Goal: Task Accomplishment & Management: Complete application form

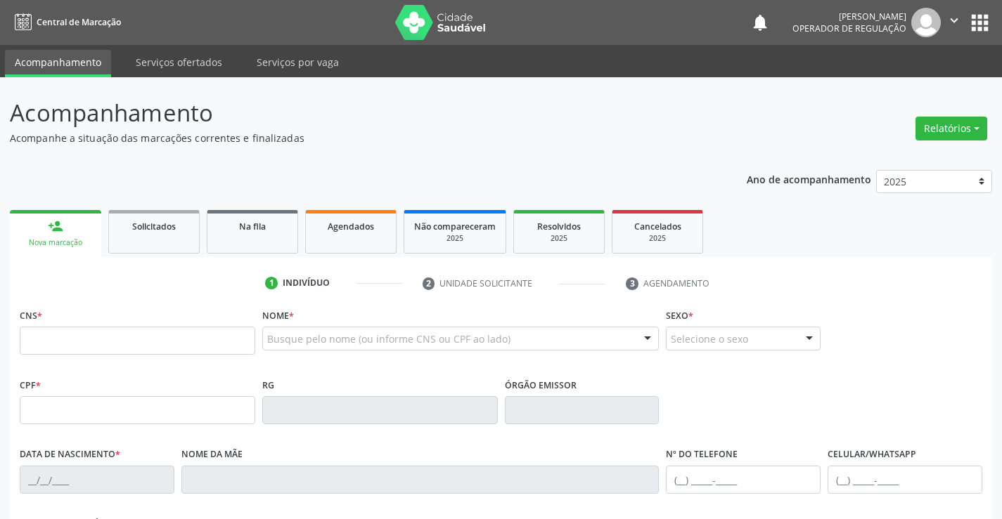
click at [88, 340] on input "text" at bounding box center [137, 341] width 235 height 28
type input "700 8049 0613 5282"
type input "0943751608"
type input "[DATE]"
type input "023.066.135-16"
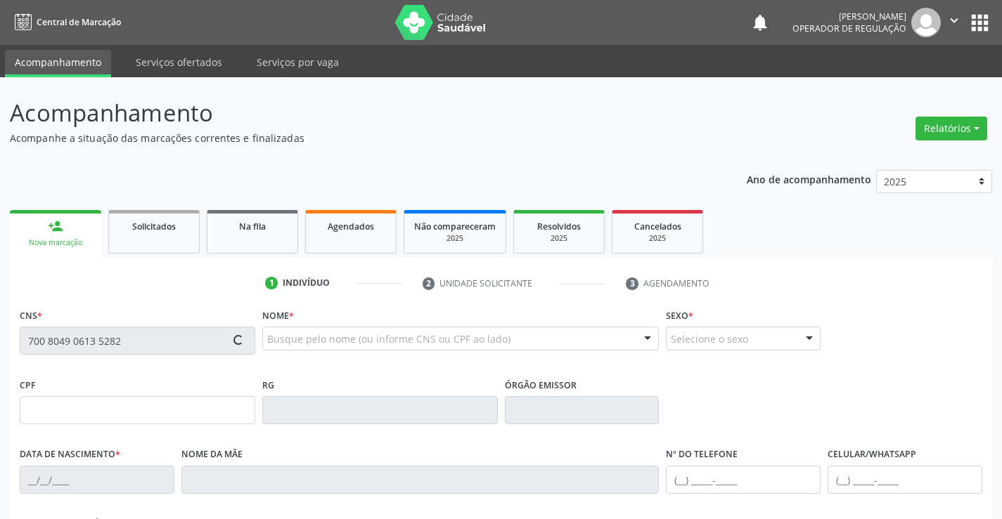
type input "S/N"
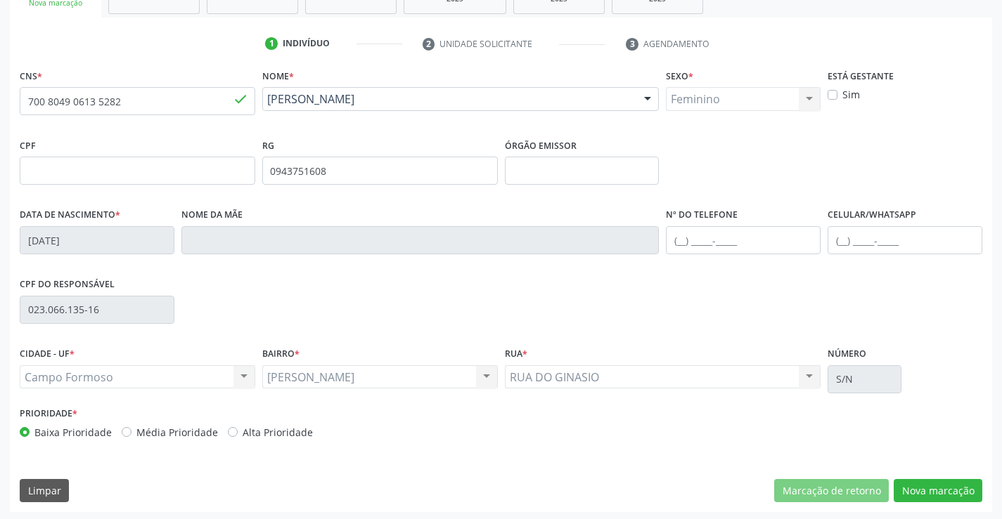
scroll to position [243, 0]
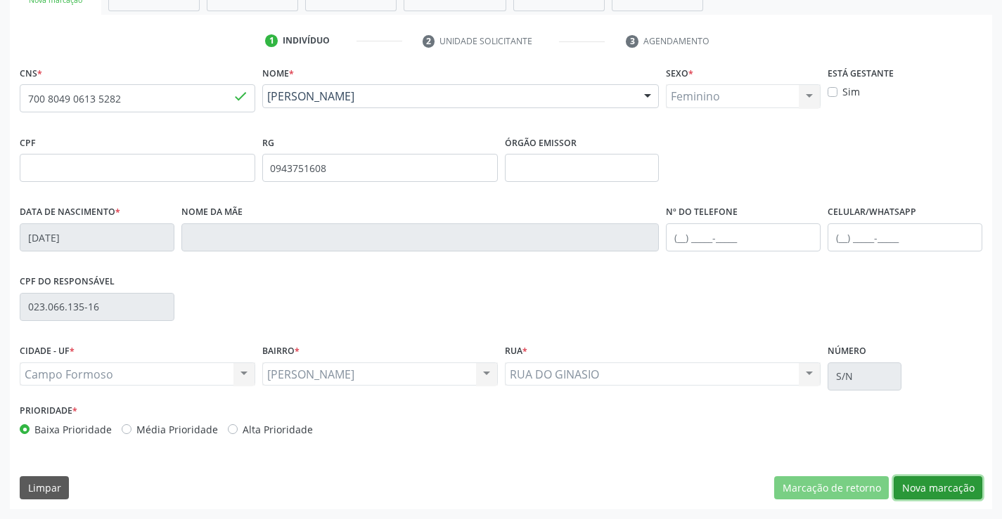
click at [942, 484] on button "Nova marcação" at bounding box center [937, 489] width 89 height 24
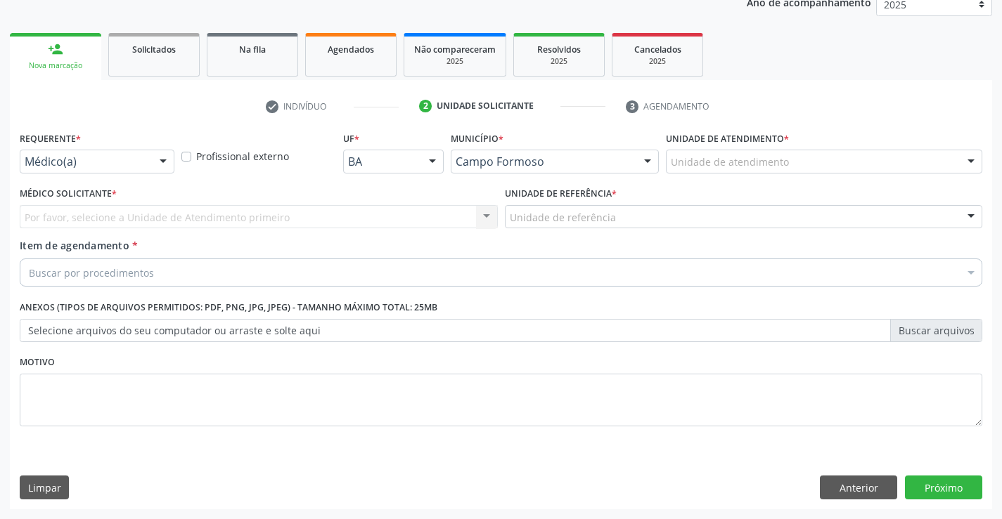
scroll to position [177, 0]
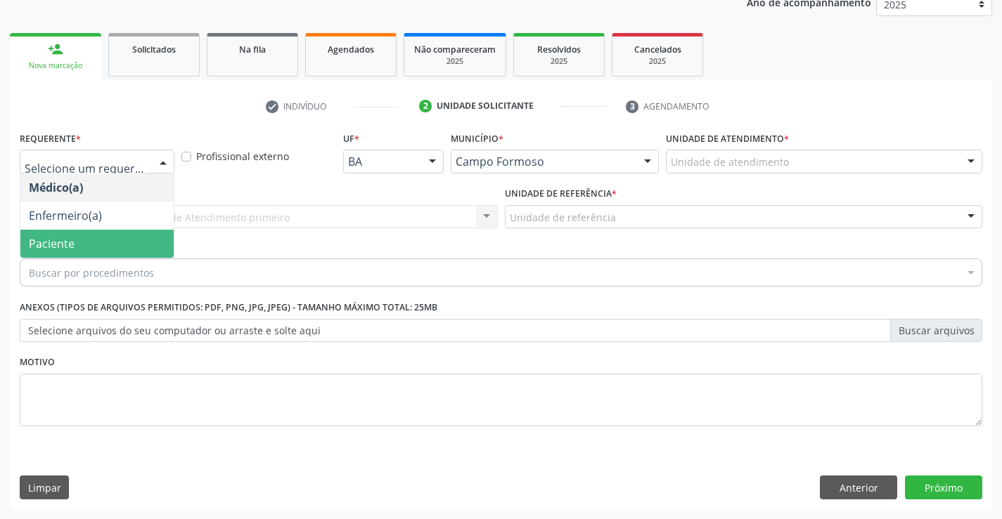
click at [97, 243] on span "Paciente" at bounding box center [96, 244] width 153 height 28
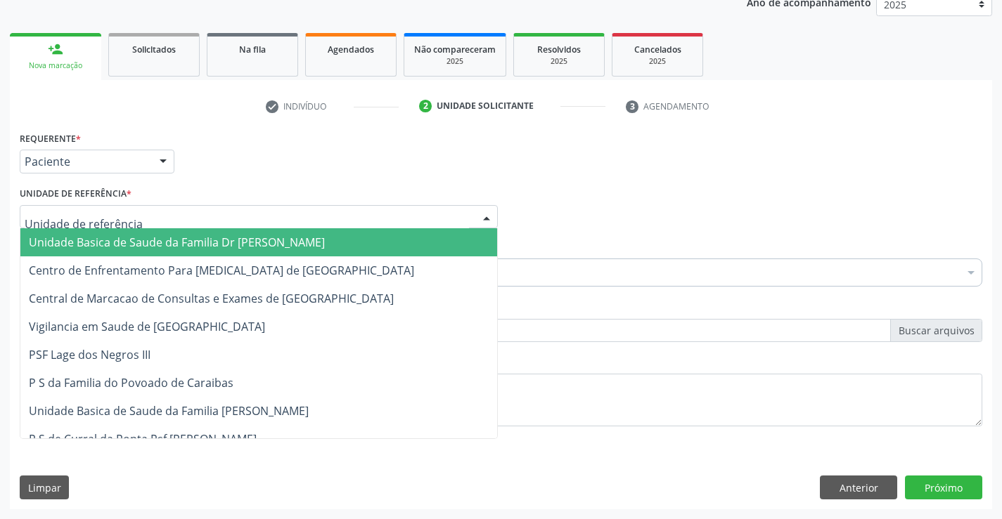
click at [125, 245] on span "Unidade Basica de Saude da Familia Dr [PERSON_NAME]" at bounding box center [177, 242] width 296 height 15
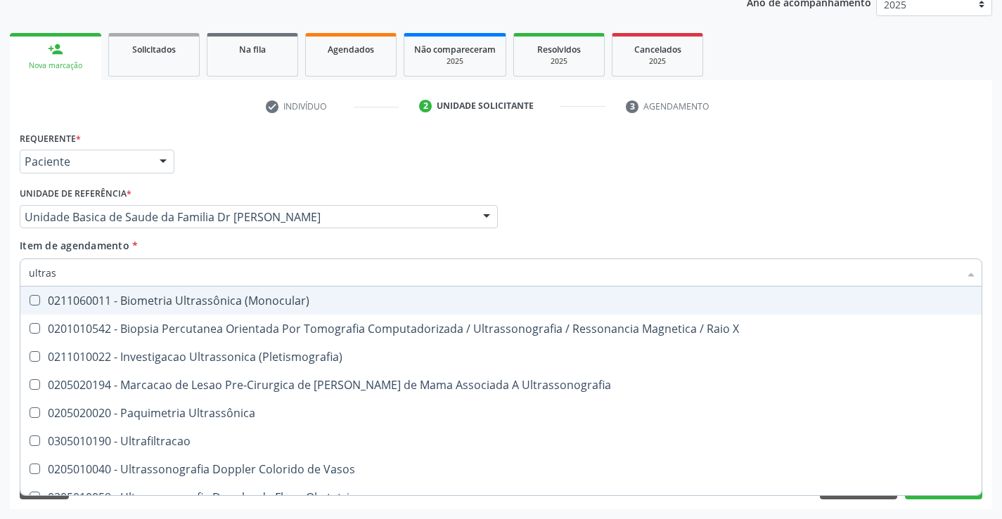
type input "ultrass"
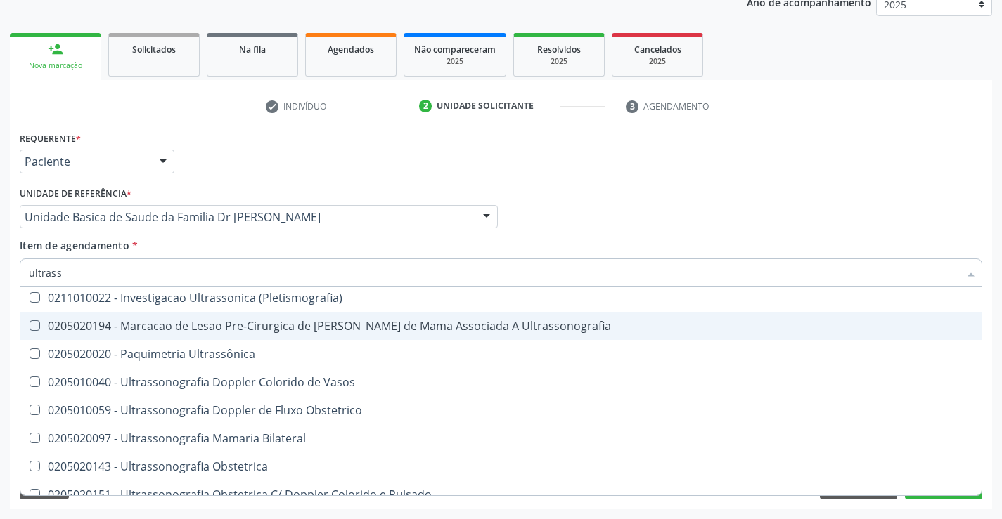
scroll to position [211, 0]
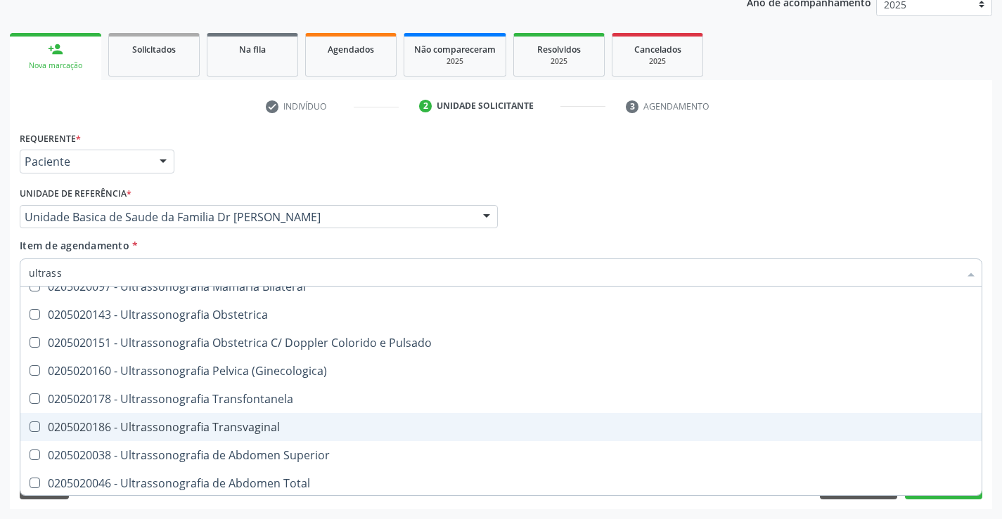
click at [308, 436] on span "0205020186 - Ultrassonografia Transvaginal" at bounding box center [500, 427] width 961 height 28
checkbox Transvaginal "true"
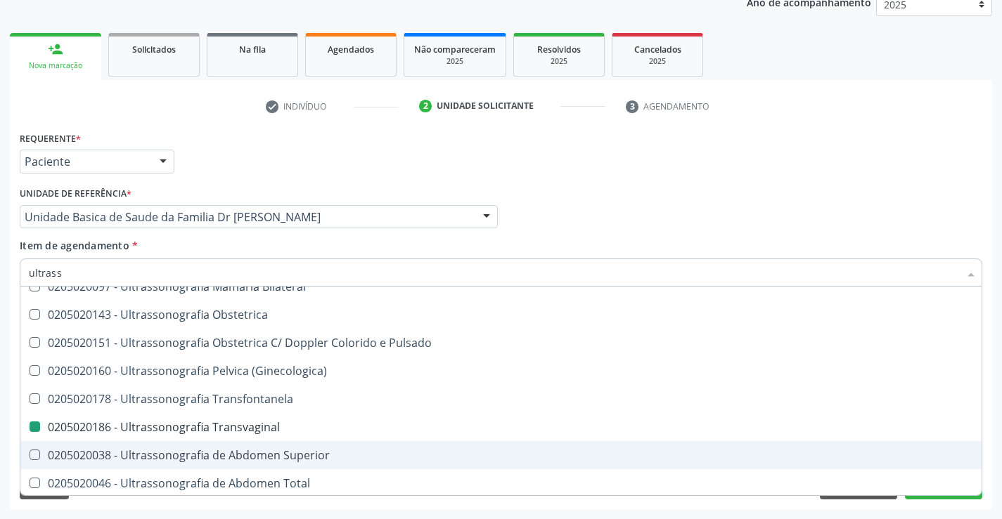
click at [994, 441] on div "Acompanhamento Acompanhe a situação das marcações correntes e finalizadas Relat…" at bounding box center [501, 209] width 1002 height 619
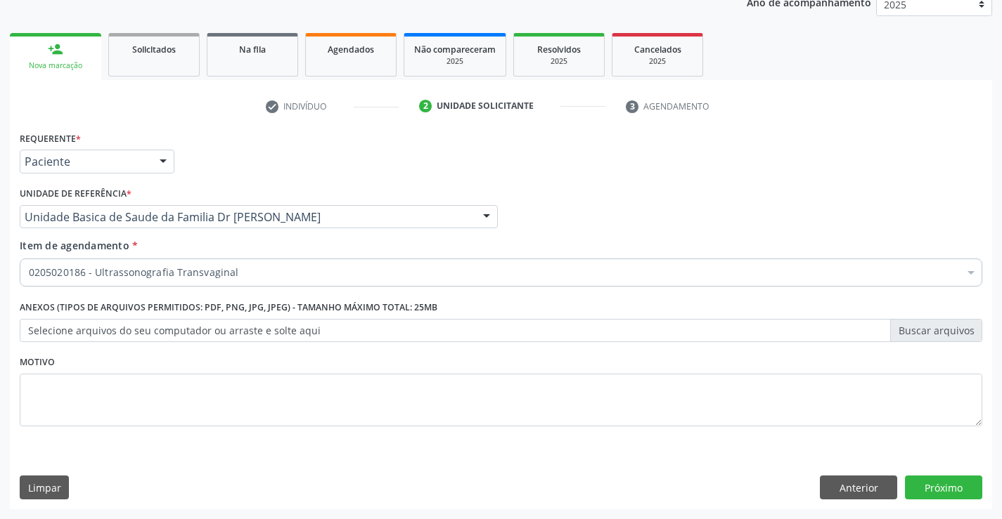
scroll to position [0, 0]
click at [936, 486] on button "Próximo" at bounding box center [943, 488] width 77 height 24
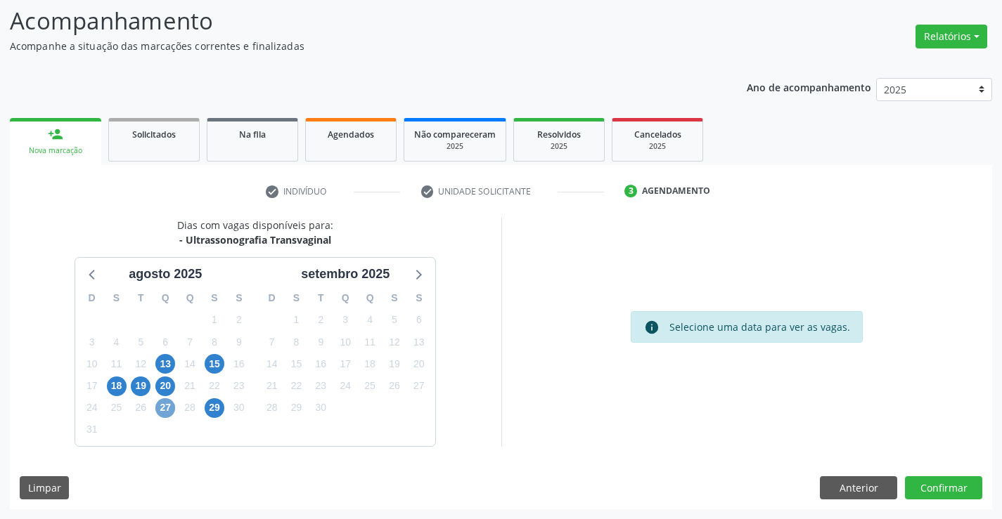
click at [163, 406] on span "27" at bounding box center [165, 409] width 20 height 20
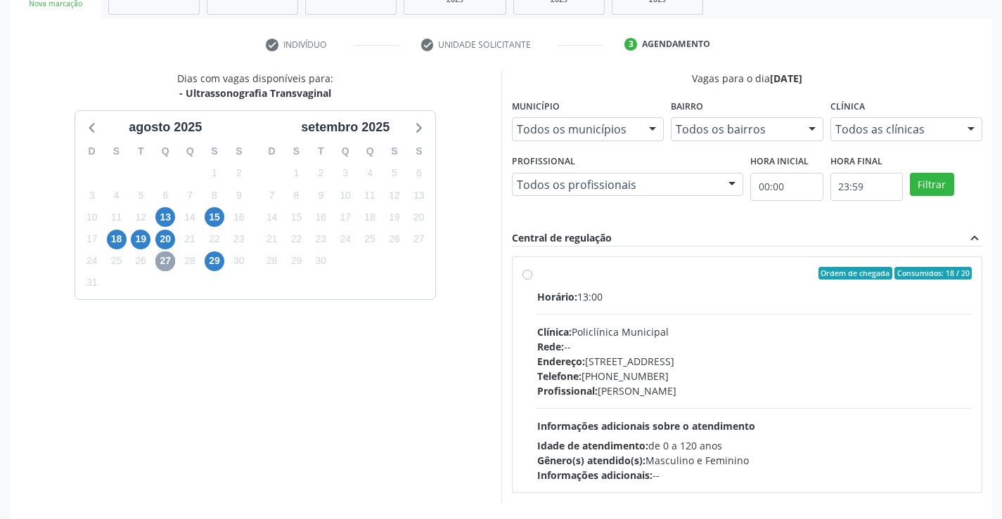
scroll to position [295, 0]
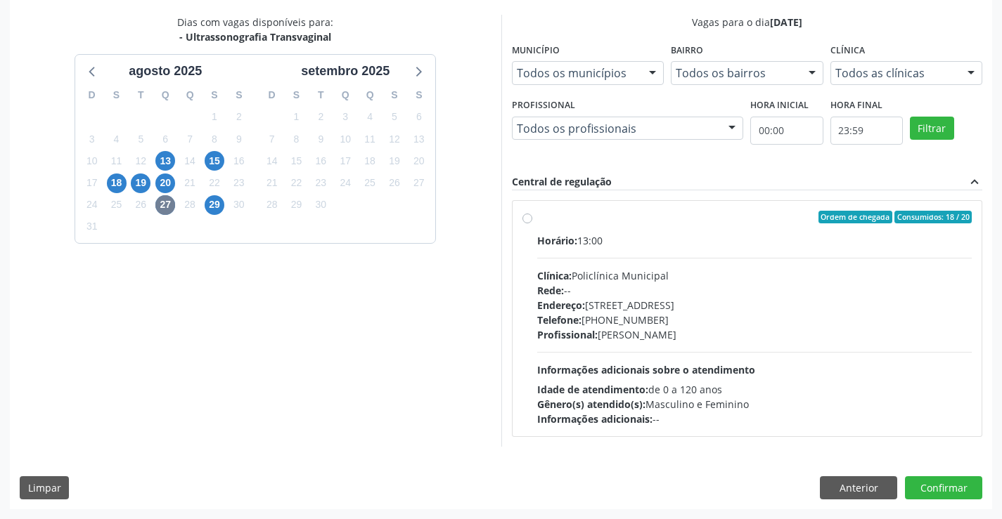
click at [656, 226] on label "Ordem de chegada Consumidos: 18 / 20 Horário: 13:00 Clínica: Policlínica Munici…" at bounding box center [754, 319] width 435 height 216
click at [532, 224] on input "Ordem de chegada Consumidos: 18 / 20 Horário: 13:00 Clínica: Policlínica Munici…" at bounding box center [527, 217] width 10 height 13
radio input "true"
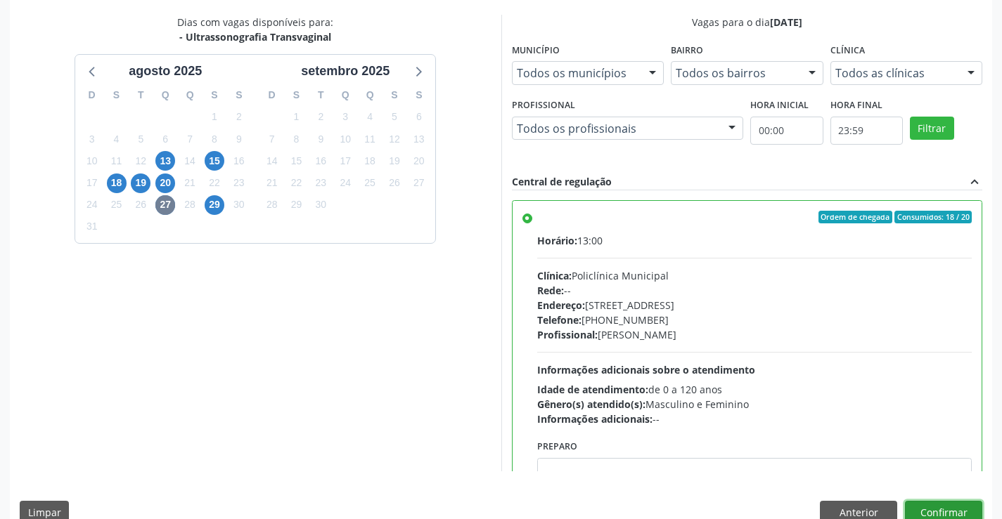
click at [935, 510] on button "Confirmar" at bounding box center [943, 513] width 77 height 24
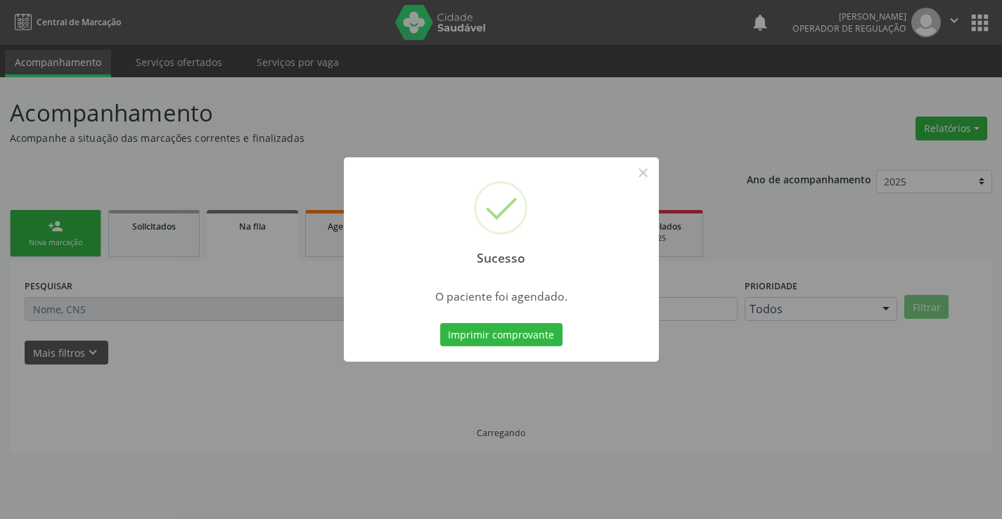
scroll to position [0, 0]
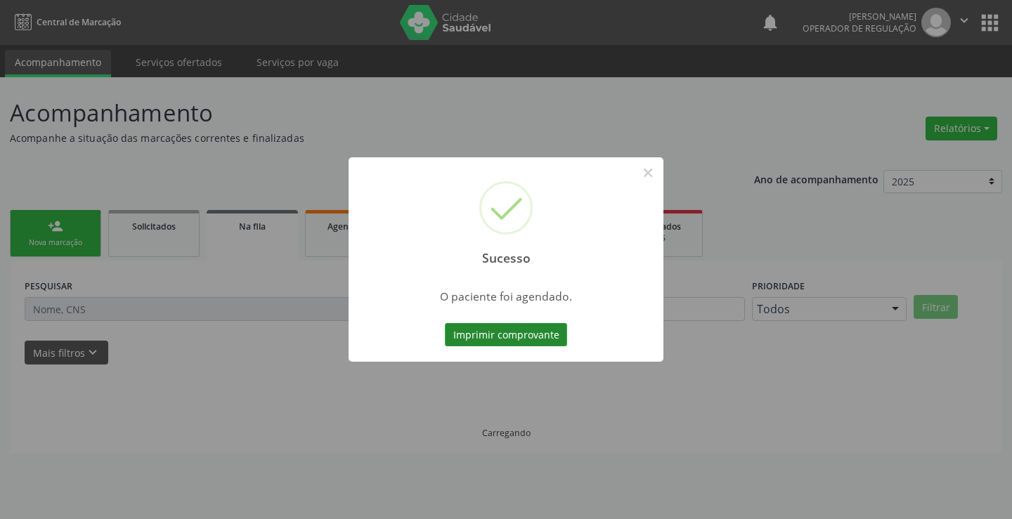
click at [520, 332] on button "Imprimir comprovante" at bounding box center [506, 335] width 122 height 24
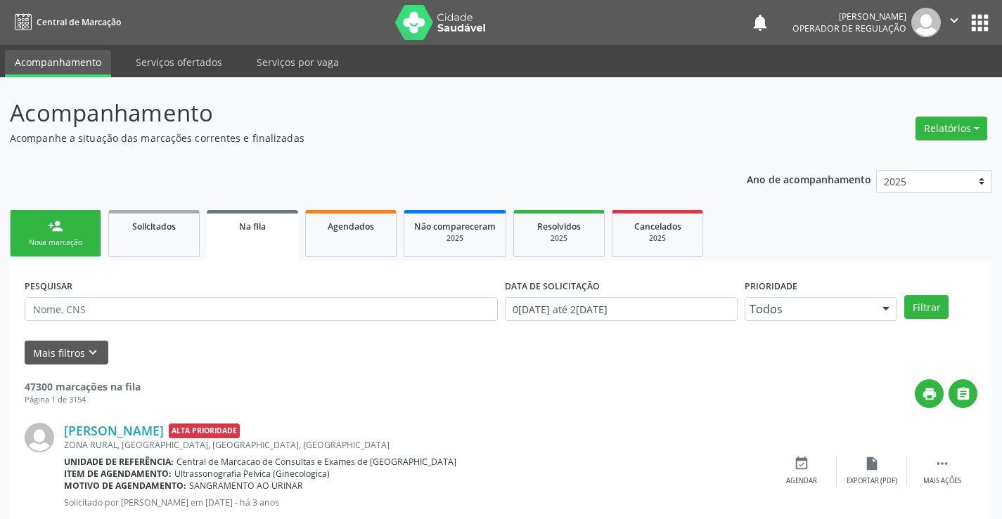
click at [53, 235] on link "person_add Nova marcação" at bounding box center [55, 233] width 91 height 47
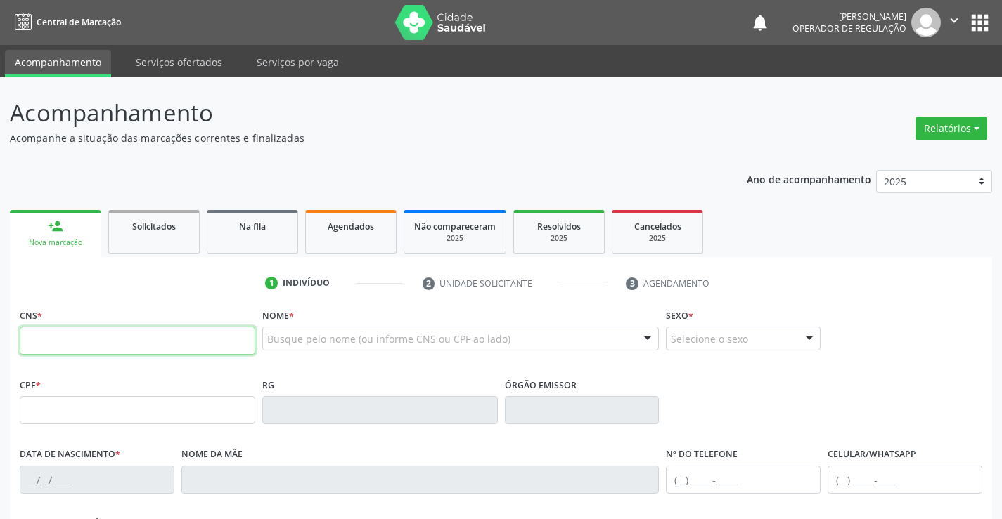
click at [89, 334] on input "text" at bounding box center [137, 341] width 235 height 28
click at [125, 343] on input "text" at bounding box center [137, 341] width 235 height 28
type input "702 8091 6393 8360"
type input "26/08/1970"
type input "(74) 98853-3169"
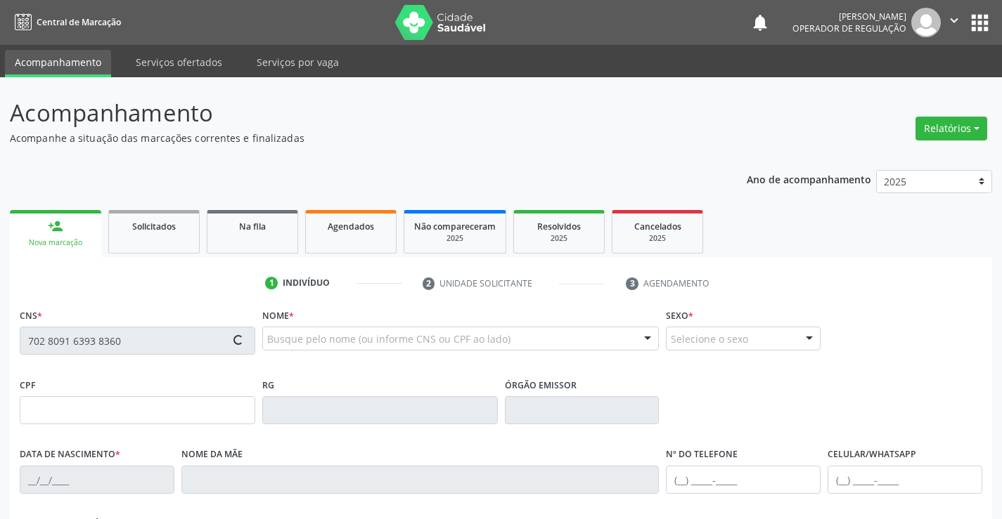
type input "(74) 98853-3169"
type input "006.366.055-58"
type input "S/N"
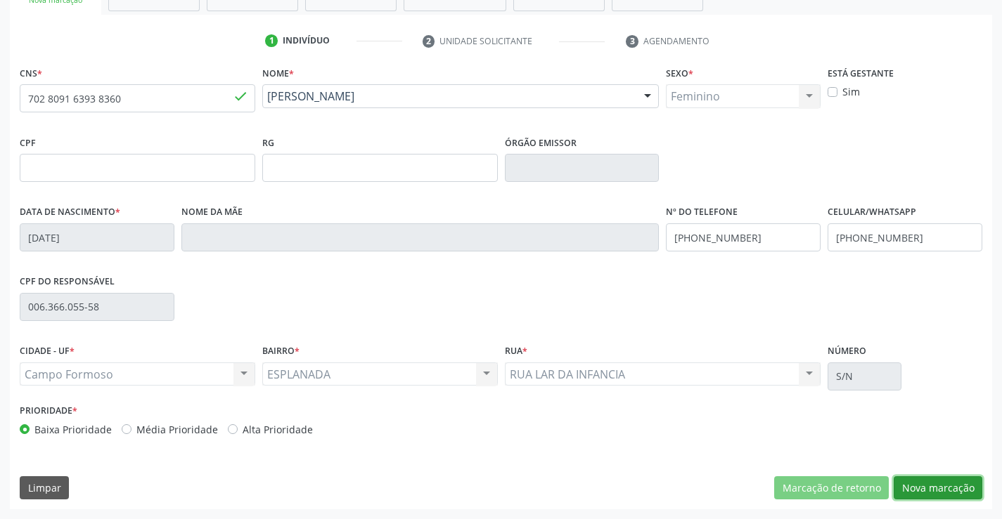
click at [933, 486] on button "Nova marcação" at bounding box center [937, 489] width 89 height 24
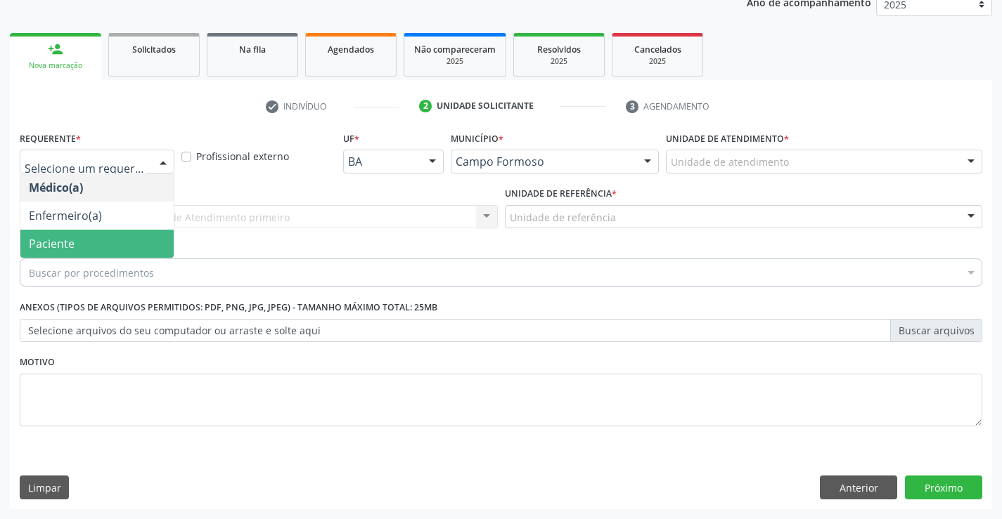
click at [84, 242] on span "Paciente" at bounding box center [96, 244] width 153 height 28
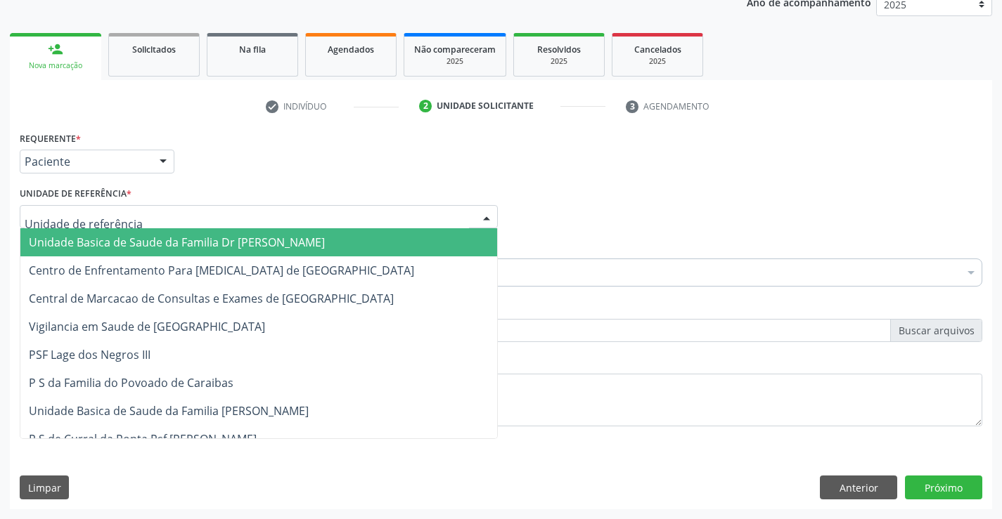
click at [148, 241] on span "Unidade Basica de Saude da Familia Dr [PERSON_NAME]" at bounding box center [177, 242] width 296 height 15
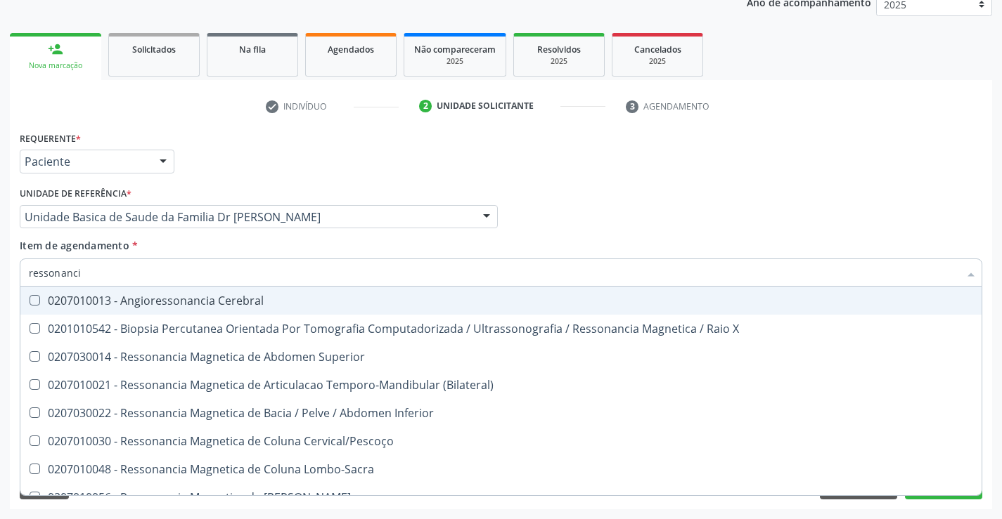
type input "ressonancia"
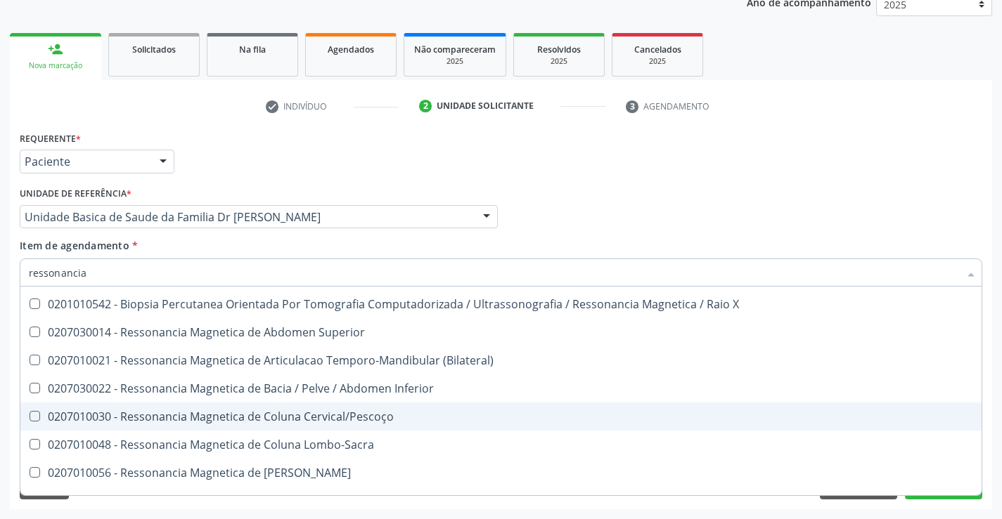
scroll to position [0, 0]
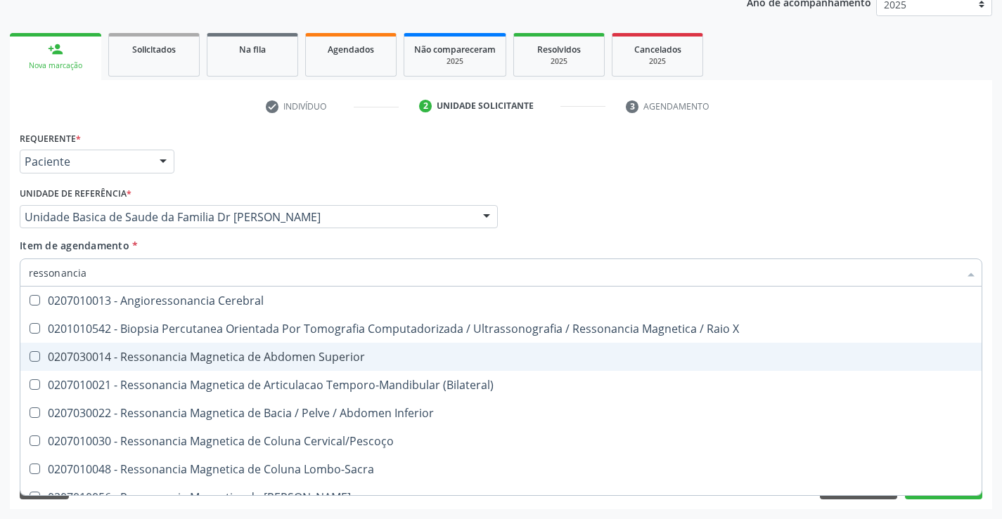
click at [382, 356] on div "0207030014 - Ressonancia Magnetica de Abdomen Superior" at bounding box center [501, 356] width 944 height 11
checkbox Superior "true"
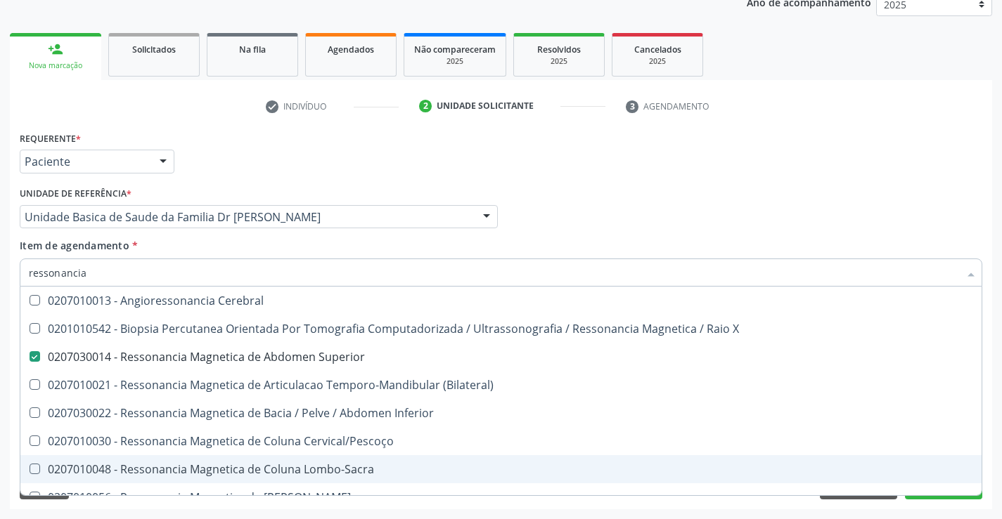
click at [1000, 448] on div "Acompanhamento Acompanhe a situação das marcações correntes e finalizadas Relat…" at bounding box center [501, 209] width 1002 height 619
checkbox X "true"
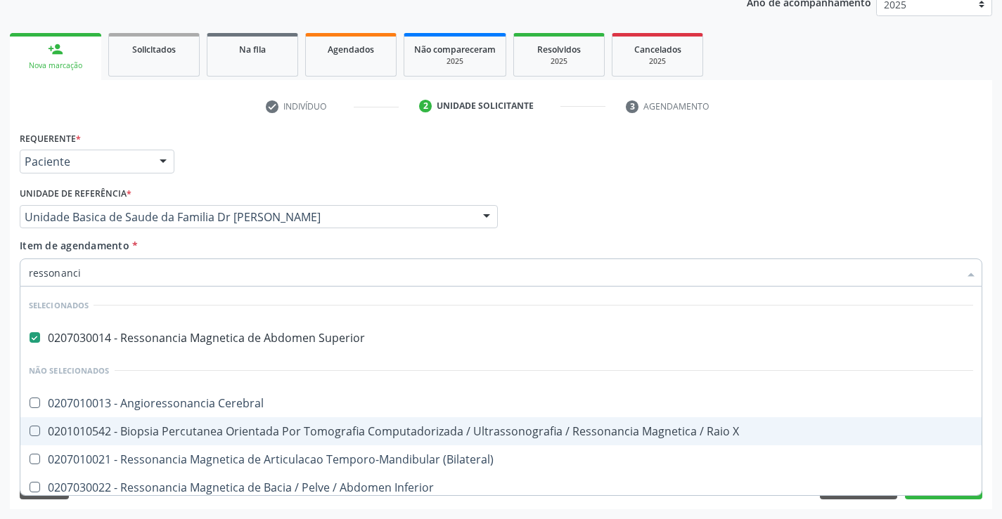
type input "ressonancia"
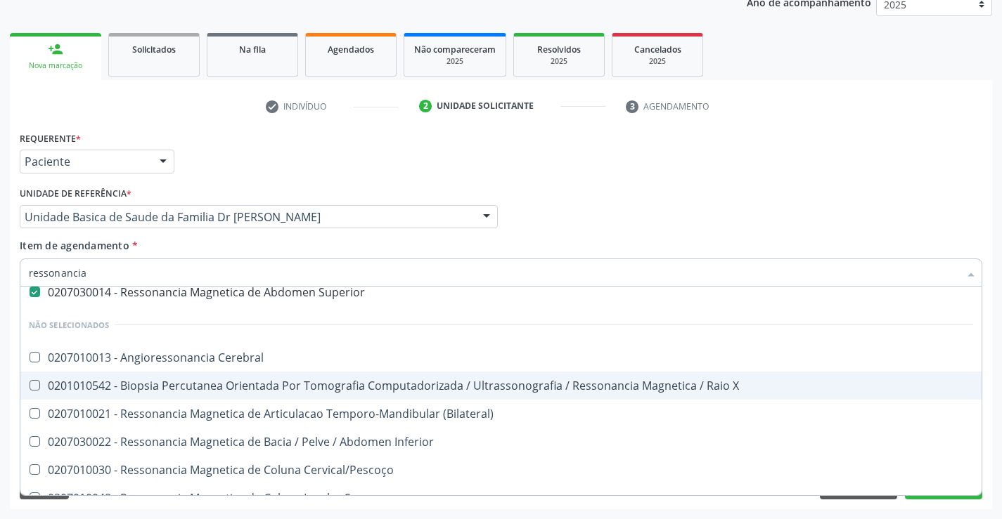
scroll to position [70, 0]
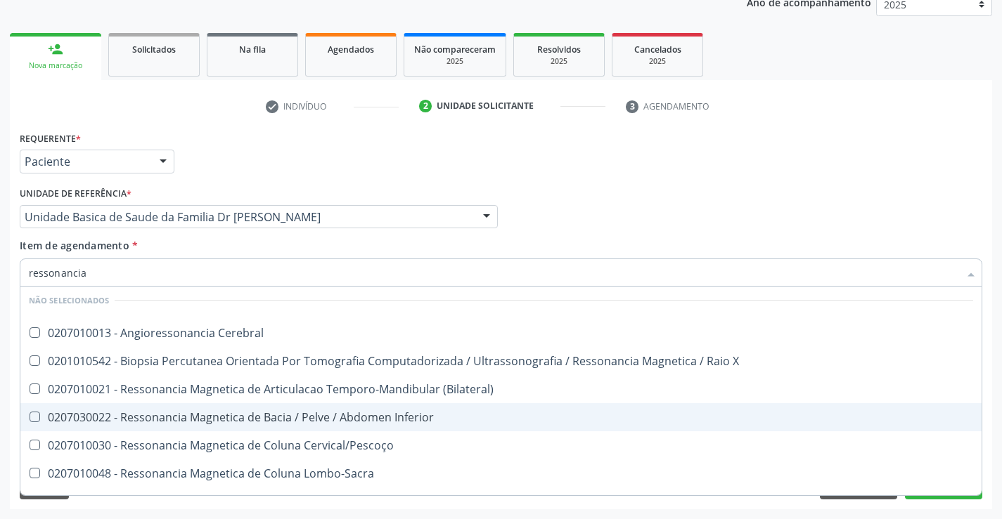
click at [414, 422] on div "0207030022 - Ressonancia Magnetica de Bacia / Pelve / Abdomen Inferior" at bounding box center [501, 417] width 944 height 11
checkbox Inferior "true"
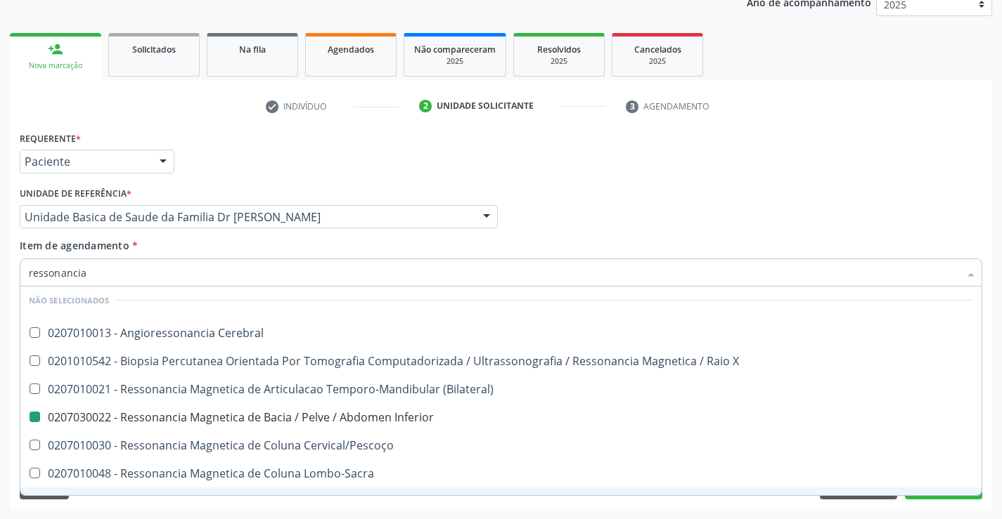
click at [989, 470] on div "Requerente * Paciente Médico(a) Enfermeiro(a) Paciente Nenhum resultado encontr…" at bounding box center [501, 319] width 982 height 382
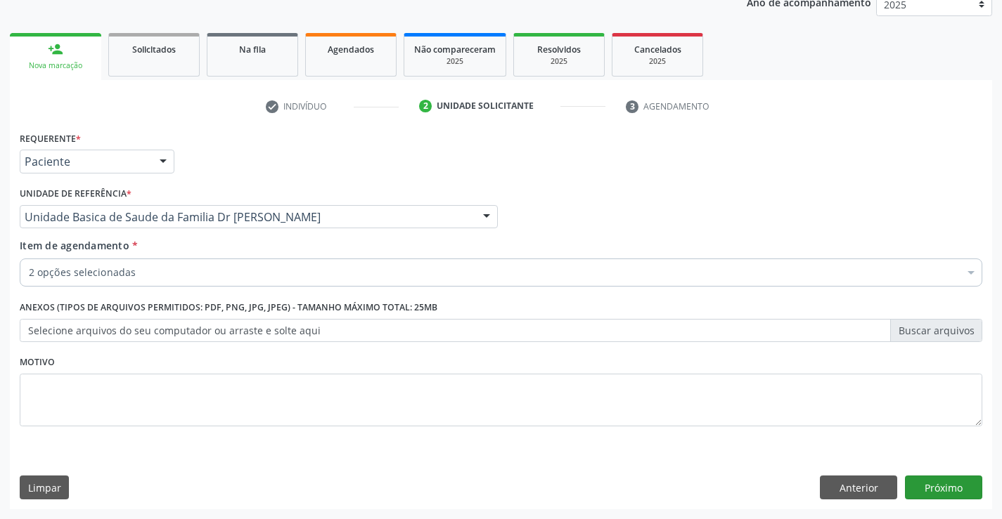
scroll to position [0, 0]
click at [916, 489] on button "Próximo" at bounding box center [943, 488] width 77 height 24
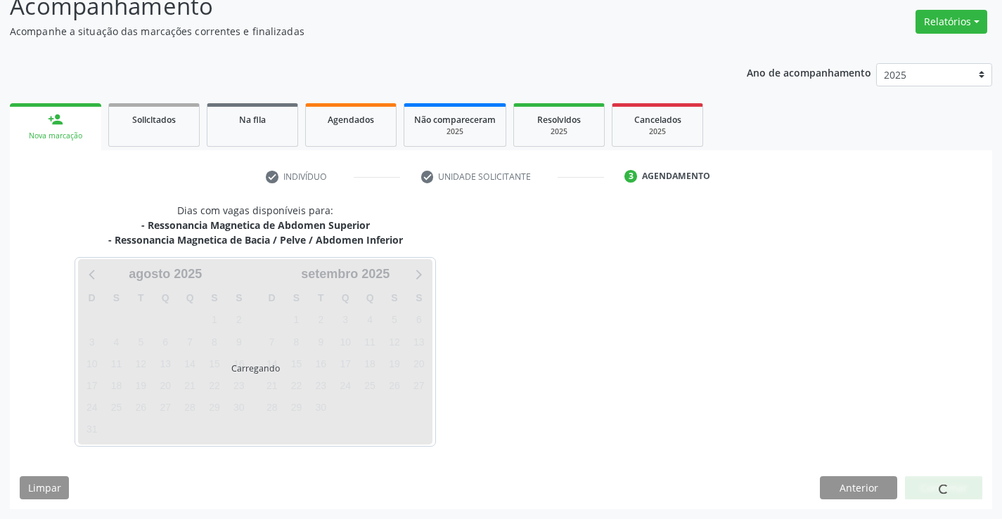
scroll to position [148, 0]
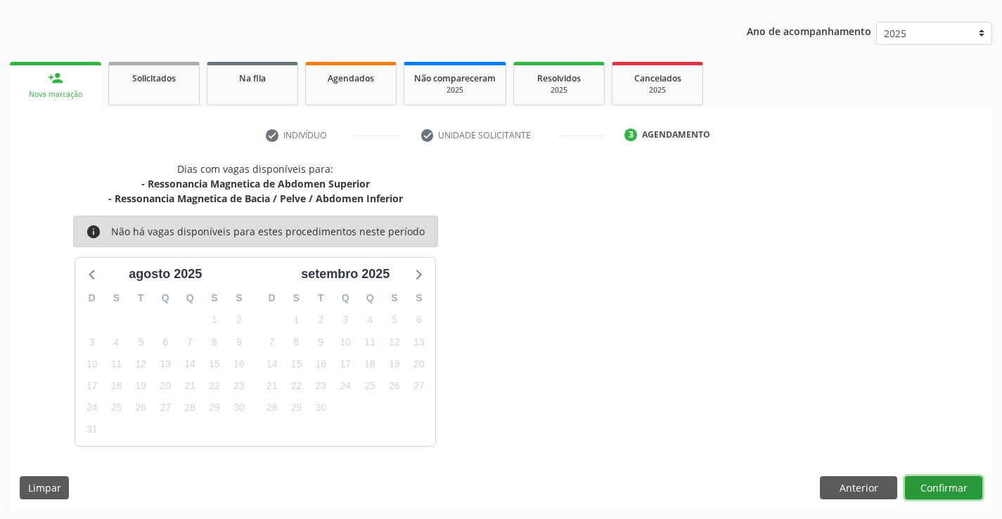
click at [944, 482] on button "Confirmar" at bounding box center [943, 489] width 77 height 24
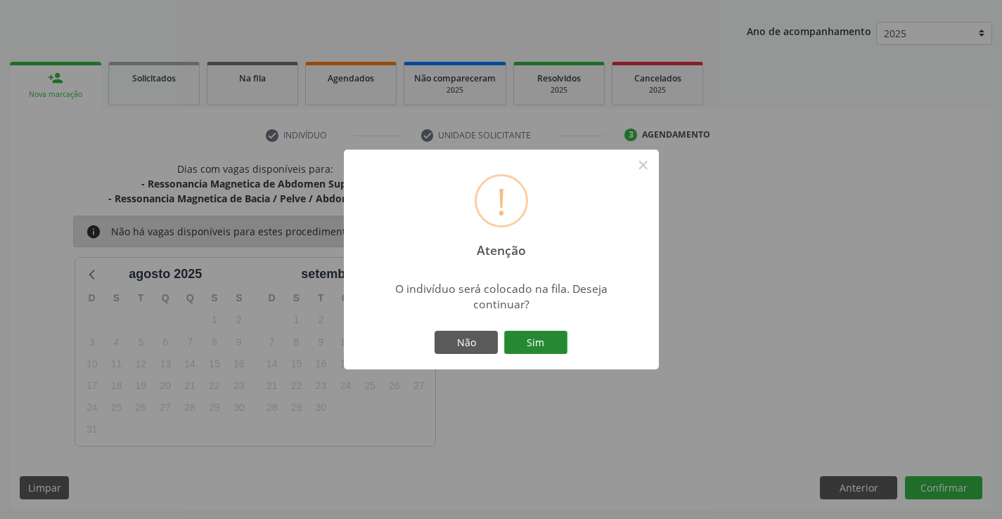
click at [540, 340] on button "Sim" at bounding box center [535, 343] width 63 height 24
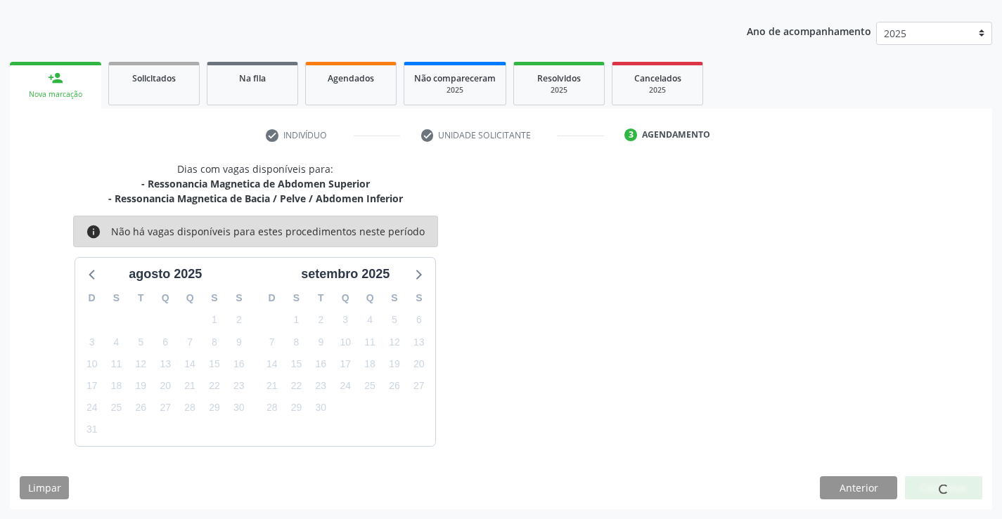
scroll to position [0, 0]
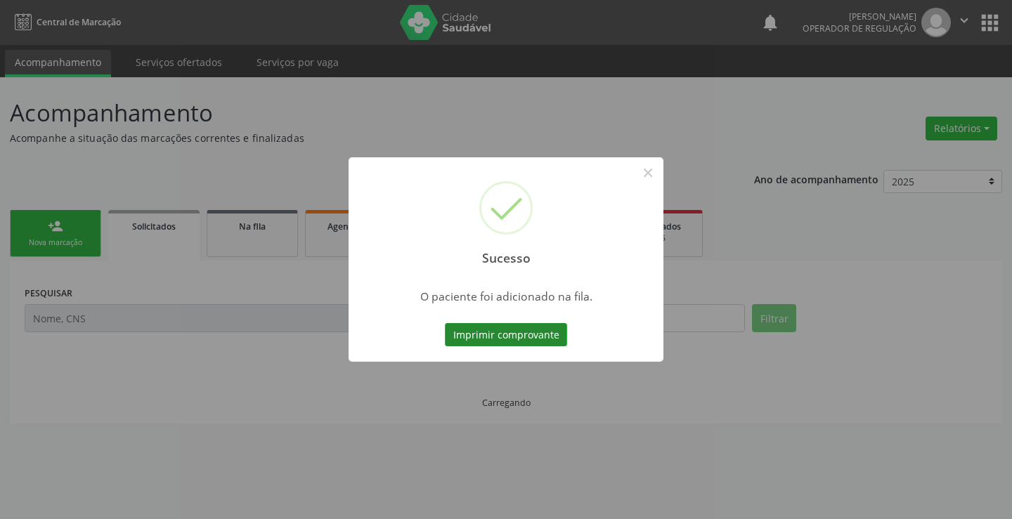
click at [538, 333] on button "Imprimir comprovante" at bounding box center [506, 335] width 122 height 24
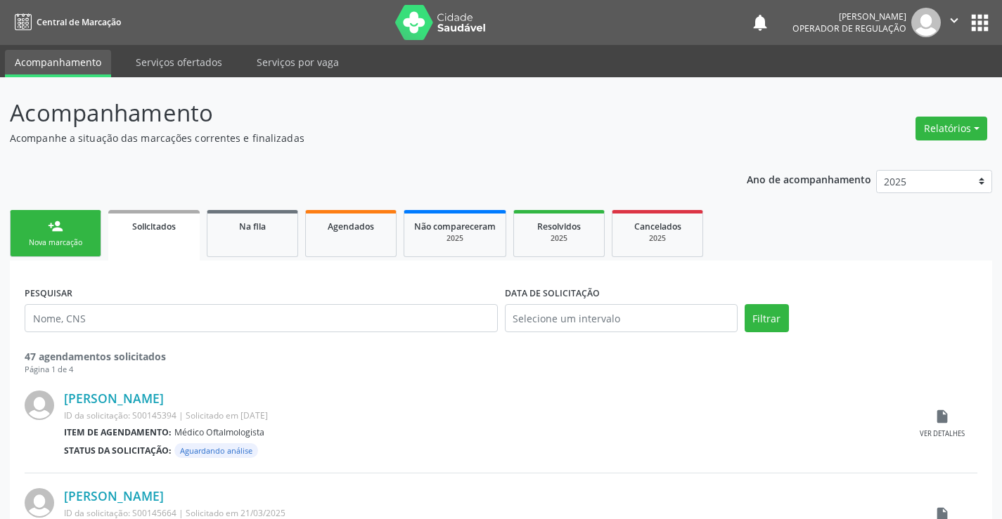
click at [69, 241] on div "Nova marcação" at bounding box center [55, 243] width 70 height 11
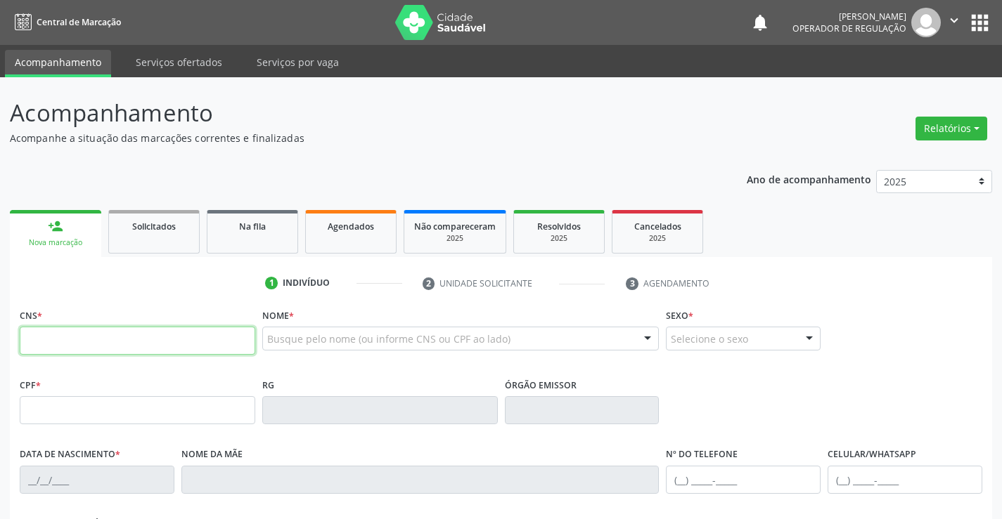
click at [82, 346] on input "text" at bounding box center [137, 341] width 235 height 28
type input "700 5029 4690 2358"
type input "2259639739"
type input "31/01/2003"
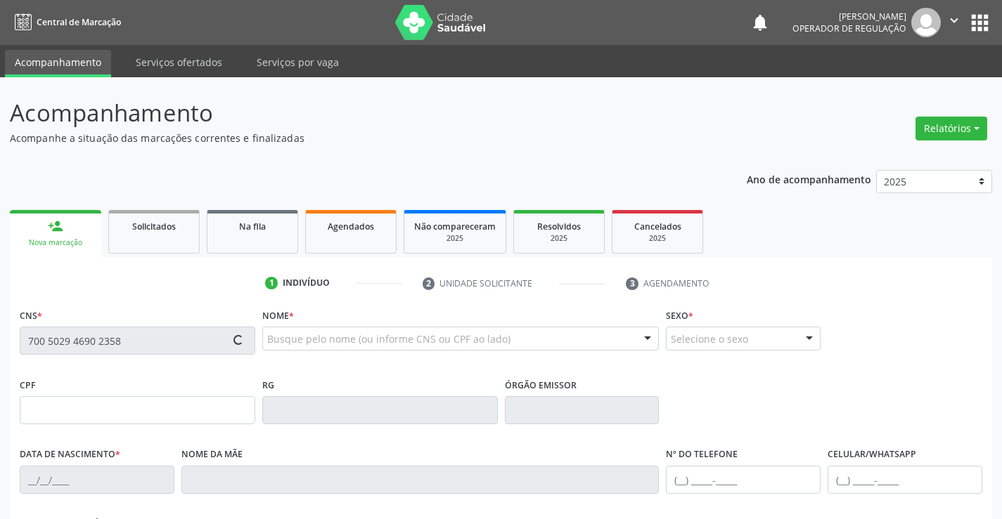
type input "(74) 99122-8941"
type input "097.525.465-01"
type input "291"
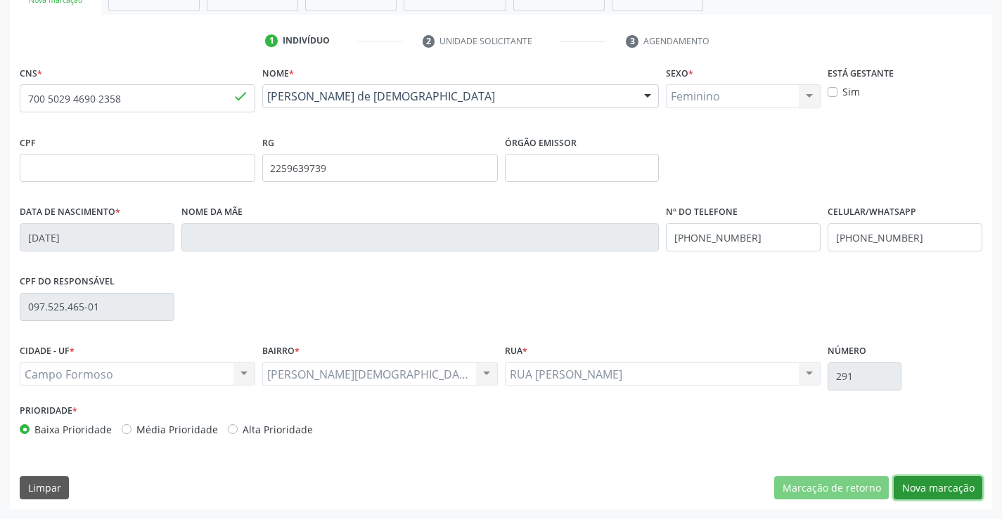
click at [938, 489] on button "Nova marcação" at bounding box center [937, 489] width 89 height 24
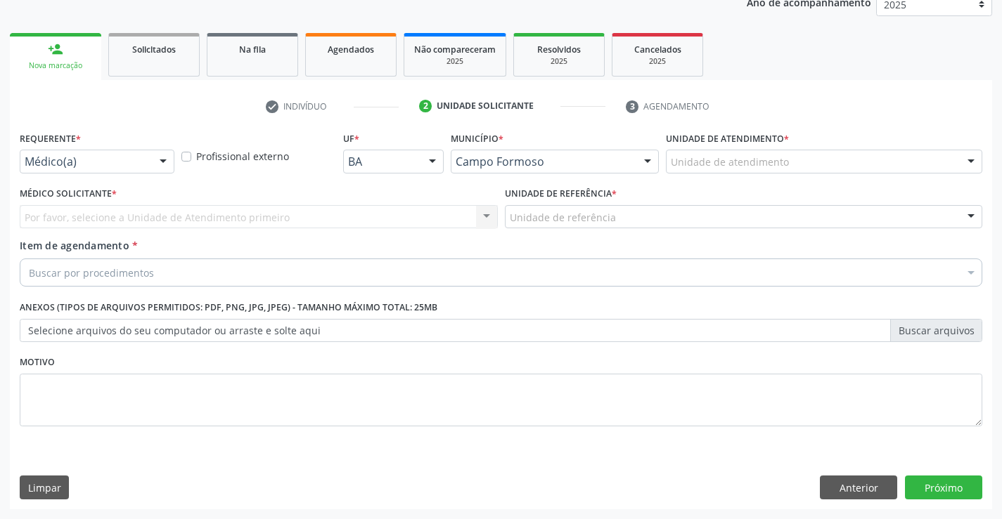
scroll to position [177, 0]
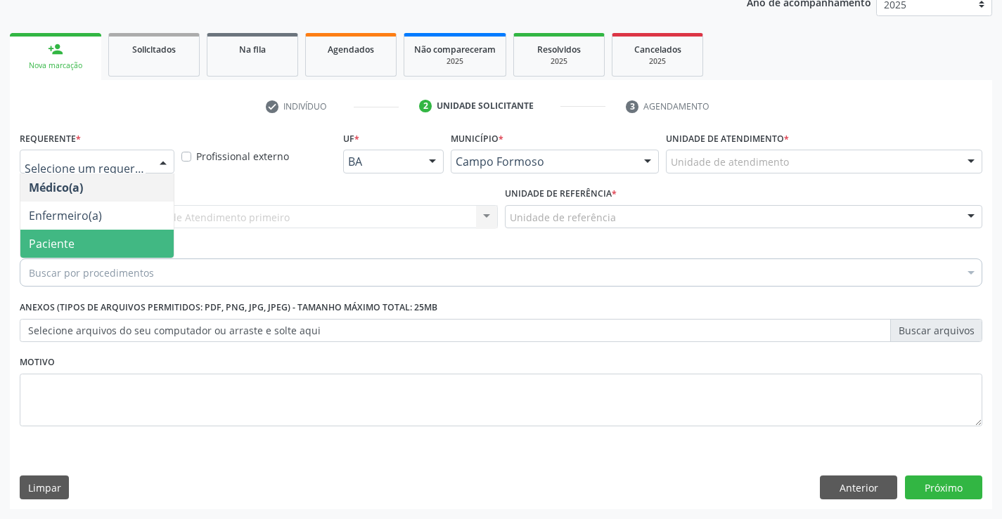
click at [76, 240] on span "Paciente" at bounding box center [96, 244] width 153 height 28
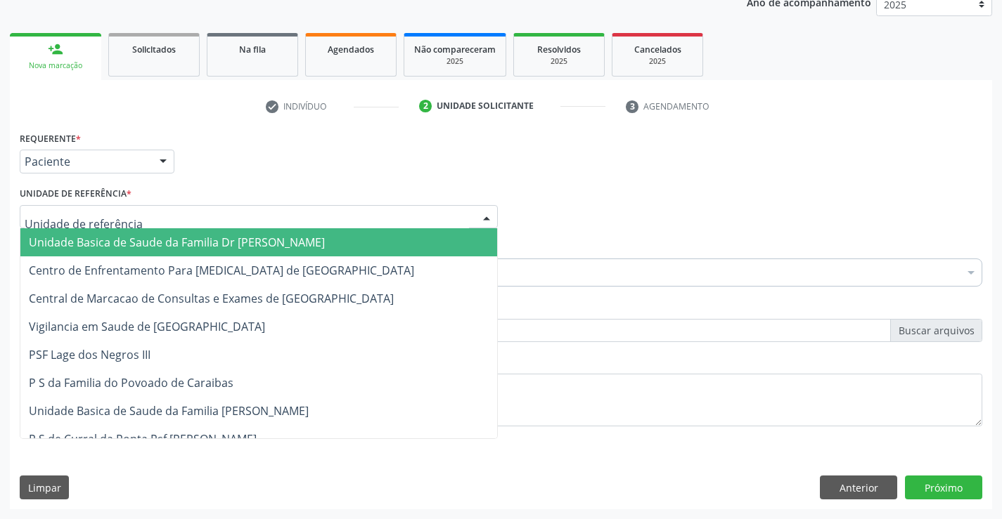
click at [137, 235] on span "Unidade Basica de Saude da Familia Dr [PERSON_NAME]" at bounding box center [177, 242] width 296 height 15
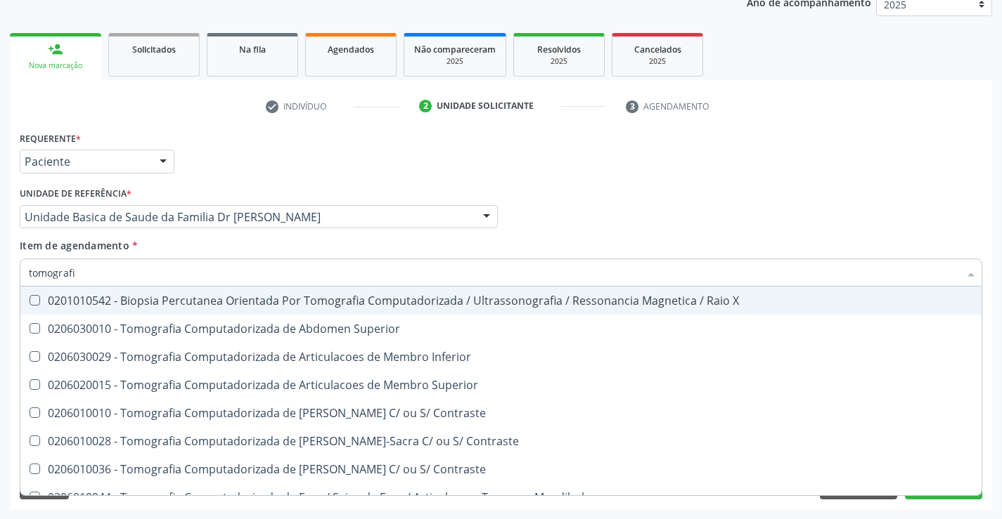
type input "tomografia"
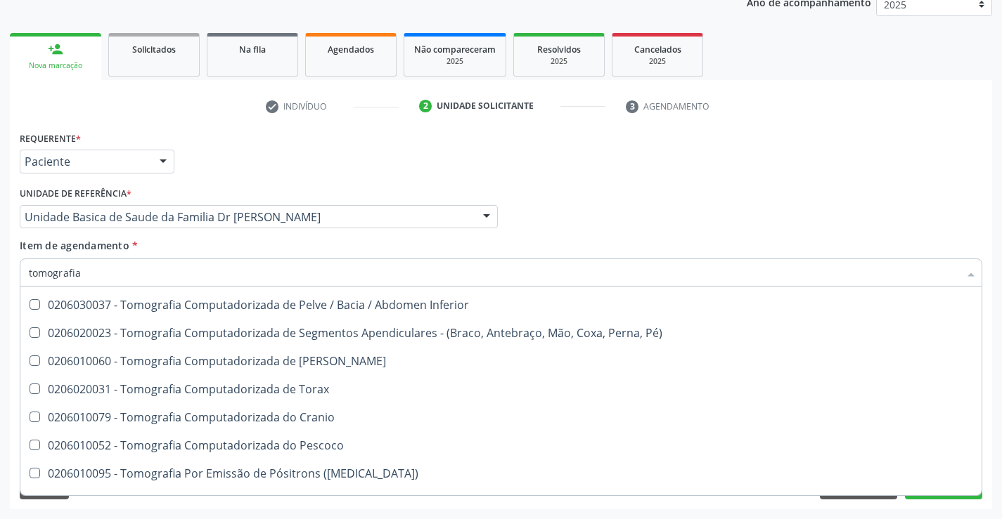
scroll to position [241, 0]
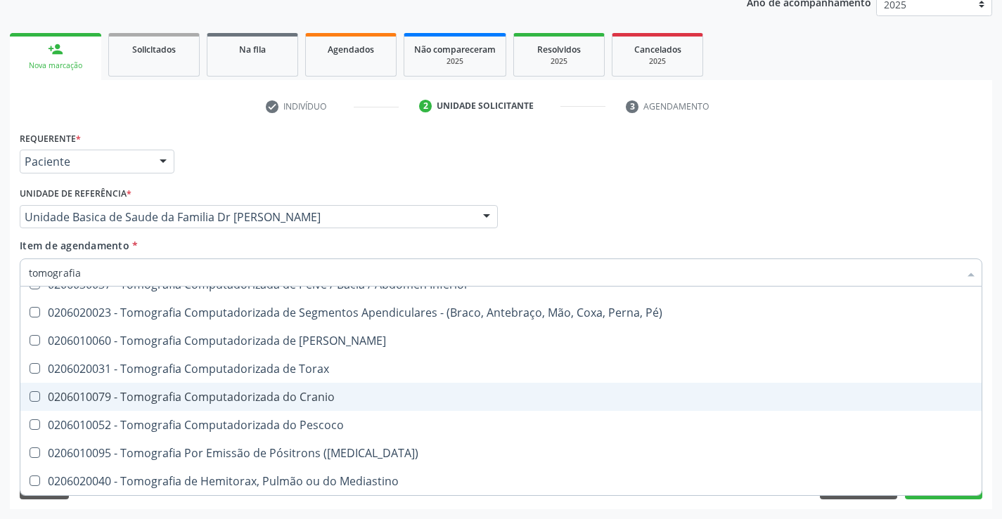
click at [332, 392] on div "0206010079 - Tomografia Computadorizada do Cranio" at bounding box center [501, 397] width 944 height 11
checkbox Cranio "true"
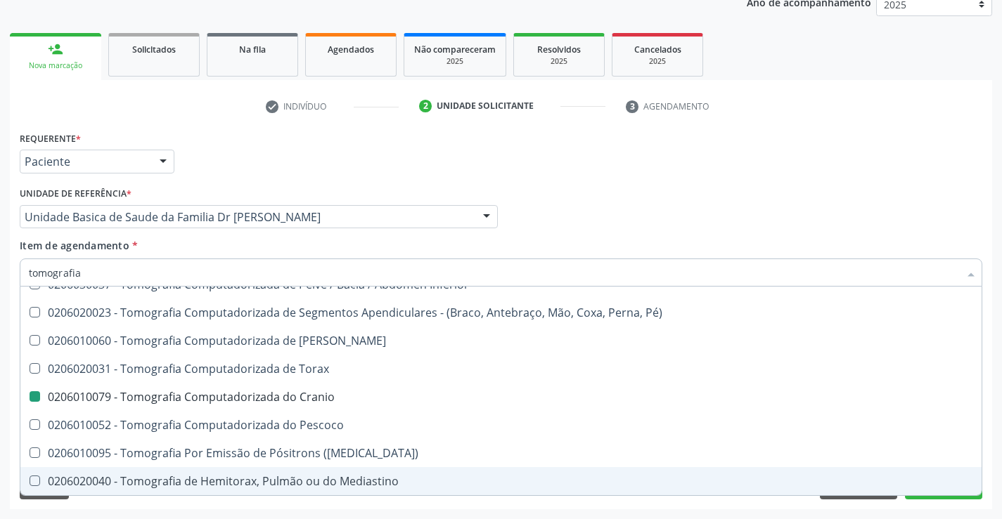
click at [998, 460] on div "Acompanhamento Acompanhe a situação das marcações correntes e finalizadas Relat…" at bounding box center [501, 209] width 1002 height 619
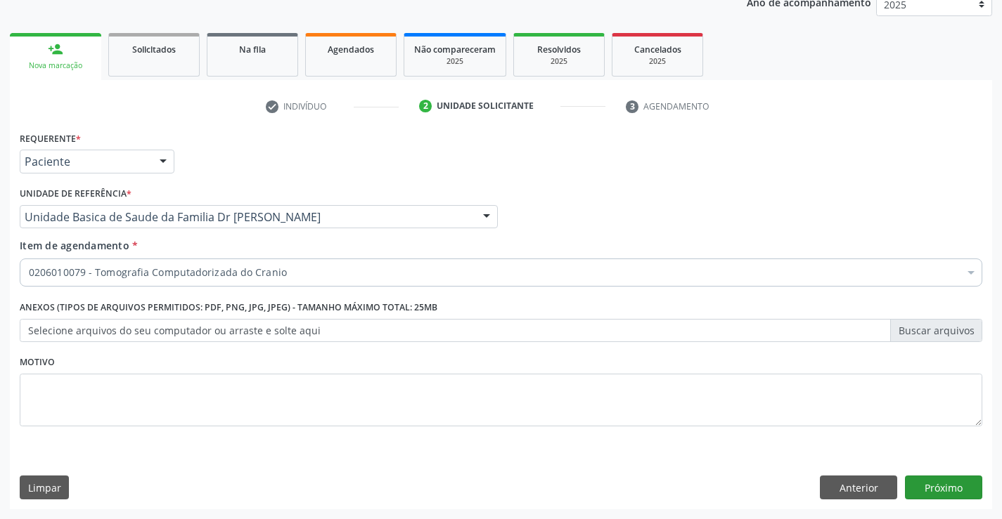
scroll to position [0, 0]
click at [950, 486] on button "Próximo" at bounding box center [943, 488] width 77 height 24
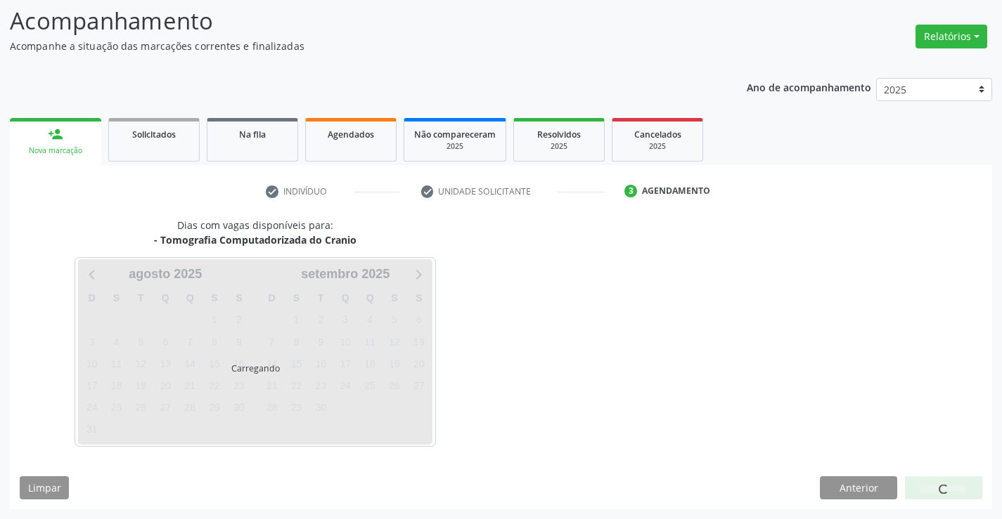
scroll to position [92, 0]
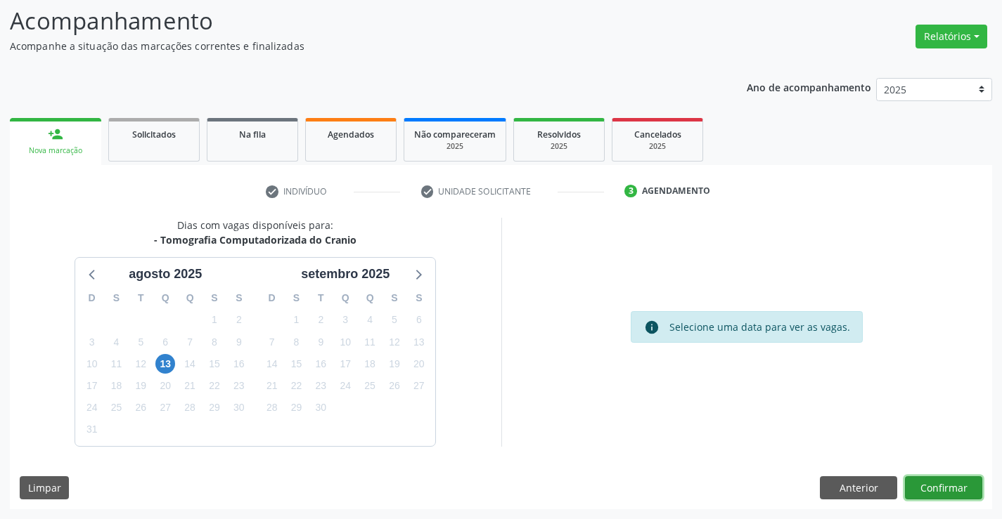
click at [949, 486] on button "Confirmar" at bounding box center [943, 489] width 77 height 24
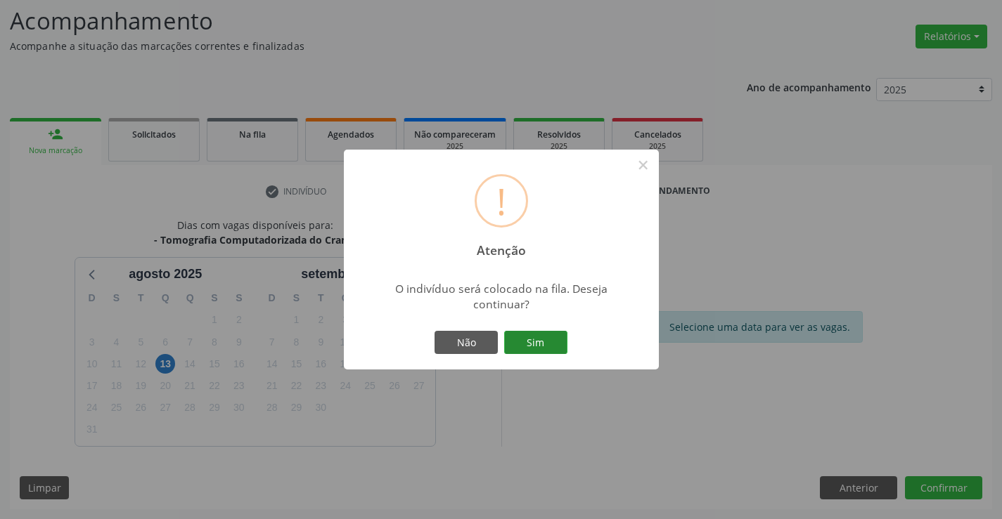
click at [538, 340] on button "Sim" at bounding box center [535, 343] width 63 height 24
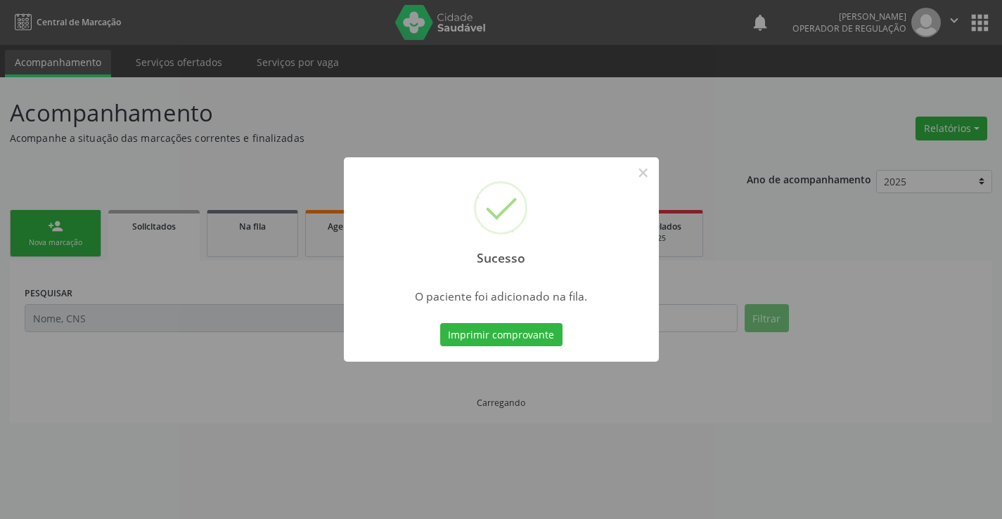
scroll to position [0, 0]
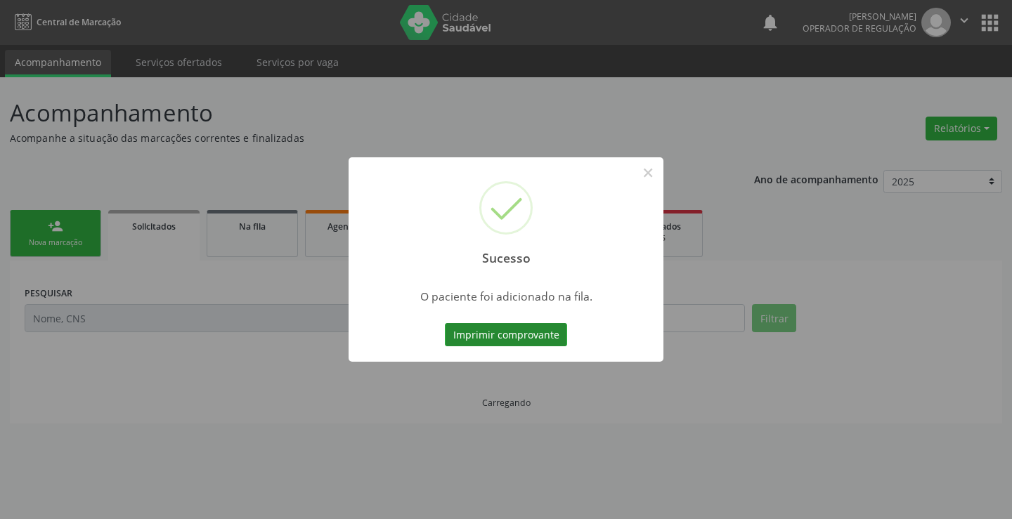
click at [538, 333] on button "Imprimir comprovante" at bounding box center [506, 335] width 122 height 24
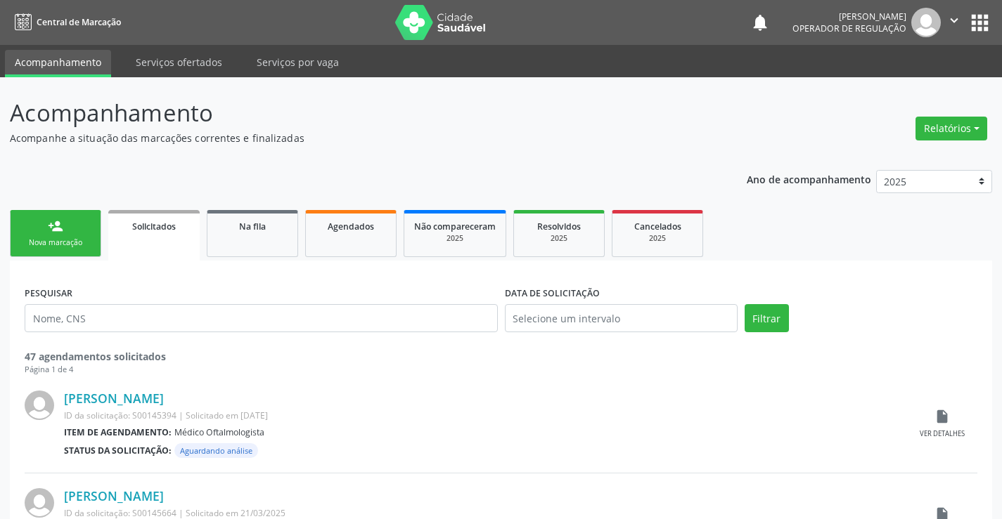
click at [55, 232] on div "person_add" at bounding box center [55, 226] width 15 height 15
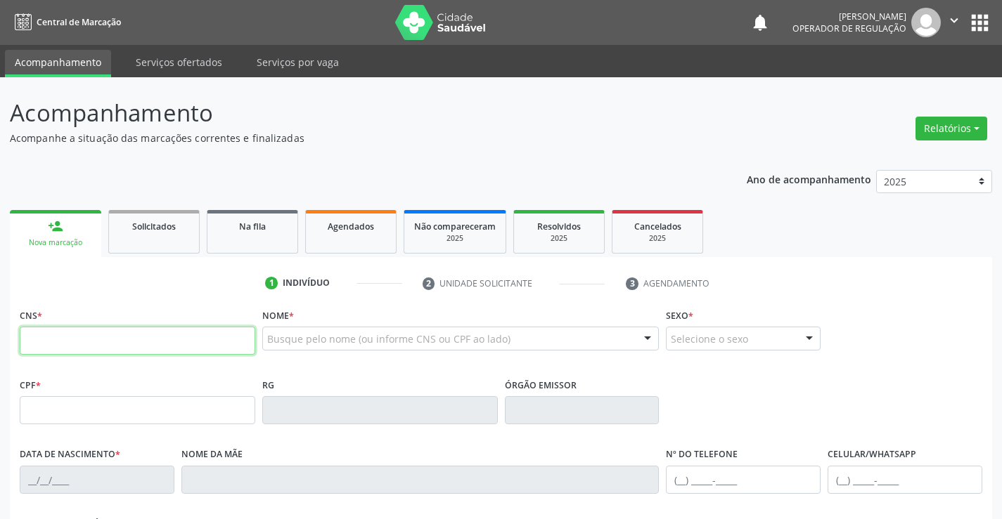
click at [74, 348] on input "text" at bounding box center [137, 341] width 235 height 28
click at [72, 342] on input "text" at bounding box center [137, 341] width 235 height 28
click at [126, 339] on input "text" at bounding box center [137, 341] width 235 height 28
click at [350, 226] on span "Agendados" at bounding box center [351, 227] width 46 height 12
select select "7"
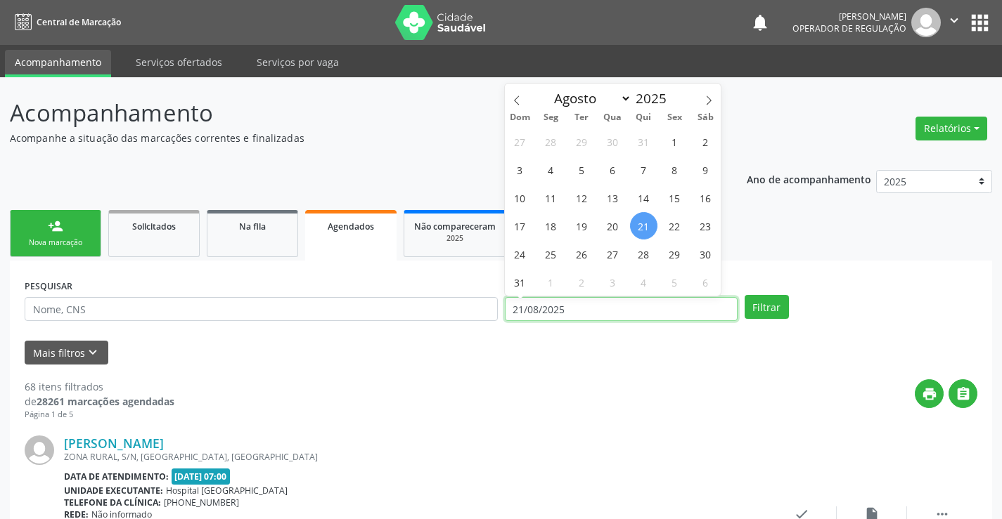
drag, startPoint x: 569, startPoint y: 310, endPoint x: 476, endPoint y: 325, distance: 94.0
click at [476, 325] on div "PESQUISAR DATA DE ATENDIMENTO 21/08/2025 Filtrar" at bounding box center [500, 303] width 959 height 55
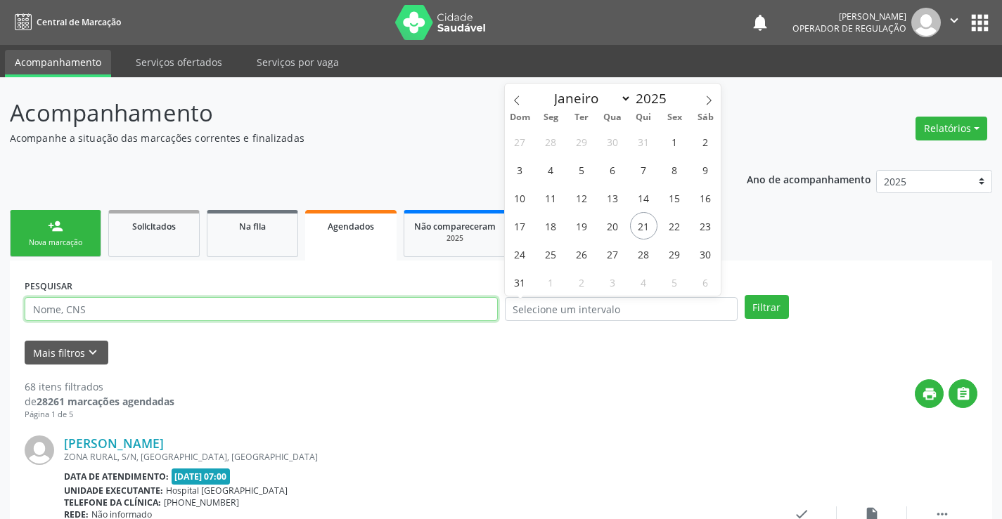
drag, startPoint x: 108, startPoint y: 312, endPoint x: 114, endPoint y: 288, distance: 24.7
click at [115, 297] on div "PESQUISAR" at bounding box center [261, 303] width 480 height 55
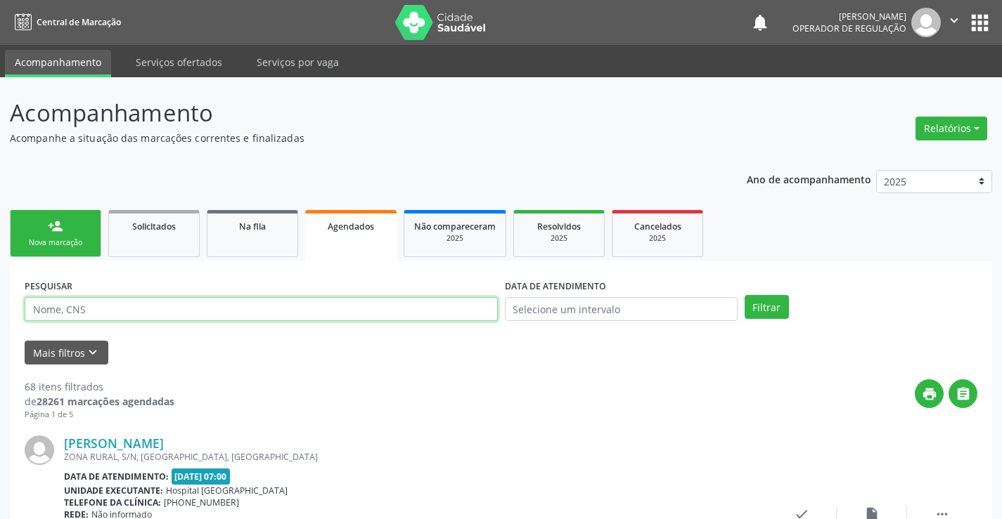
click at [122, 311] on input "text" at bounding box center [261, 309] width 473 height 24
type input "702400551974122"
click at [763, 305] on button "Filtrar" at bounding box center [766, 307] width 44 height 24
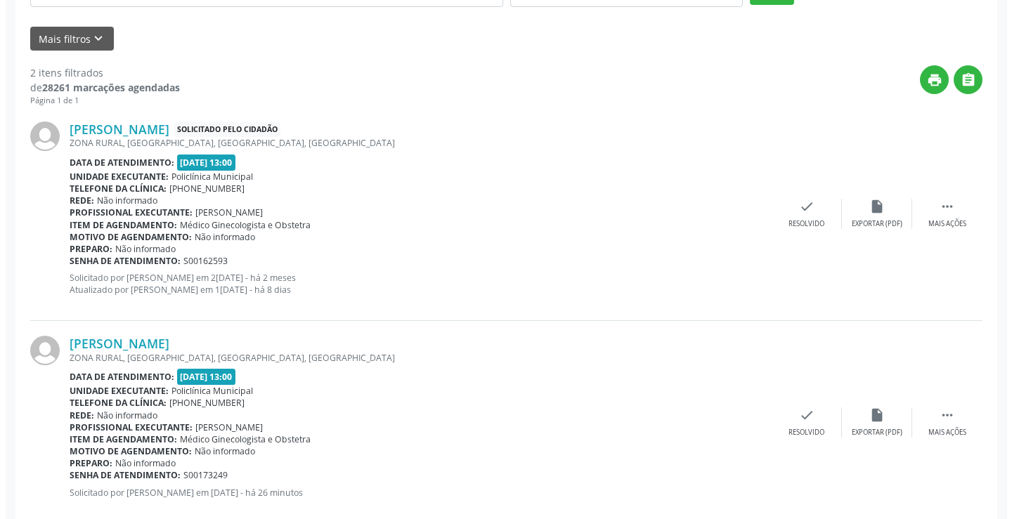
scroll to position [343, 0]
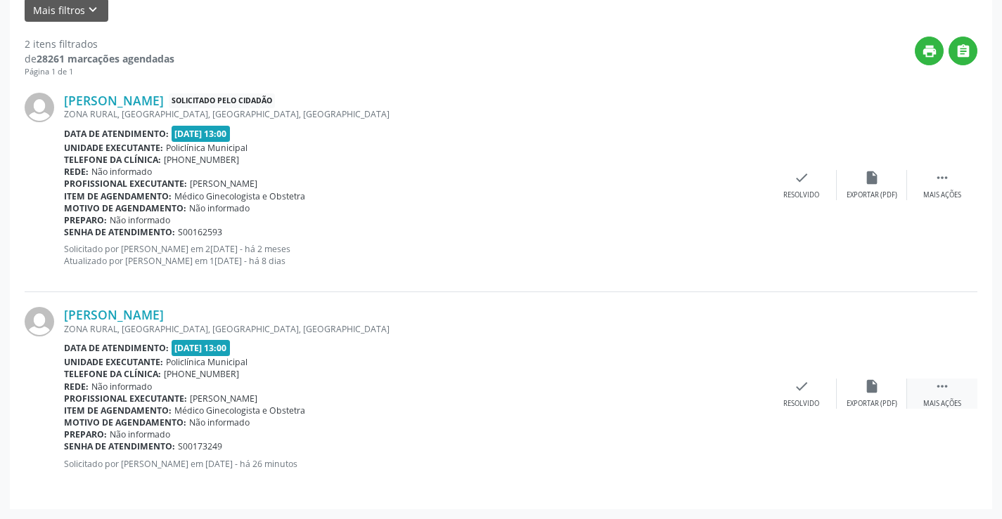
click at [943, 390] on icon "" at bounding box center [941, 386] width 15 height 15
click at [728, 384] on icon "cancel" at bounding box center [730, 386] width 15 height 15
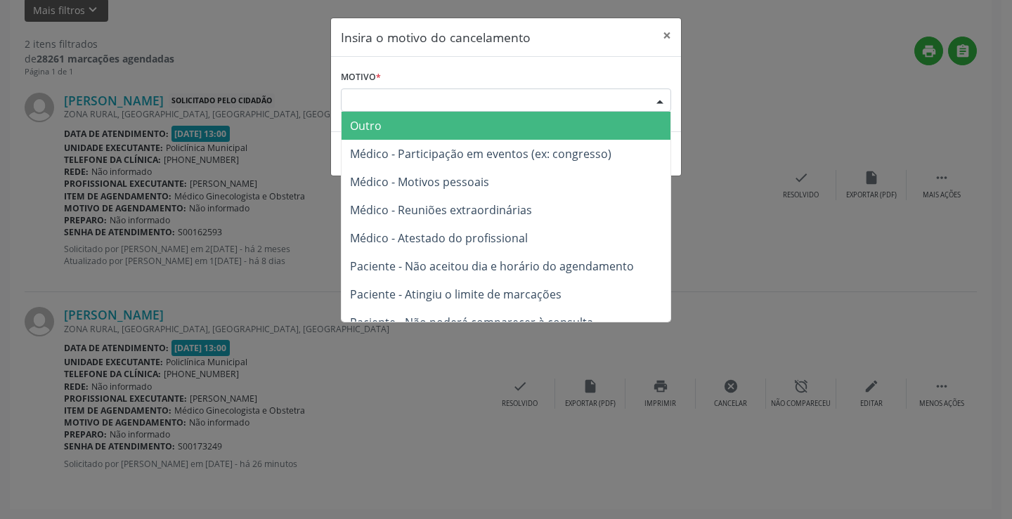
click at [418, 98] on div "Escolha o motivo" at bounding box center [506, 101] width 330 height 24
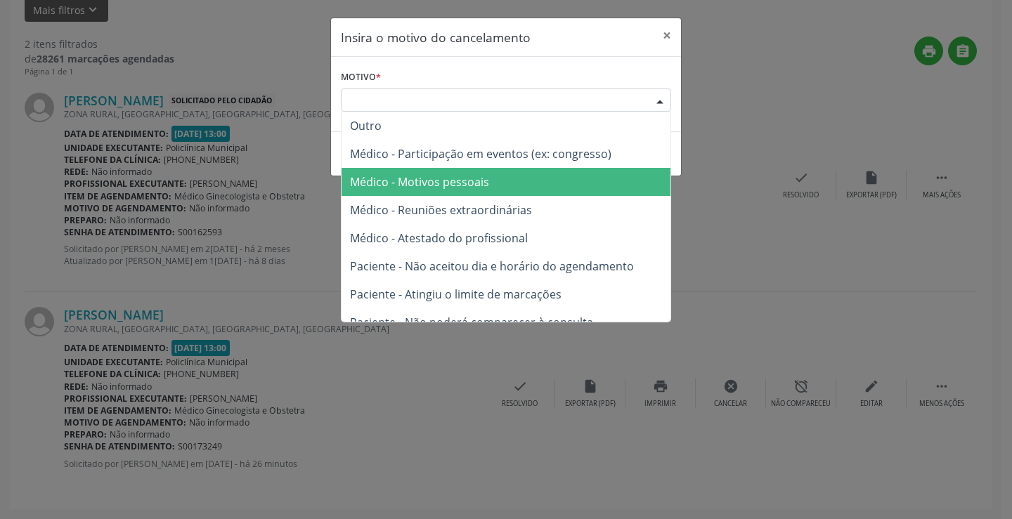
click at [448, 176] on span "Médico - Motivos pessoais" at bounding box center [419, 181] width 139 height 15
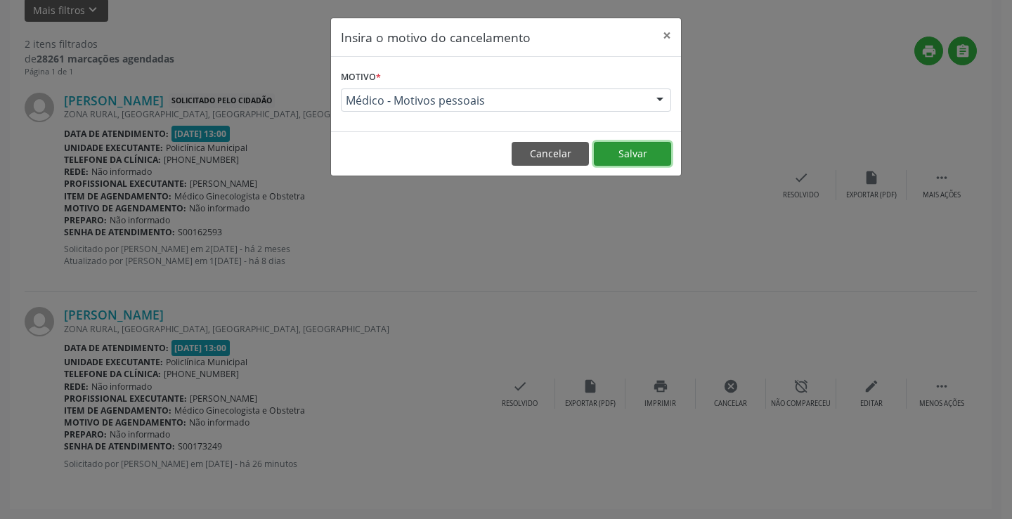
click at [631, 148] on button "Salvar" at bounding box center [632, 154] width 77 height 24
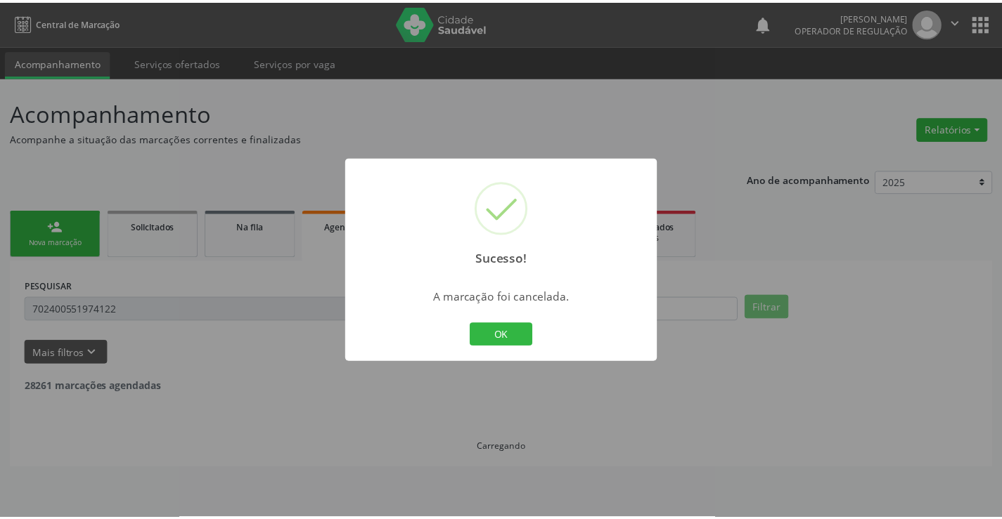
scroll to position [0, 0]
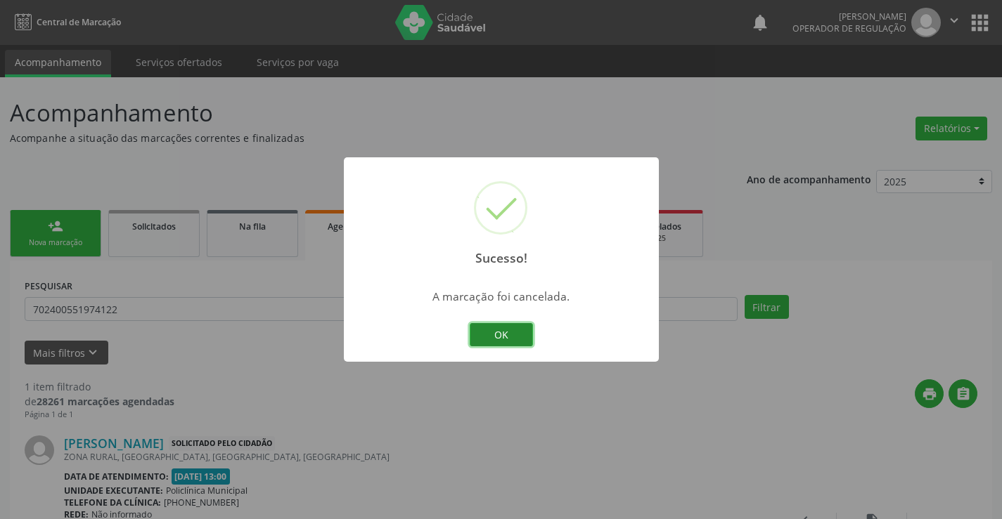
click at [504, 332] on button "OK" at bounding box center [501, 335] width 63 height 24
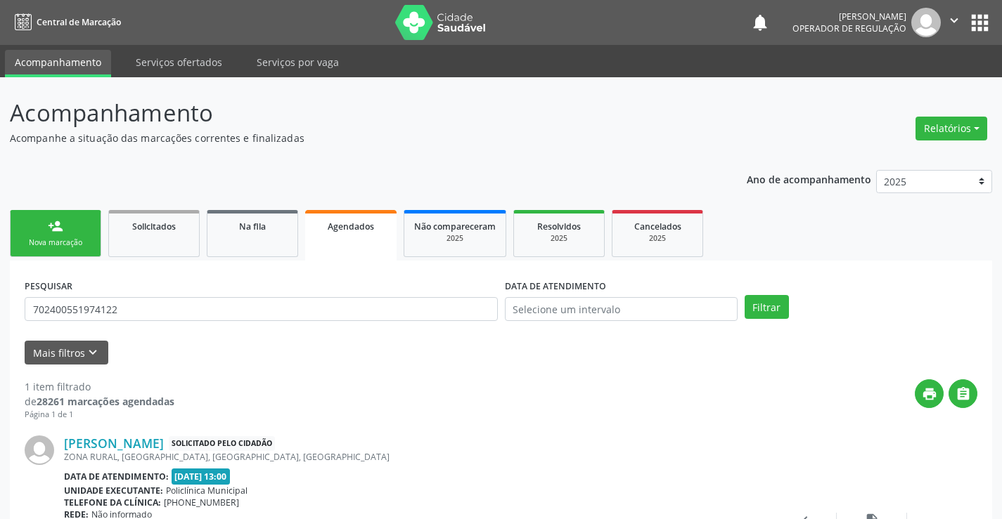
click at [66, 235] on link "person_add Nova marcação" at bounding box center [55, 233] width 91 height 47
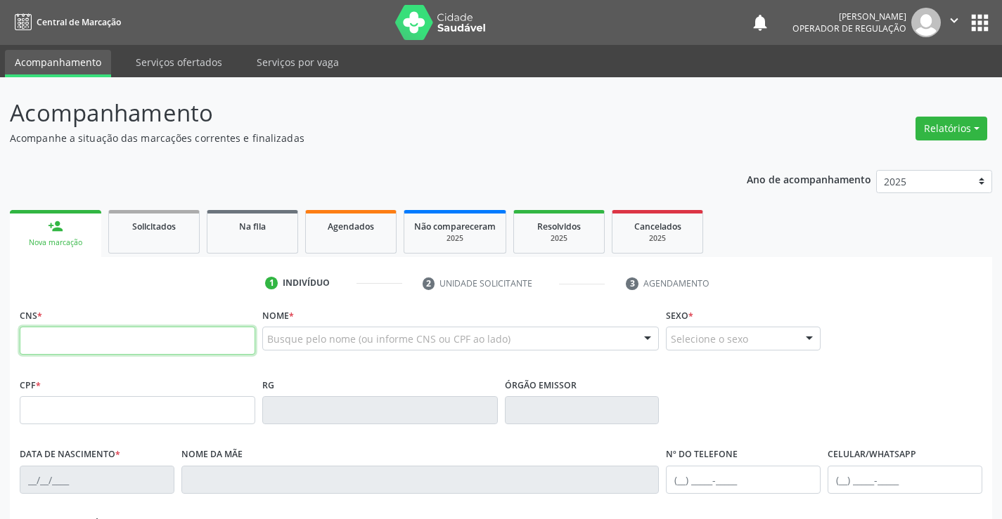
click at [80, 345] on input "text" at bounding box center [137, 341] width 235 height 28
type input "704 5083 1278 8312"
type input "1275631134"
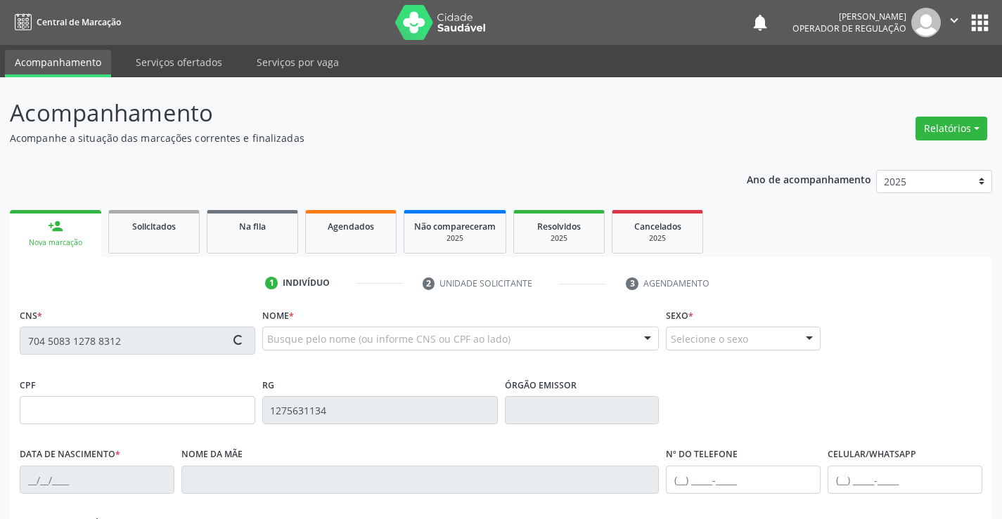
type input "19/01/1974"
type input "(74) 98811-4330"
type input "033.937.155-26"
type input "S/N"
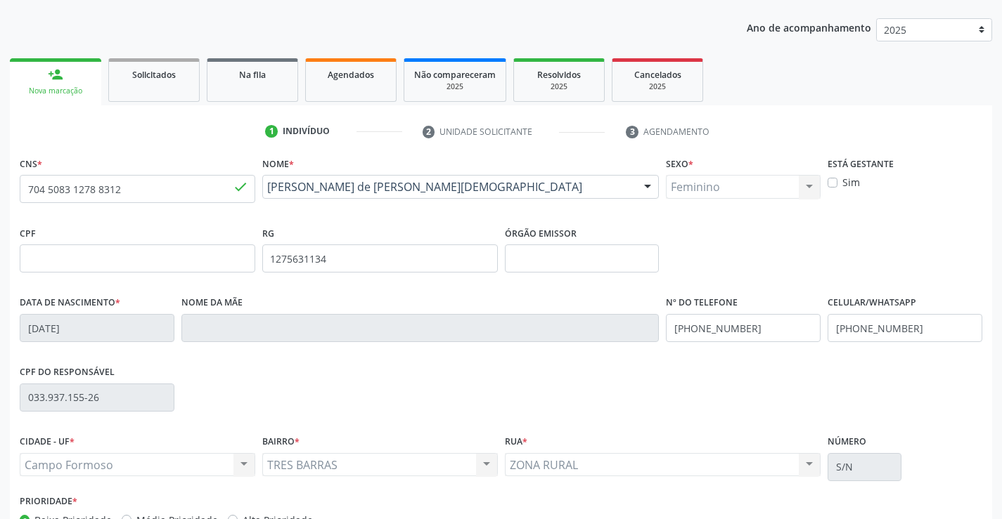
scroll to position [243, 0]
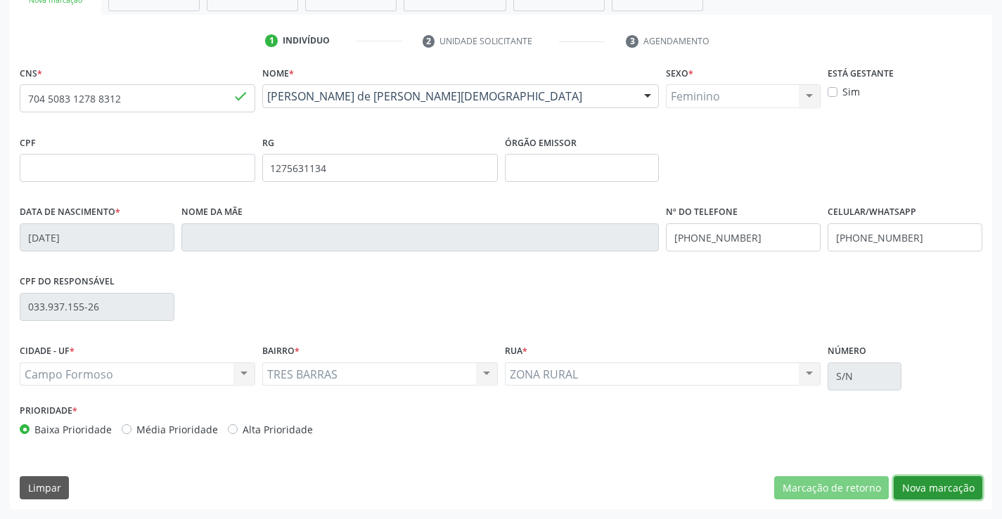
click at [933, 486] on button "Nova marcação" at bounding box center [937, 489] width 89 height 24
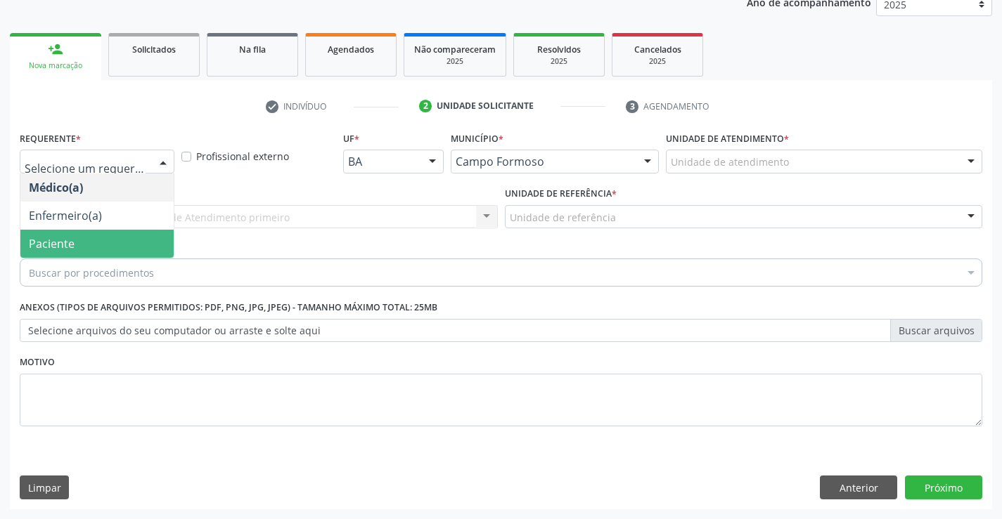
click at [70, 243] on span "Paciente" at bounding box center [52, 243] width 46 height 15
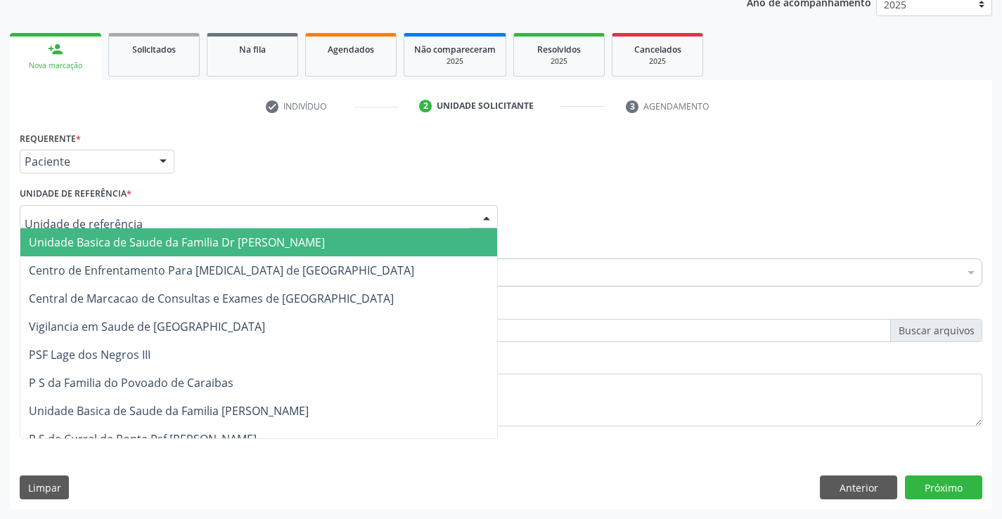
click at [191, 237] on span "Unidade Basica de Saude da Familia Dr [PERSON_NAME]" at bounding box center [177, 242] width 296 height 15
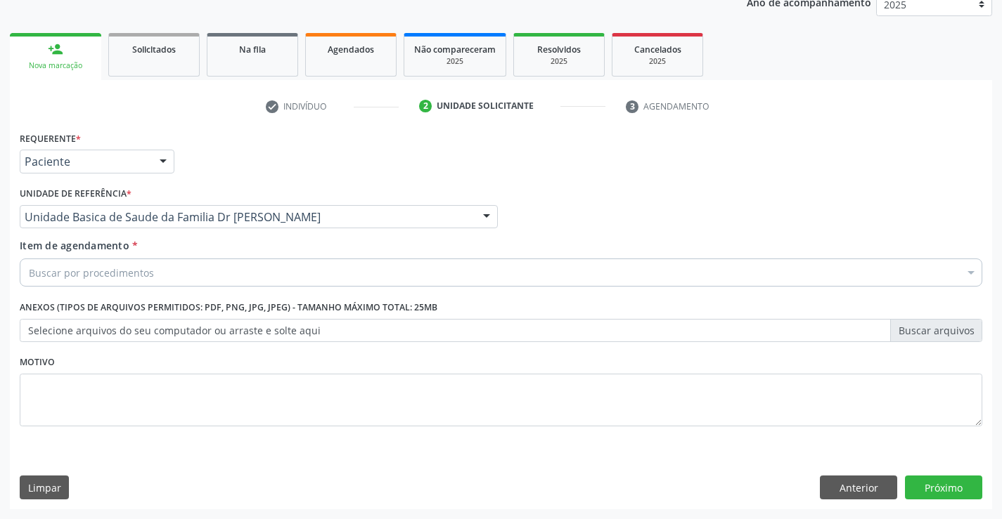
click at [181, 278] on div "Buscar por procedimentos" at bounding box center [501, 273] width 962 height 28
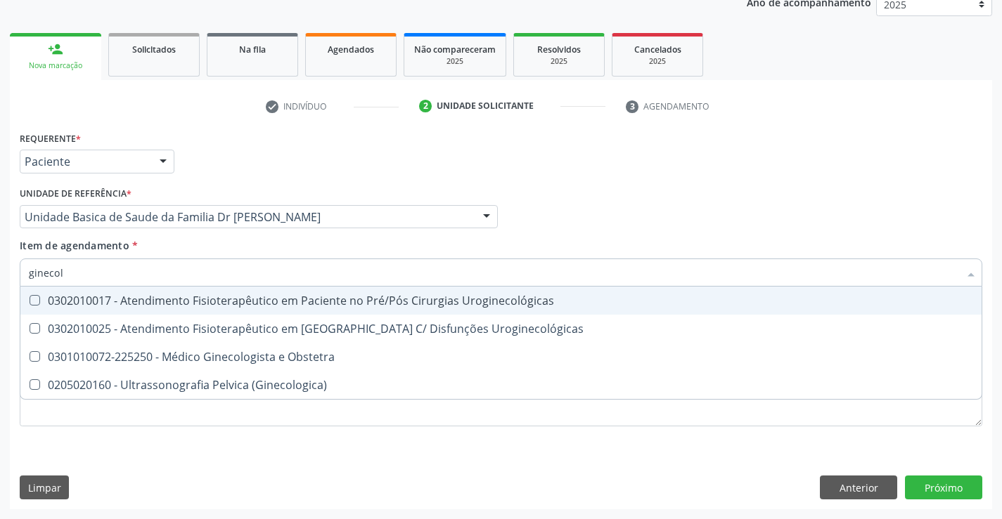
type input "ginecolo"
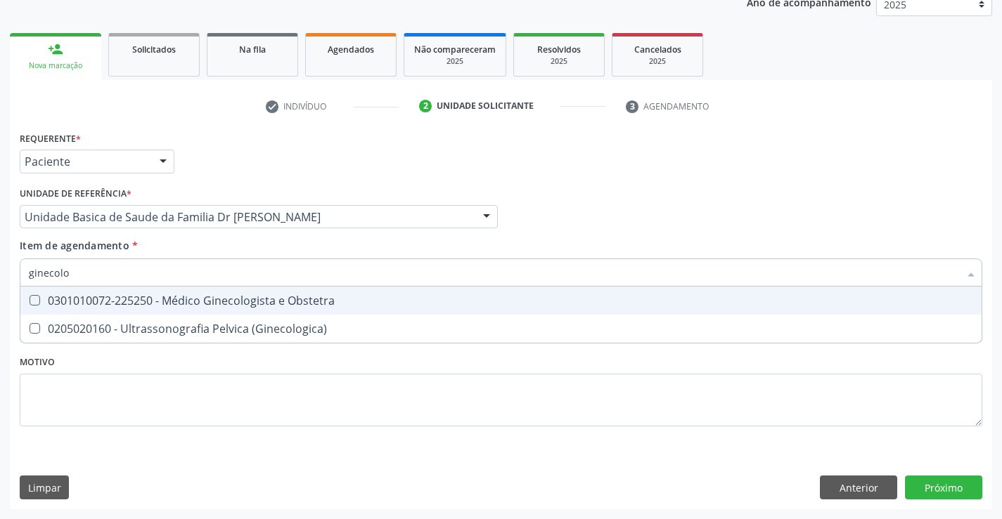
click at [209, 299] on div "0301010072-225250 - Médico Ginecologista e Obstetra" at bounding box center [501, 300] width 944 height 11
checkbox Obstetra "true"
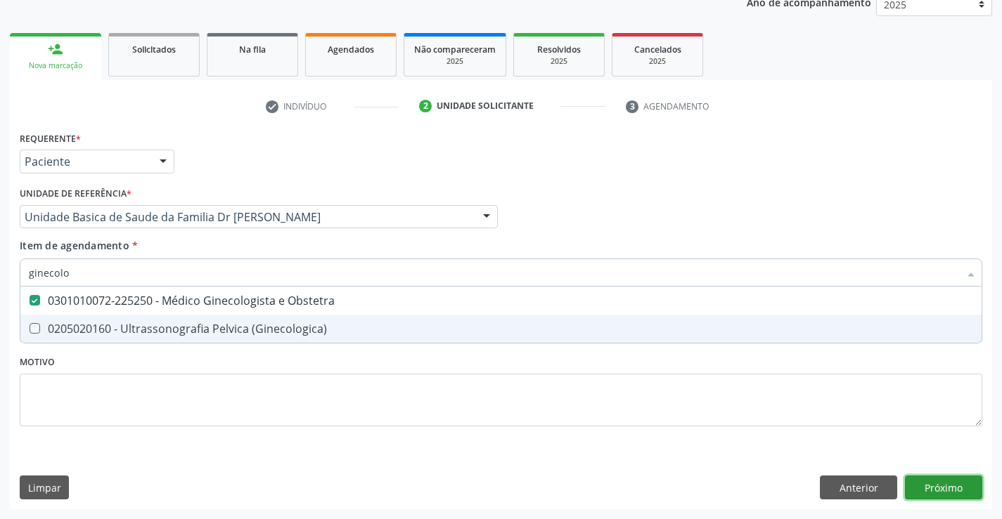
click at [955, 486] on div "Requerente * Paciente Médico(a) Enfermeiro(a) Paciente Nenhum resultado encontr…" at bounding box center [501, 319] width 982 height 382
checkbox \(Ginecologica\) "true"
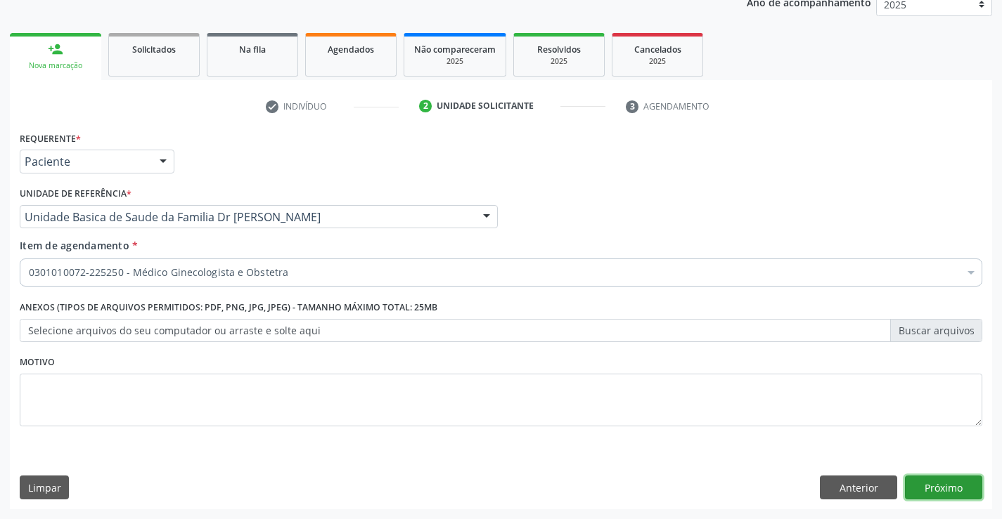
click at [939, 483] on button "Próximo" at bounding box center [943, 488] width 77 height 24
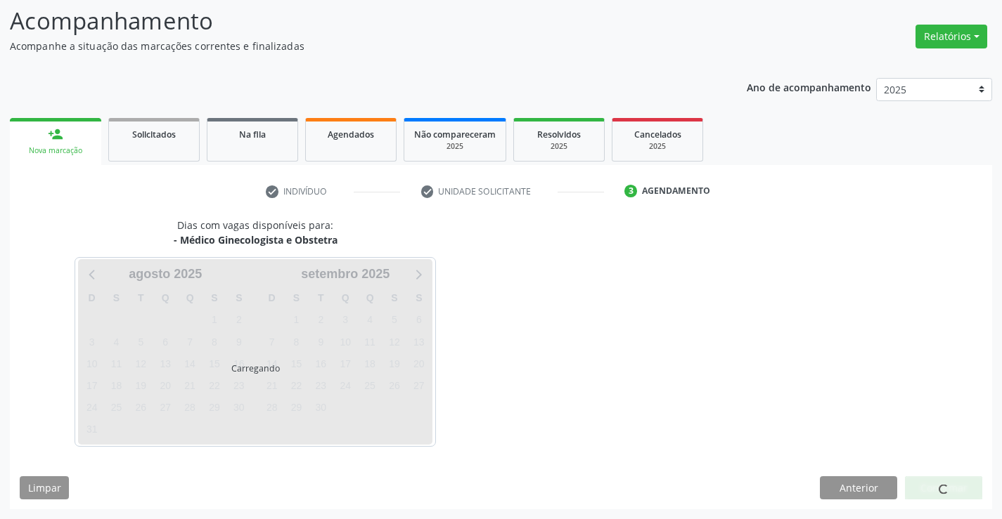
scroll to position [92, 0]
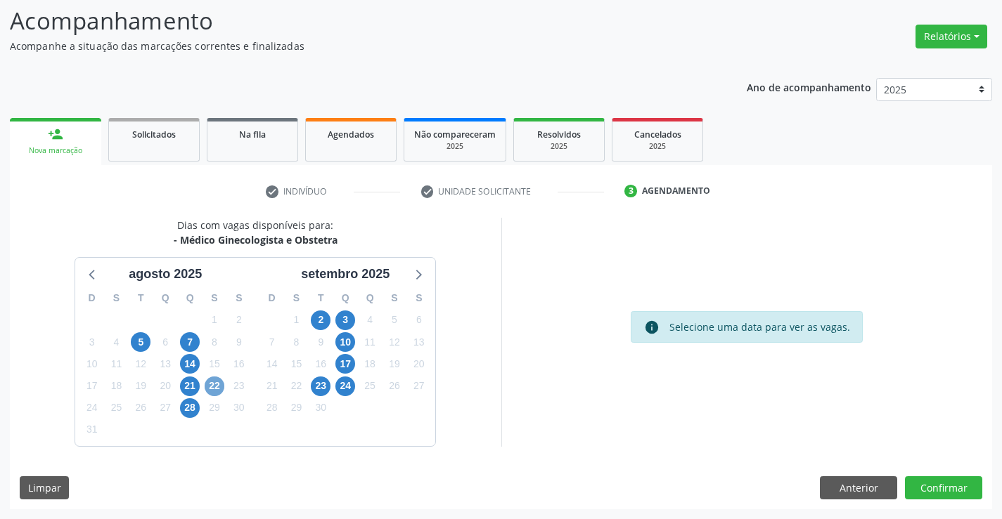
click at [207, 385] on span "22" at bounding box center [215, 387] width 20 height 20
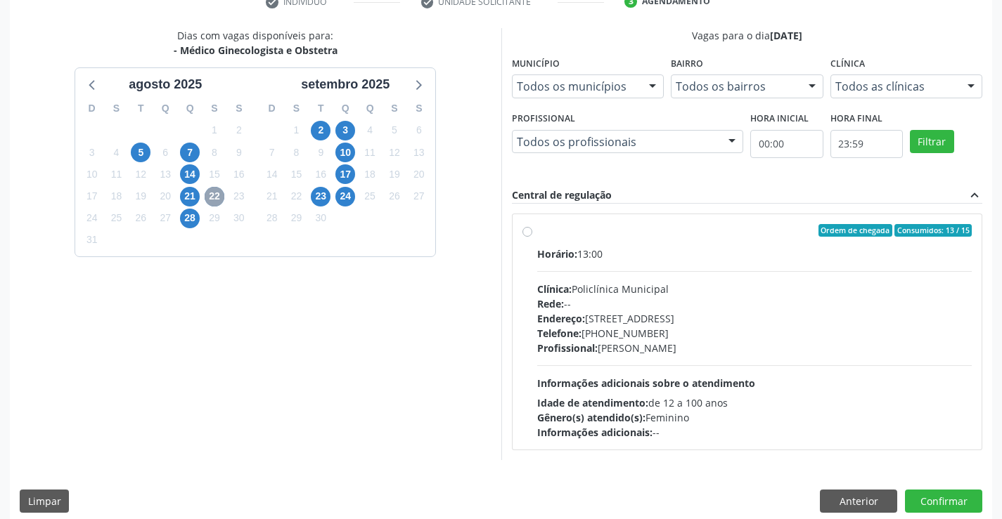
scroll to position [295, 0]
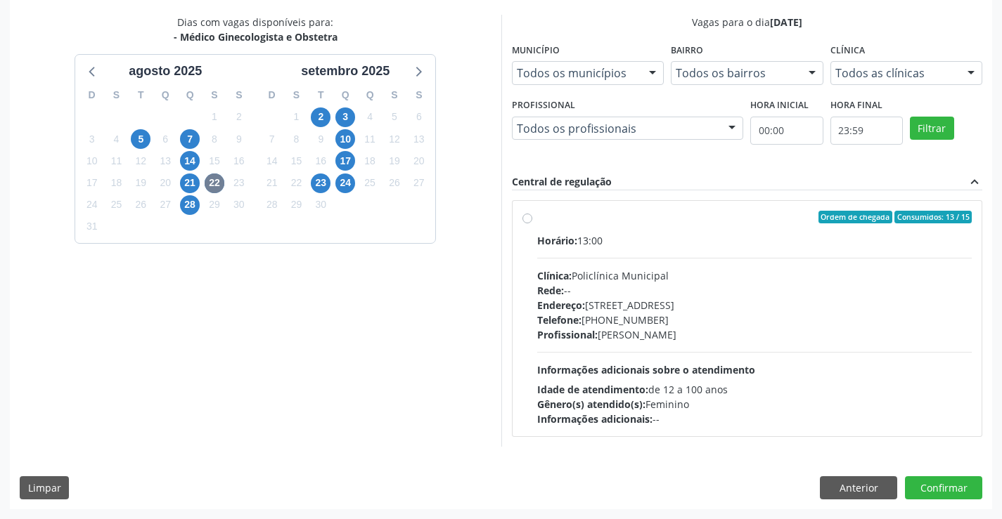
click at [640, 226] on label "Ordem de chegada Consumidos: 13 / 15 Horário: 13:00 Clínica: Policlínica Munici…" at bounding box center [754, 319] width 435 height 216
click at [532, 224] on input "Ordem de chegada Consumidos: 13 / 15 Horário: 13:00 Clínica: Policlínica Munici…" at bounding box center [527, 217] width 10 height 13
radio input "true"
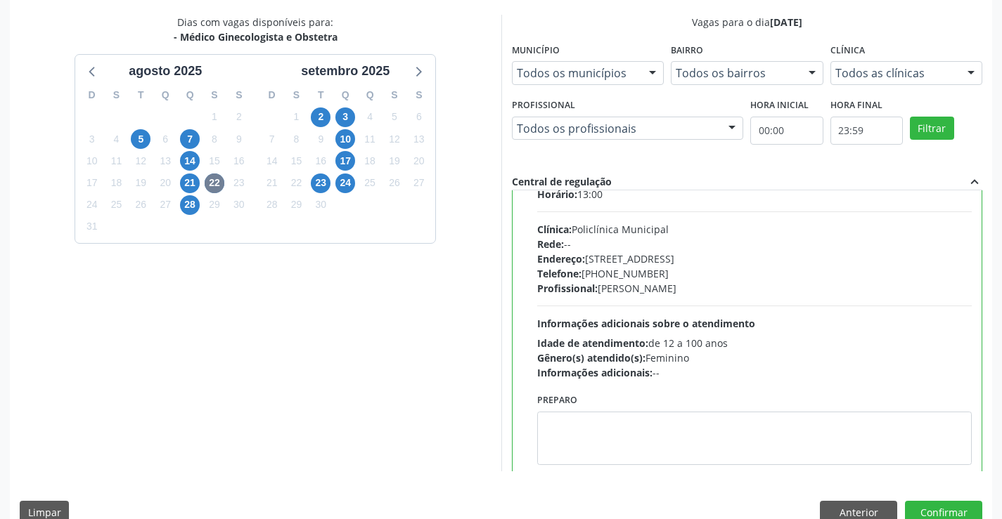
scroll to position [70, 0]
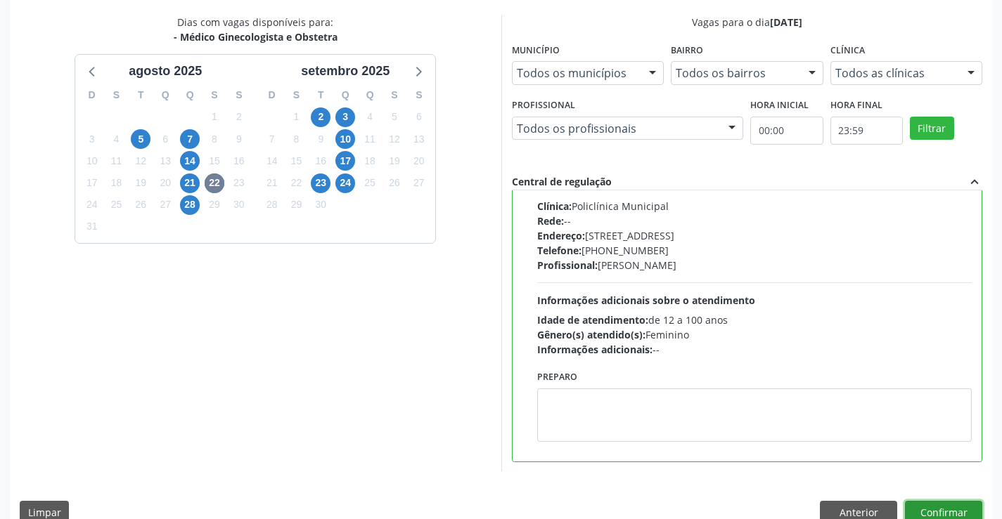
click at [931, 505] on button "Confirmar" at bounding box center [943, 513] width 77 height 24
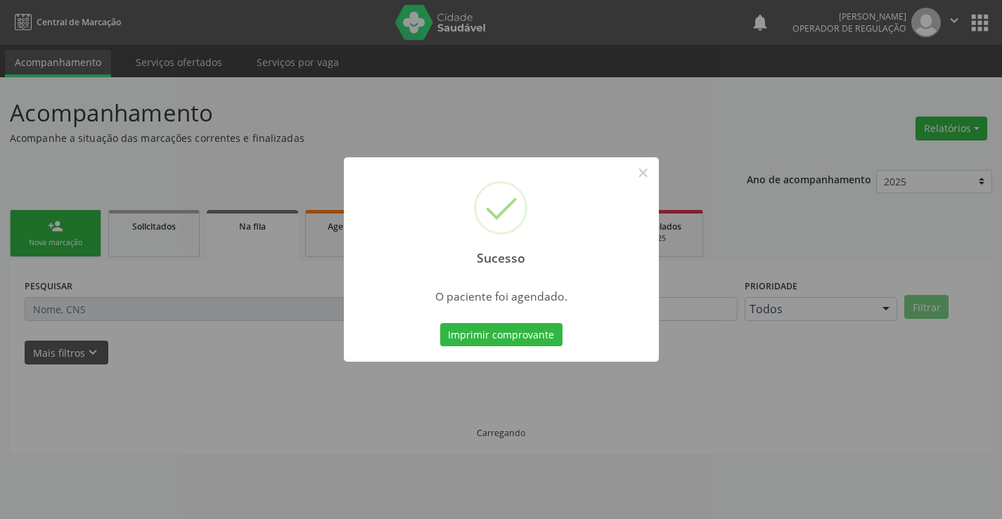
scroll to position [0, 0]
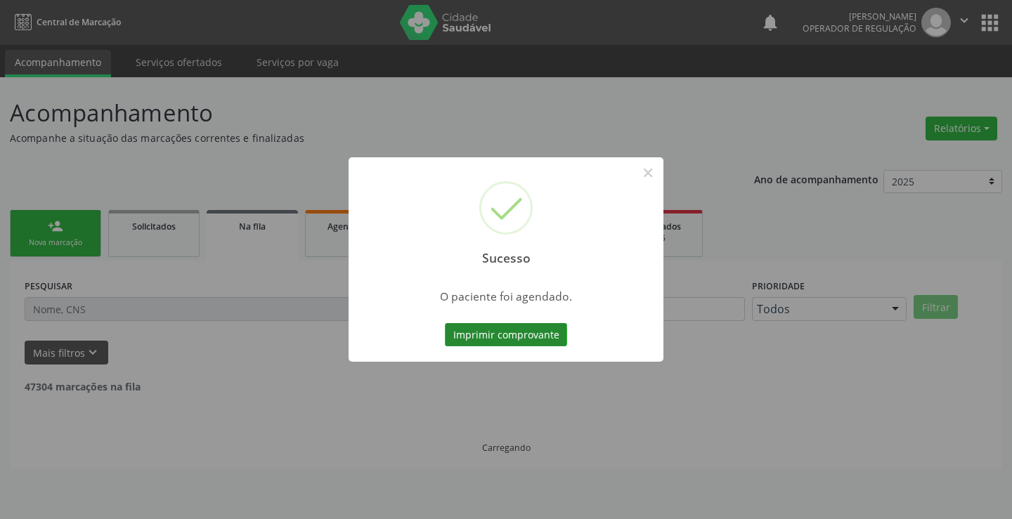
click at [500, 335] on button "Imprimir comprovante" at bounding box center [506, 335] width 122 height 24
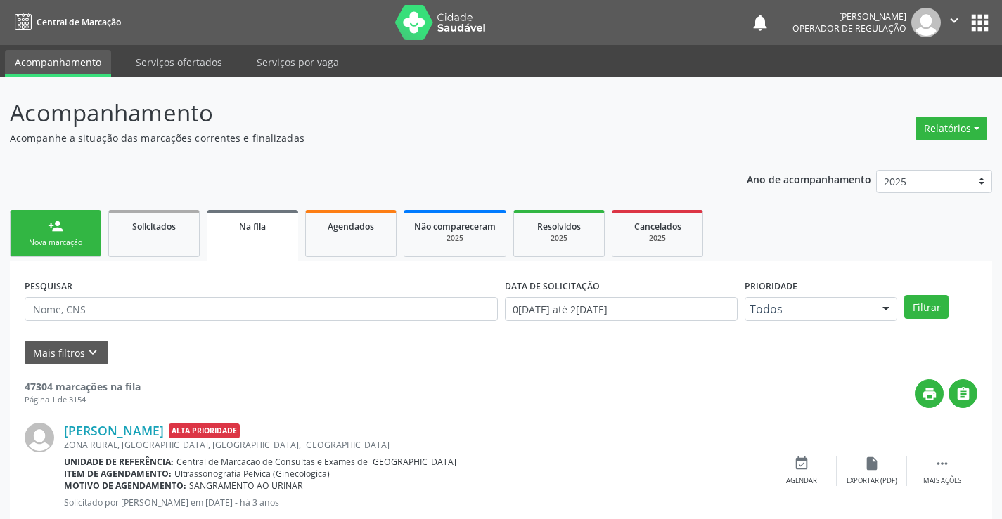
click at [34, 227] on link "person_add Nova marcação" at bounding box center [55, 233] width 91 height 47
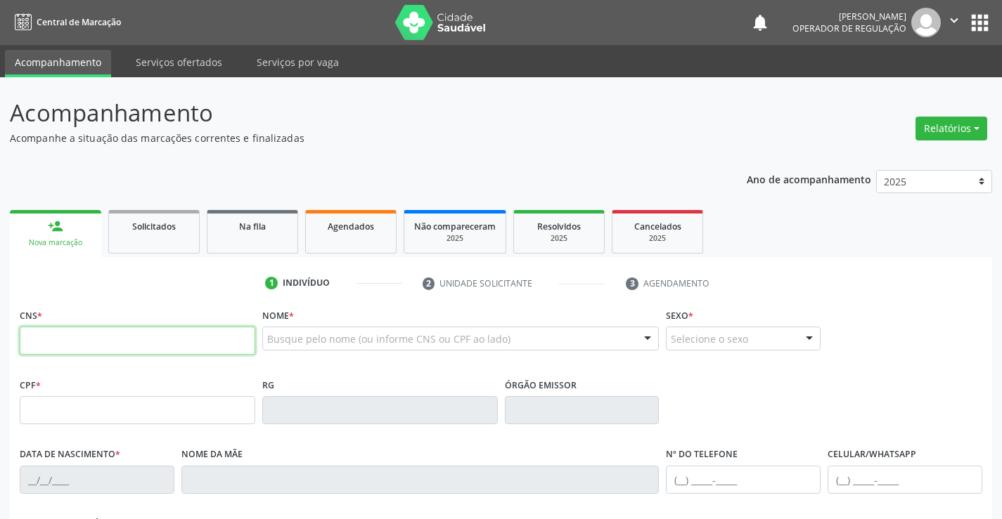
click at [67, 344] on input "text" at bounding box center [137, 341] width 235 height 28
type input "704 7037 8030 7139"
type input "101.479.915-52"
type input "[DATE]"
type input "[PERSON_NAME]"
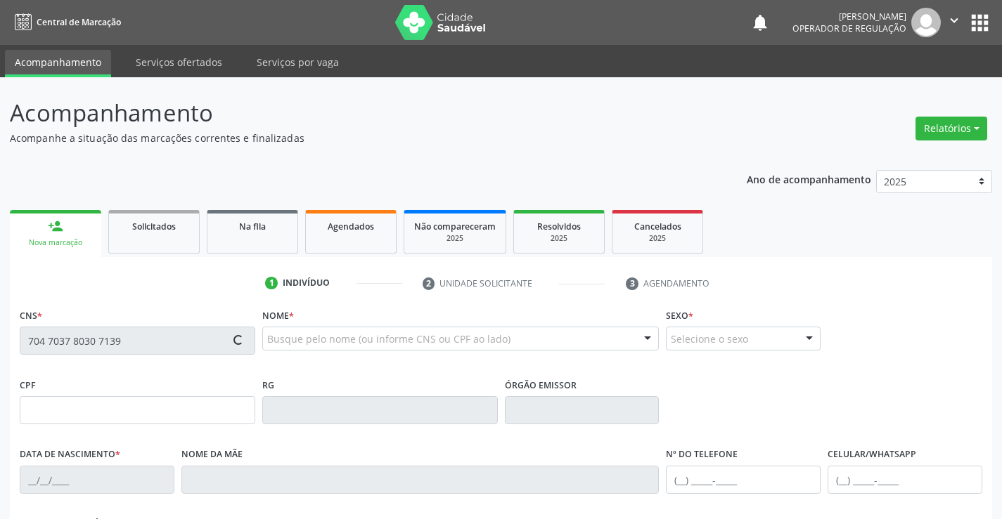
type input "[PHONE_NUMBER]"
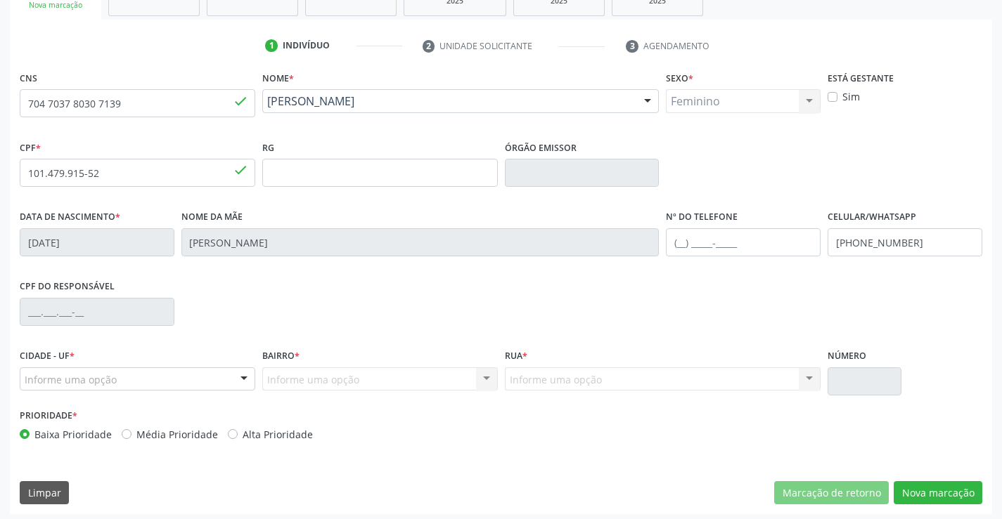
scroll to position [243, 0]
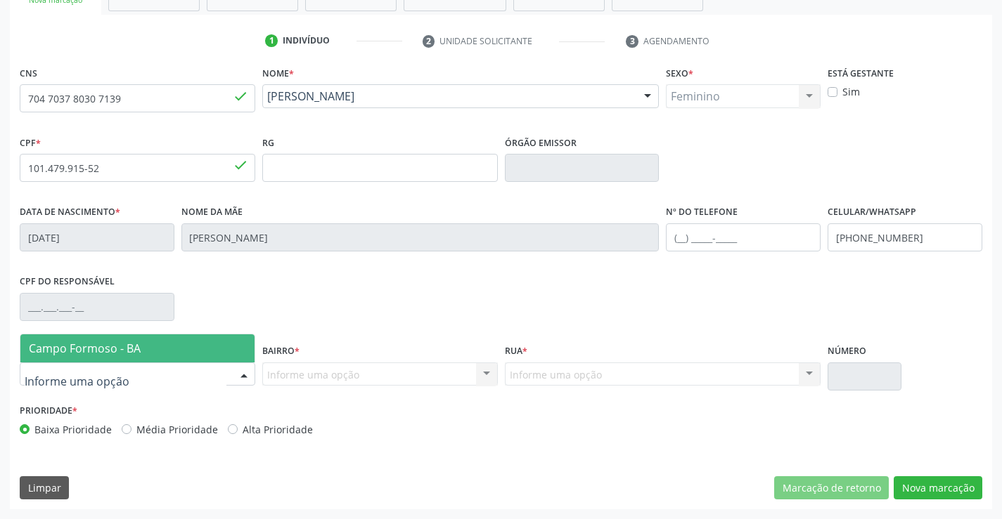
click at [121, 349] on span "Campo Formoso - BA" at bounding box center [85, 348] width 112 height 15
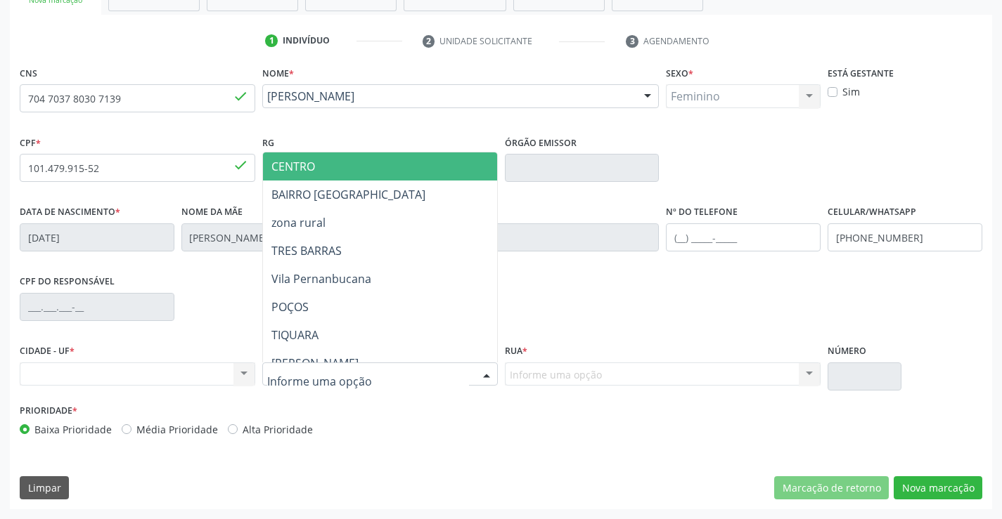
click at [332, 155] on span "CENTRO" at bounding box center [415, 167] width 304 height 28
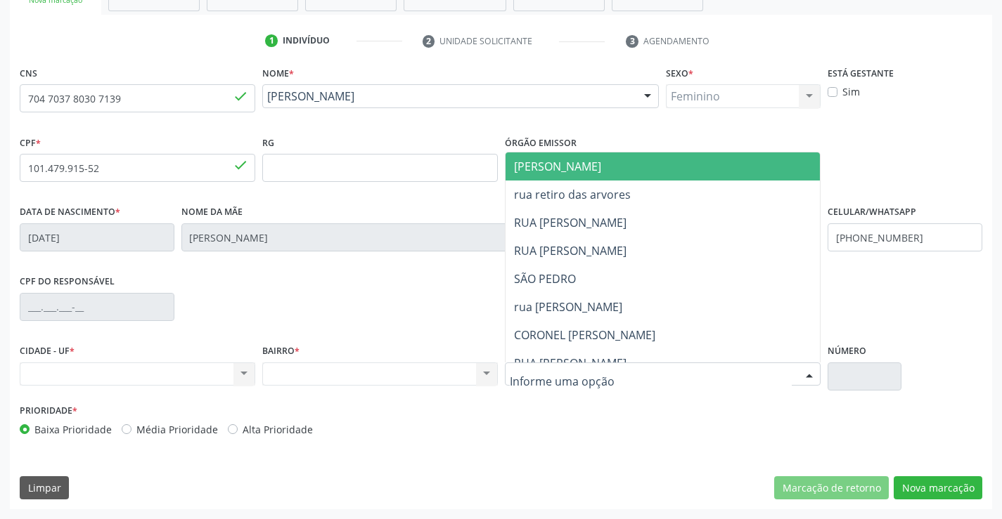
click at [590, 166] on span "[PERSON_NAME]" at bounding box center [557, 166] width 87 height 15
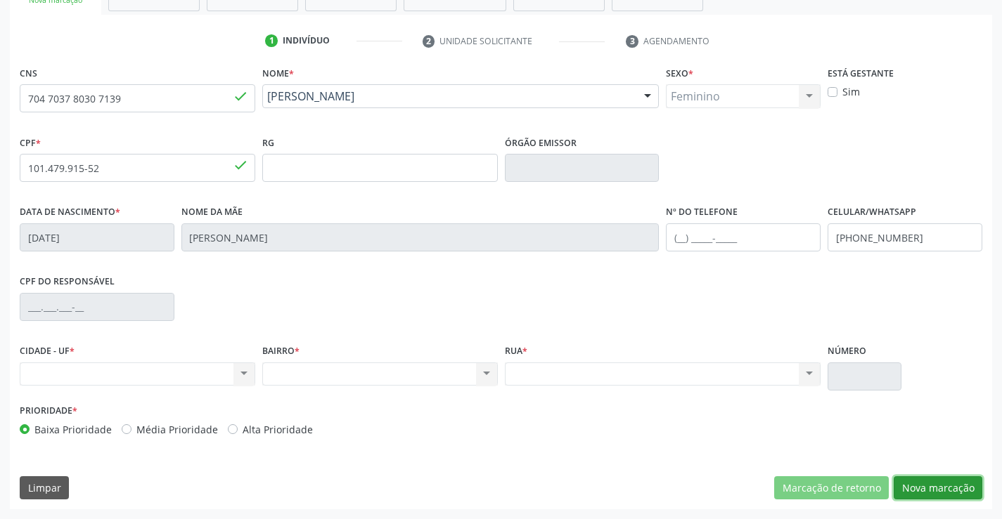
click at [942, 486] on button "Nova marcação" at bounding box center [937, 489] width 89 height 24
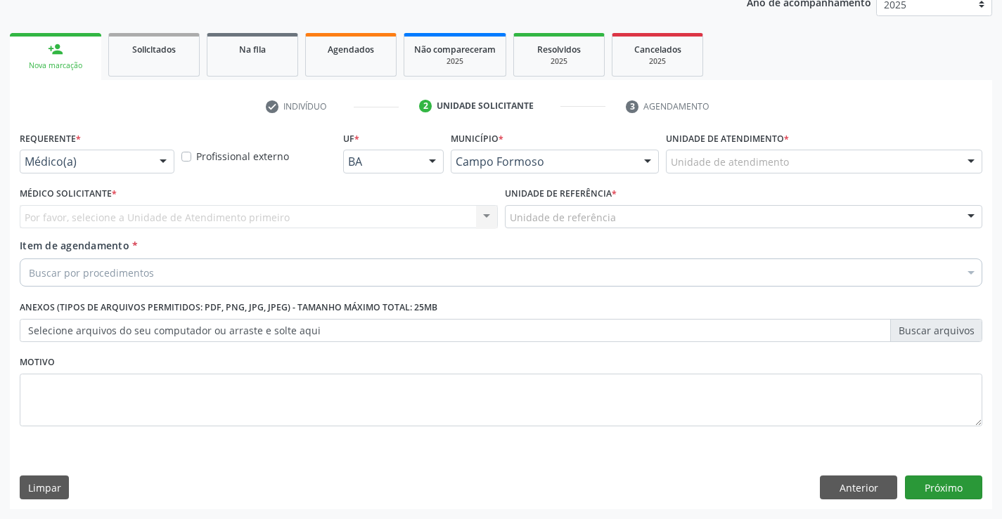
scroll to position [177, 0]
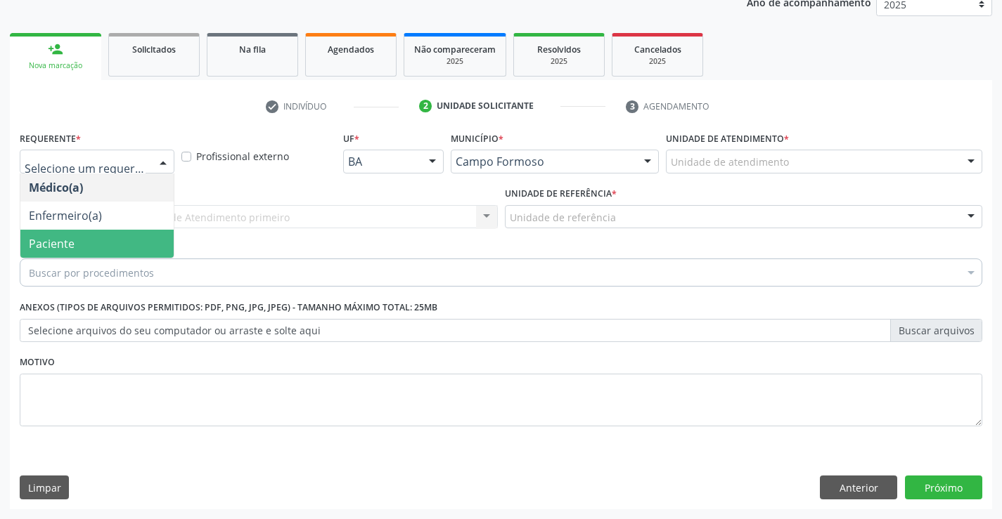
click at [72, 247] on span "Paciente" at bounding box center [52, 243] width 46 height 15
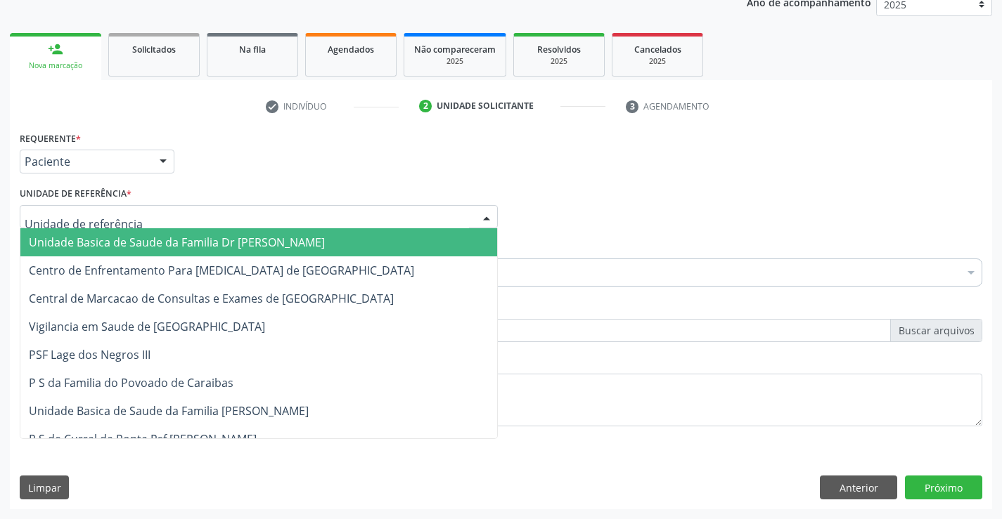
click at [93, 238] on span "Unidade Basica de Saude da Familia Dr [PERSON_NAME]" at bounding box center [177, 242] width 296 height 15
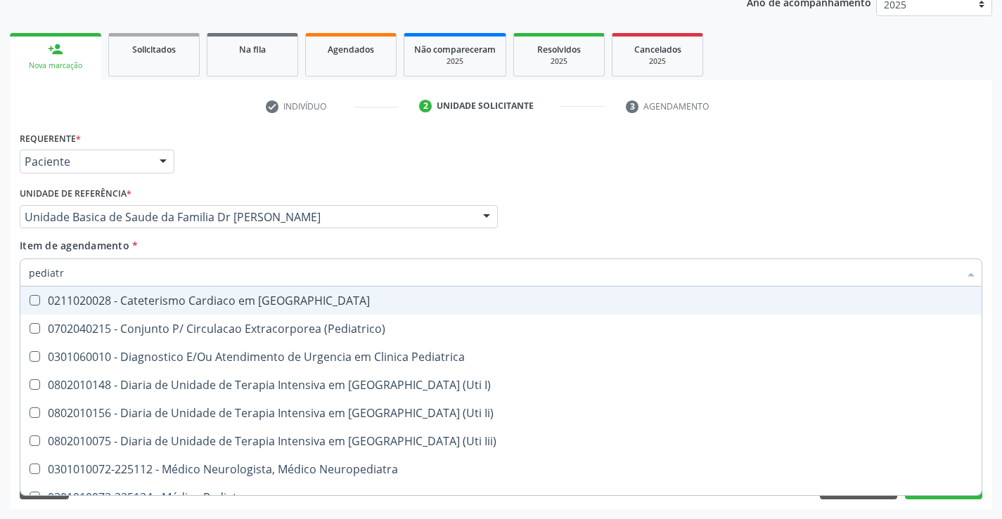
type input "pediatra"
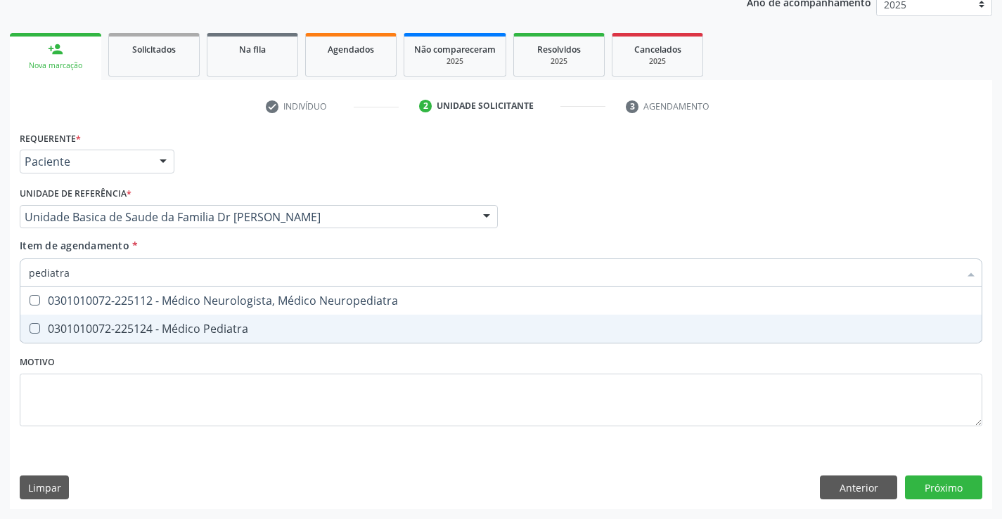
click at [192, 328] on div "0301010072-225124 - Médico Pediatra" at bounding box center [501, 328] width 944 height 11
checkbox Pediatra "true"
click at [944, 481] on div "Requerente * Paciente Médico(a) Enfermeiro(a) Paciente Nenhum resultado encontr…" at bounding box center [501, 319] width 982 height 382
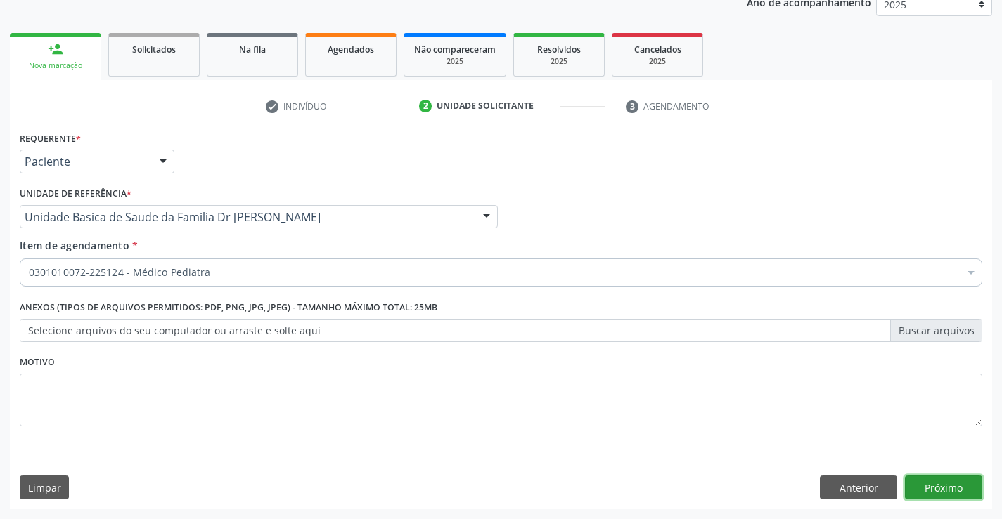
click at [943, 482] on button "Próximo" at bounding box center [943, 488] width 77 height 24
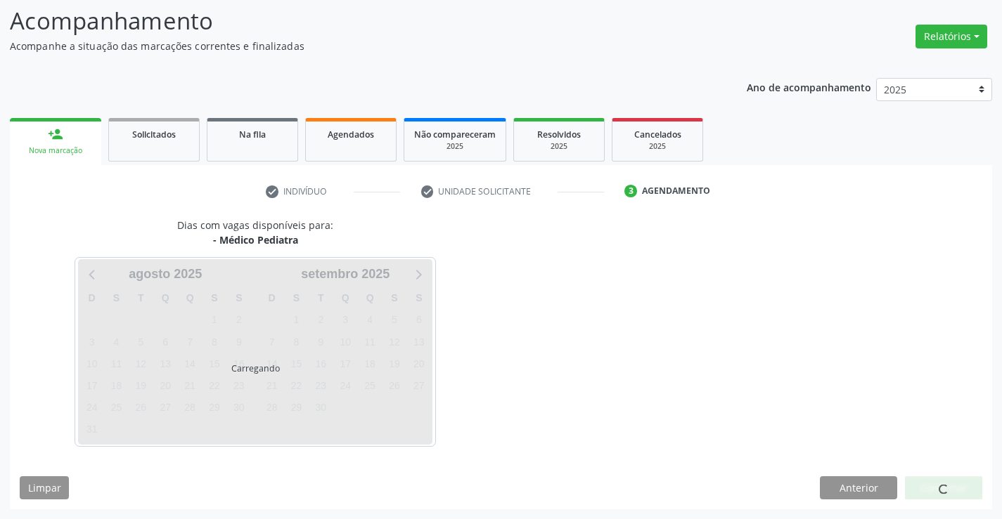
scroll to position [92, 0]
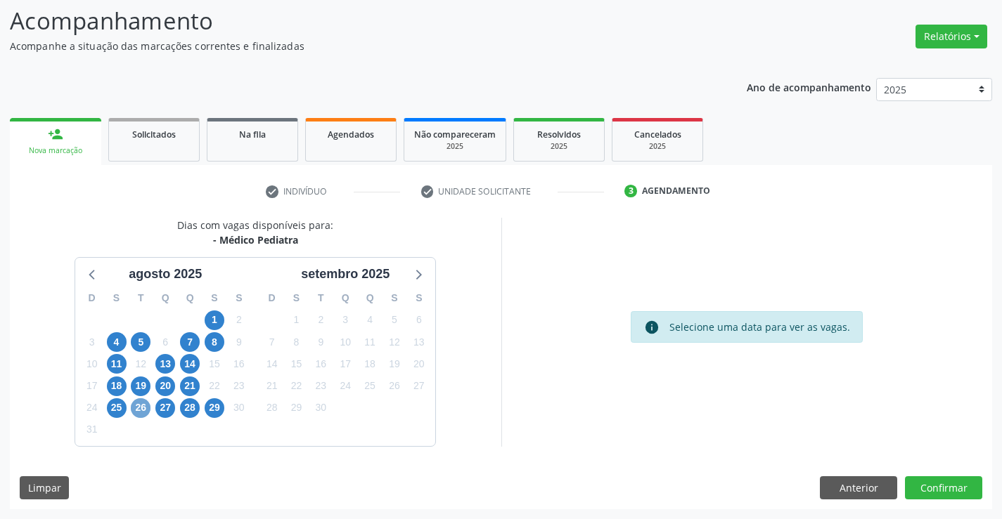
click at [141, 409] on span "26" at bounding box center [141, 409] width 20 height 20
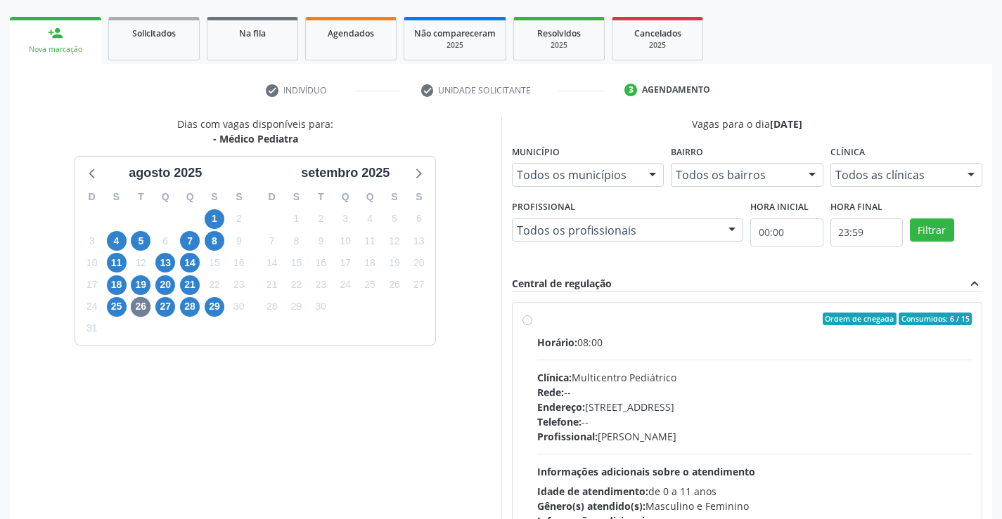
scroll to position [295, 0]
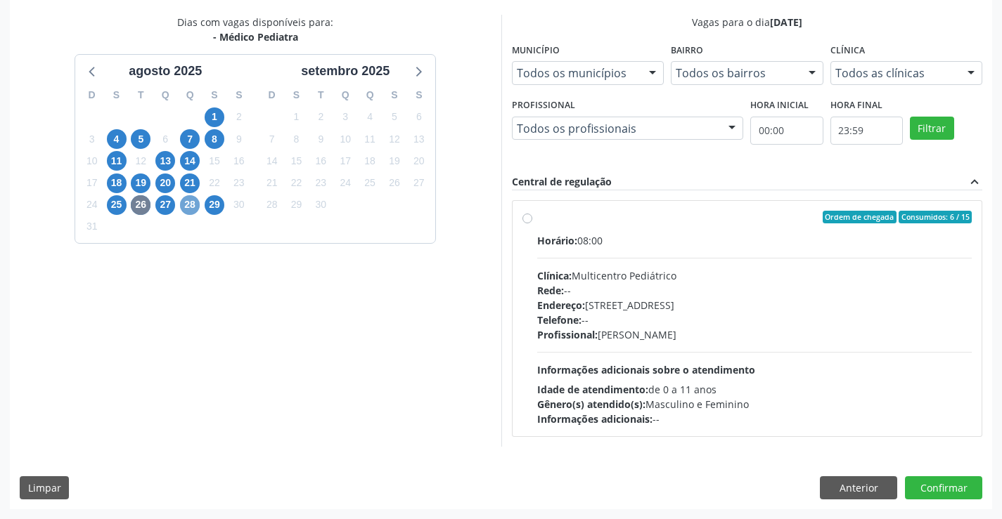
click at [184, 204] on span "28" at bounding box center [190, 205] width 20 height 20
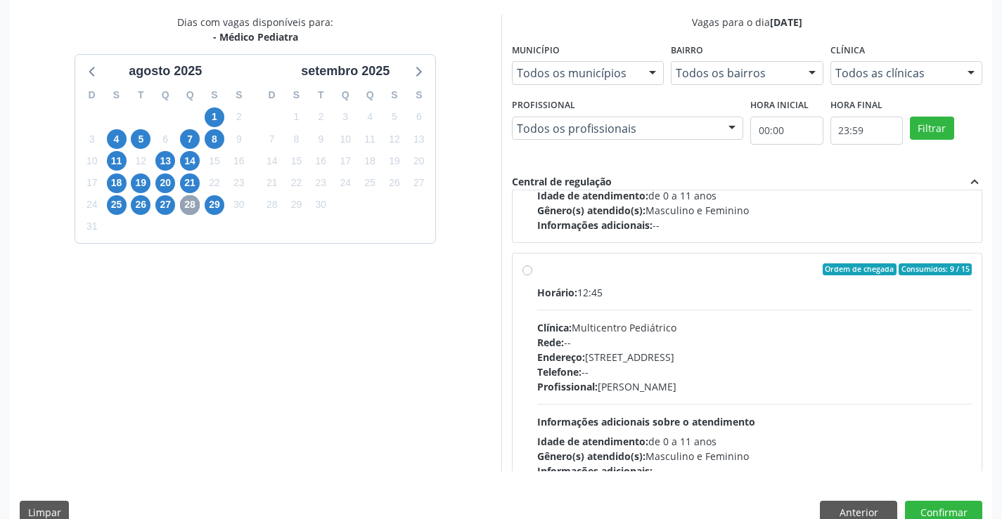
scroll to position [211, 0]
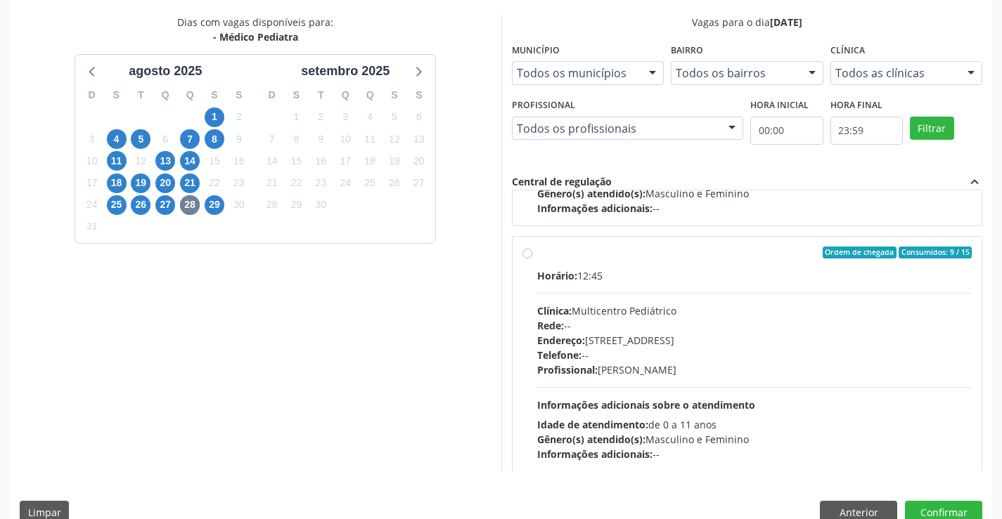
click at [653, 264] on label "Ordem de chegada Consumidos: 9 / 15 Horário: 12:45 Clínica: Multicentro Pediátr…" at bounding box center [754, 355] width 435 height 216
click at [532, 259] on input "Ordem de chegada Consumidos: 9 / 15 Horário: 12:45 Clínica: Multicentro Pediátr…" at bounding box center [527, 253] width 10 height 13
radio input "true"
click at [933, 506] on button "Confirmar" at bounding box center [943, 513] width 77 height 24
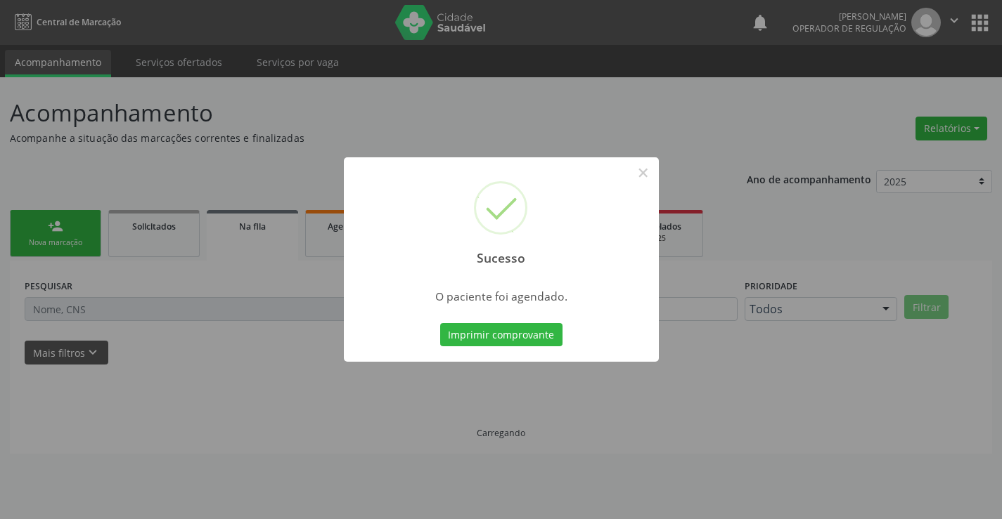
scroll to position [0, 0]
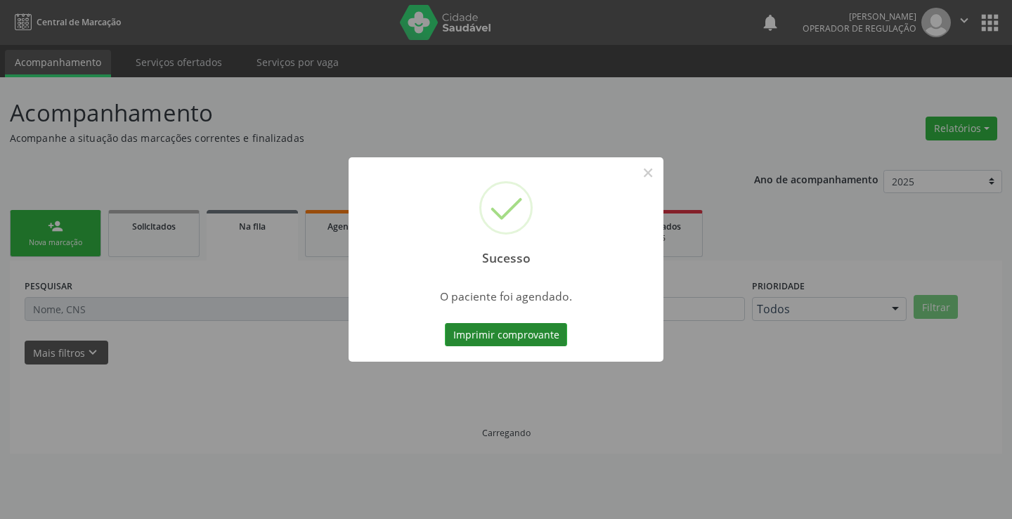
click at [517, 342] on button "Imprimir comprovante" at bounding box center [506, 335] width 122 height 24
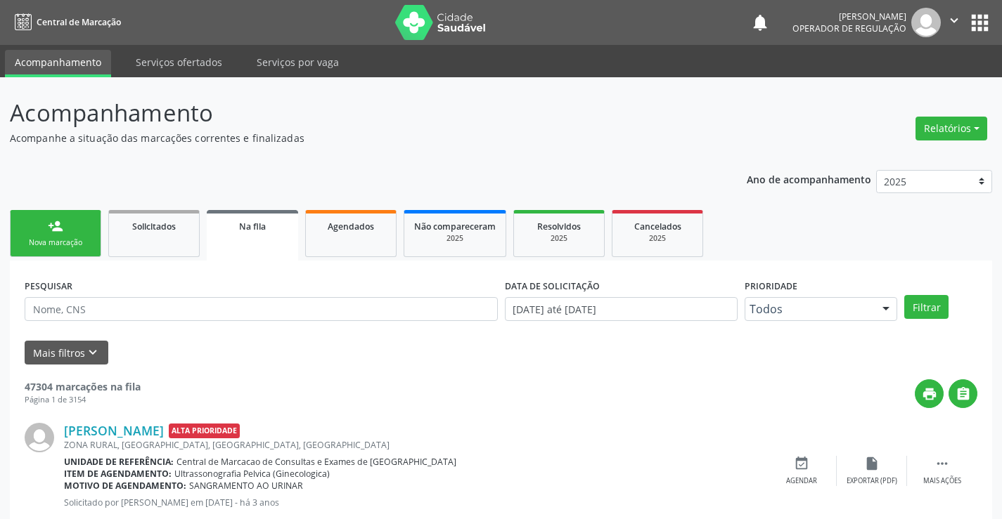
click at [48, 229] on div "person_add" at bounding box center [55, 226] width 15 height 15
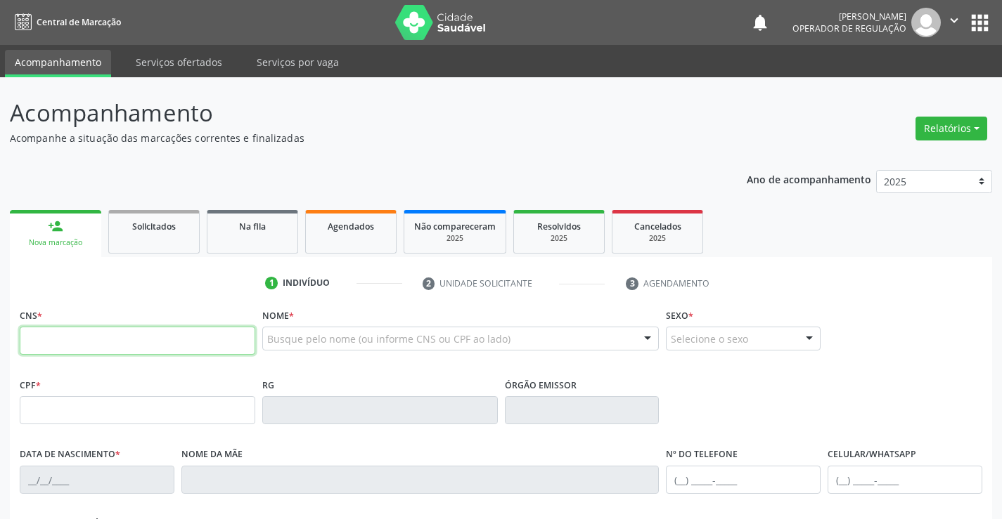
click at [108, 333] on input "text" at bounding box center [137, 341] width 235 height 28
type input "704 2072 0315 6287"
type input "2035456800"
type input "[DATE]"
type input "[PHONE_NUMBER]"
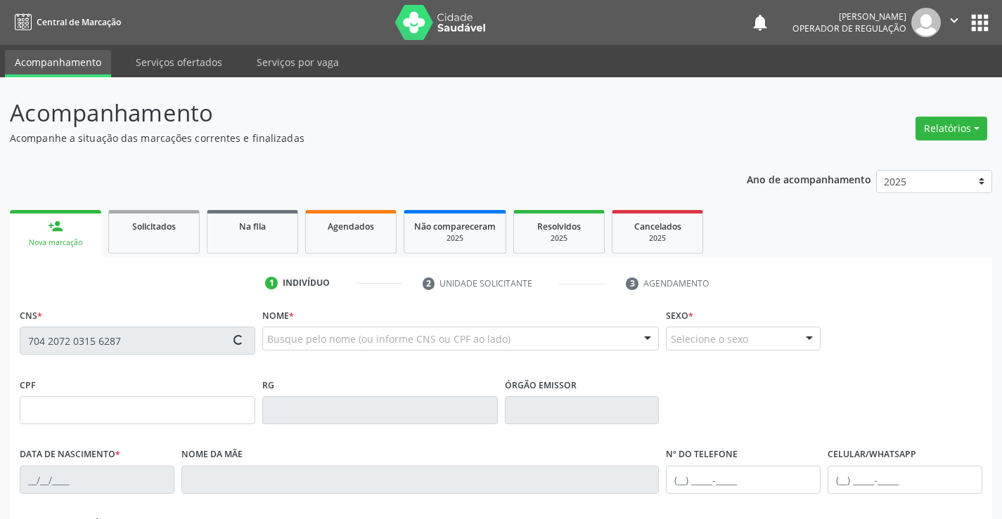
type input "064.857.105-07"
type input "S/N"
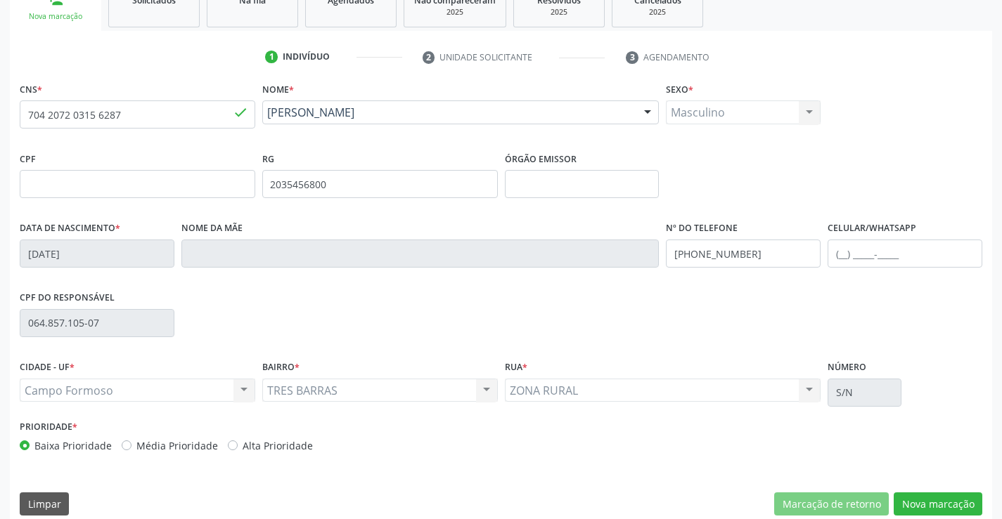
scroll to position [243, 0]
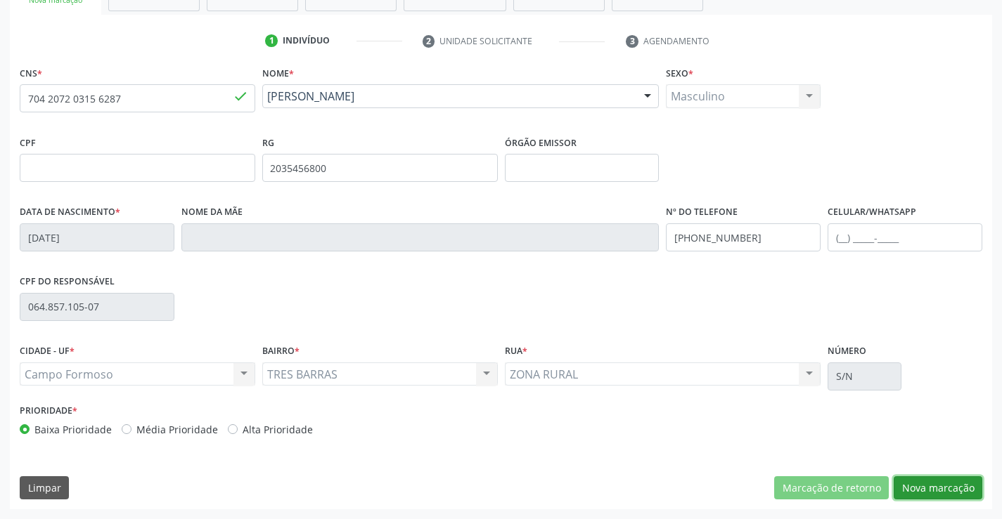
click at [935, 490] on button "Nova marcação" at bounding box center [937, 489] width 89 height 24
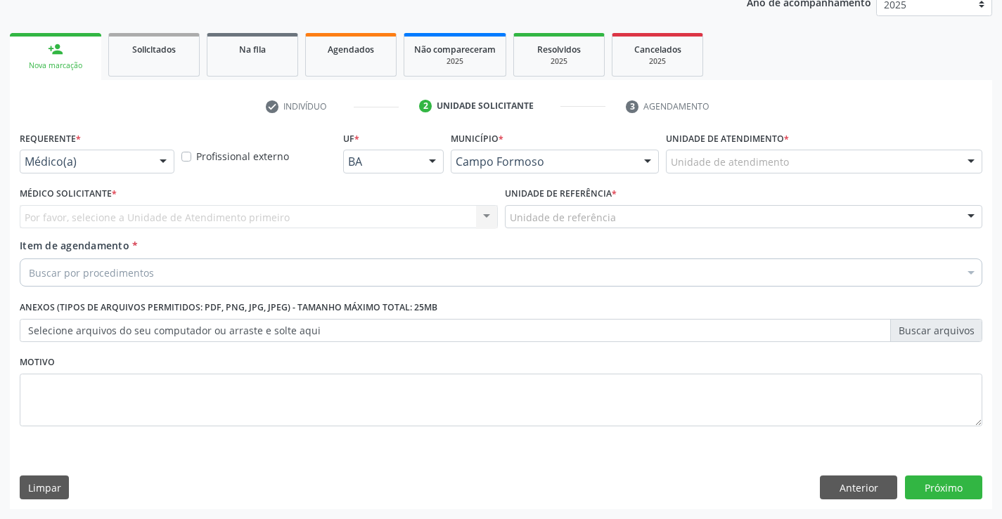
scroll to position [177, 0]
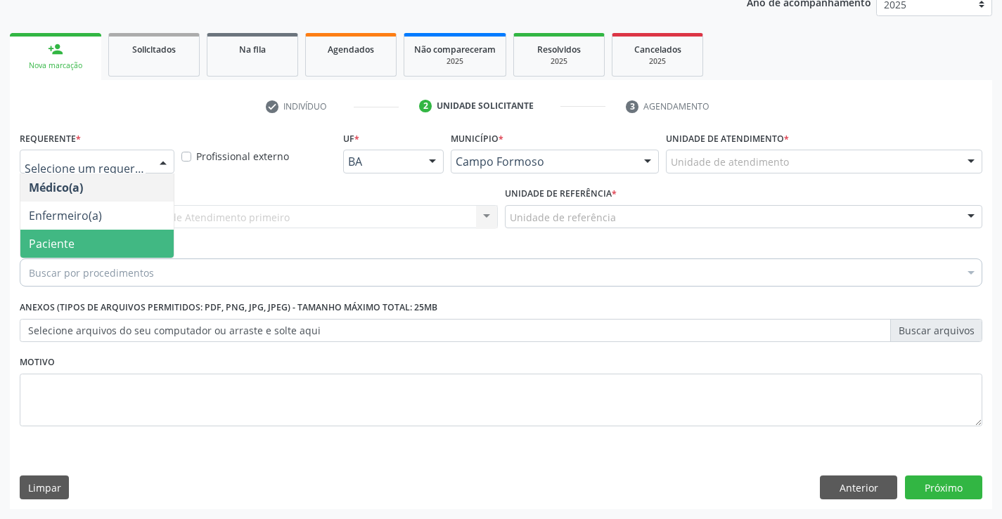
click at [87, 245] on span "Paciente" at bounding box center [96, 244] width 153 height 28
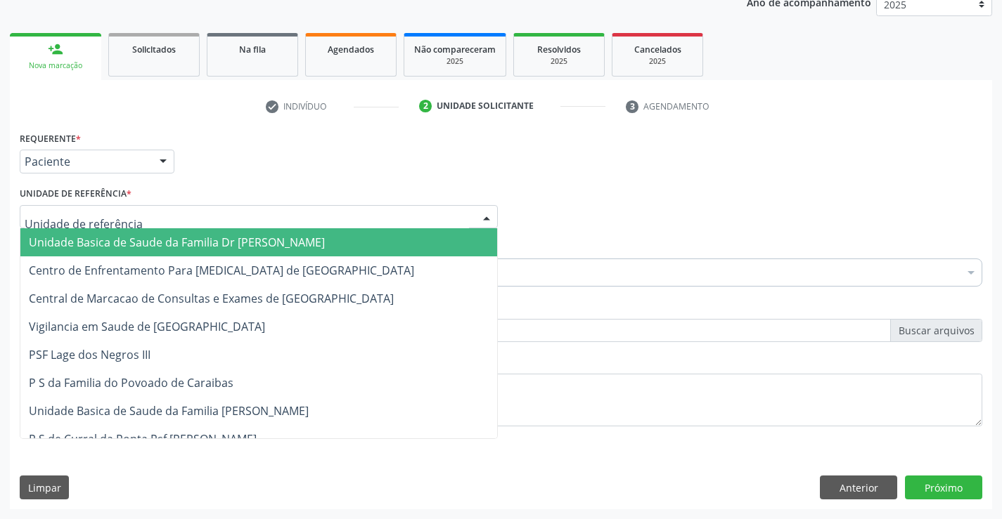
click at [183, 235] on span "Unidade Basica de Saude da Familia Dr [PERSON_NAME]" at bounding box center [177, 242] width 296 height 15
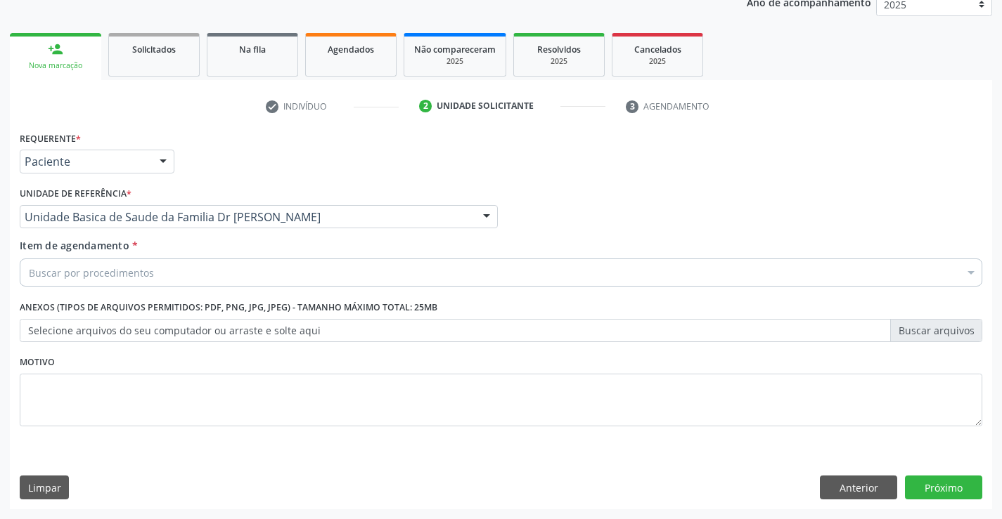
click at [199, 274] on div "Buscar por procedimentos" at bounding box center [501, 273] width 962 height 28
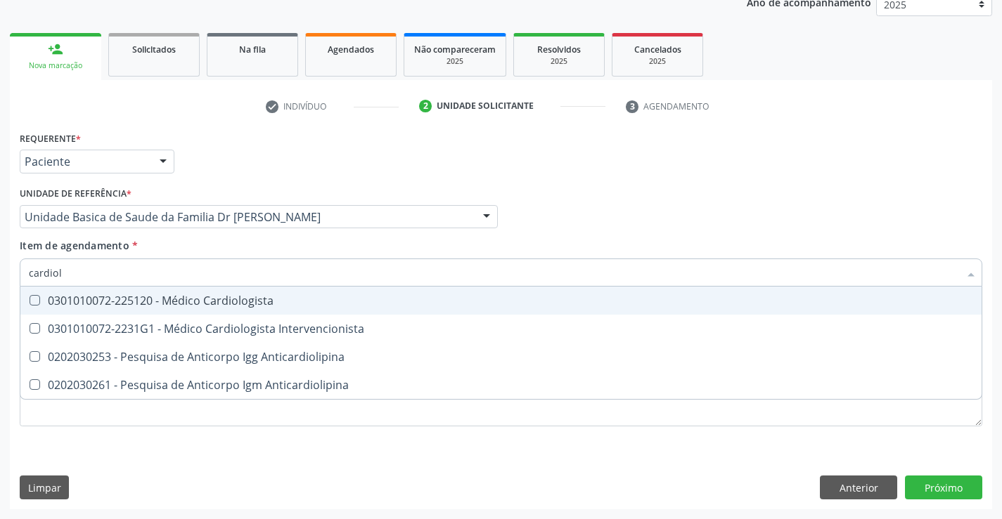
type input "cardiolo"
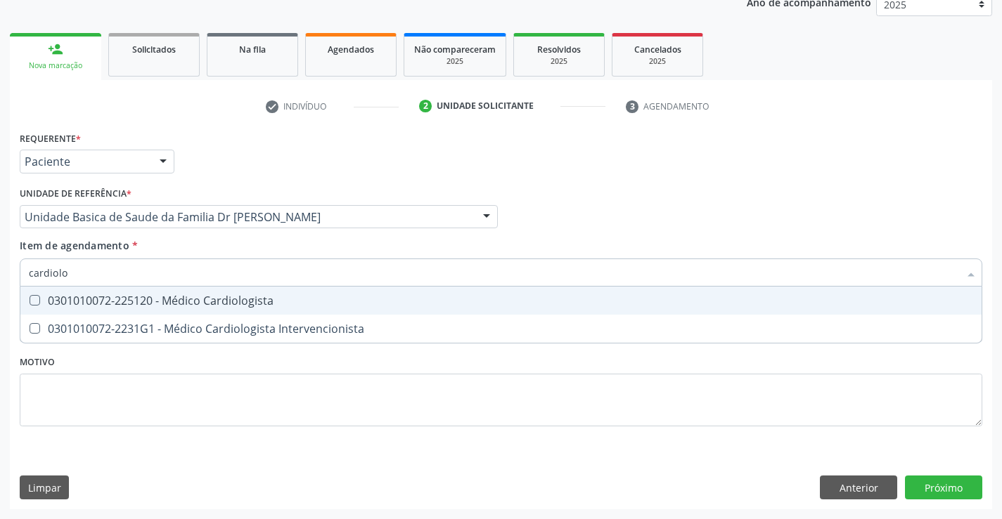
click at [259, 295] on div "0301010072-225120 - Médico Cardiologista" at bounding box center [501, 300] width 944 height 11
checkbox Cardiologista "true"
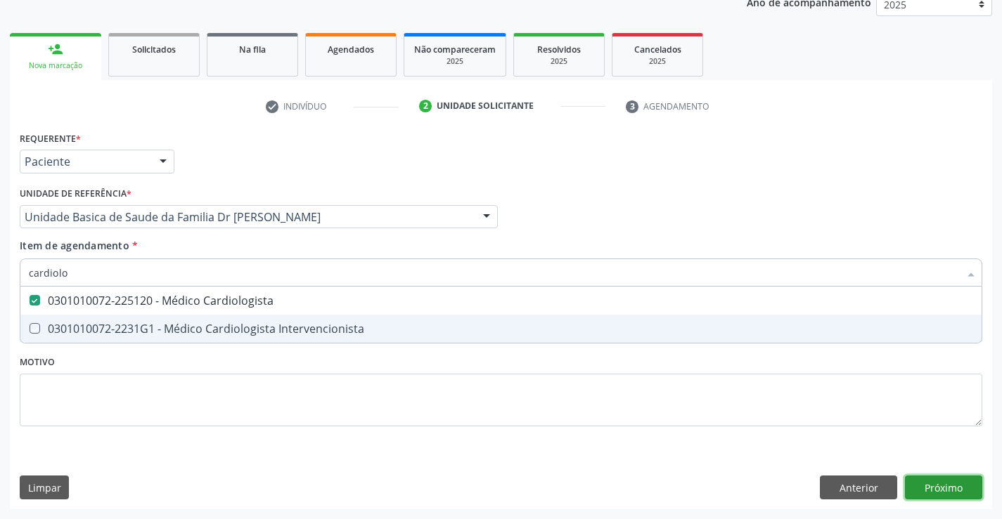
click at [939, 487] on div "Requerente * Paciente Médico(a) Enfermeiro(a) Paciente Nenhum resultado encontr…" at bounding box center [501, 319] width 982 height 382
checkbox Intervencionista "true"
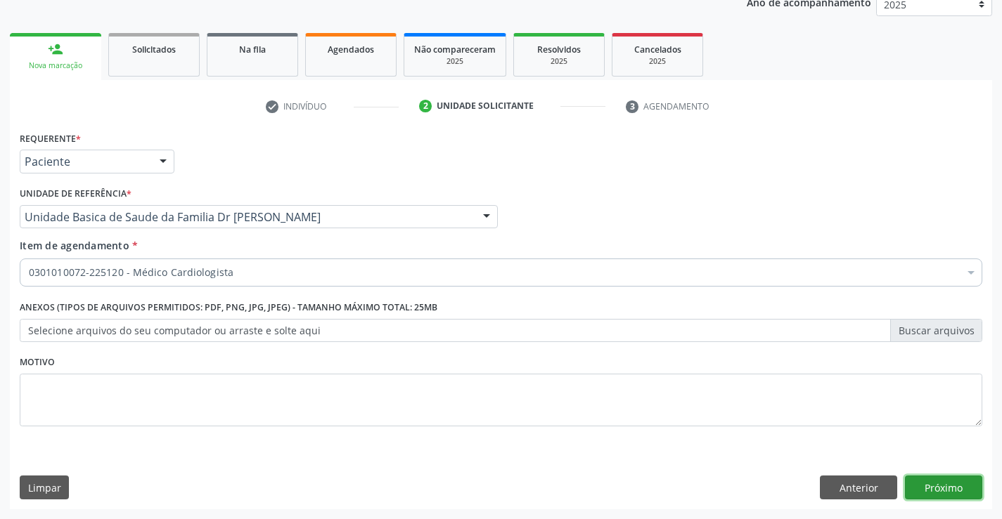
click at [939, 487] on button "Próximo" at bounding box center [943, 488] width 77 height 24
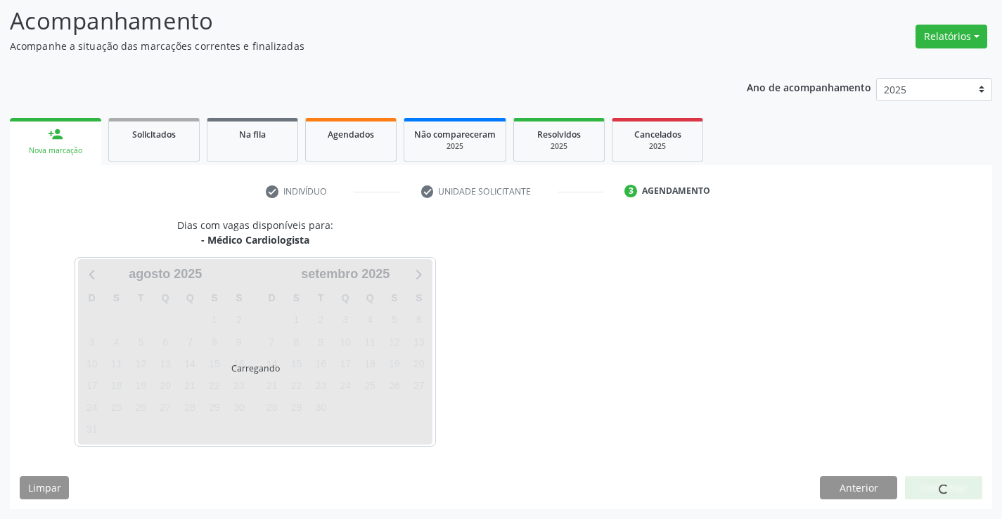
scroll to position [92, 0]
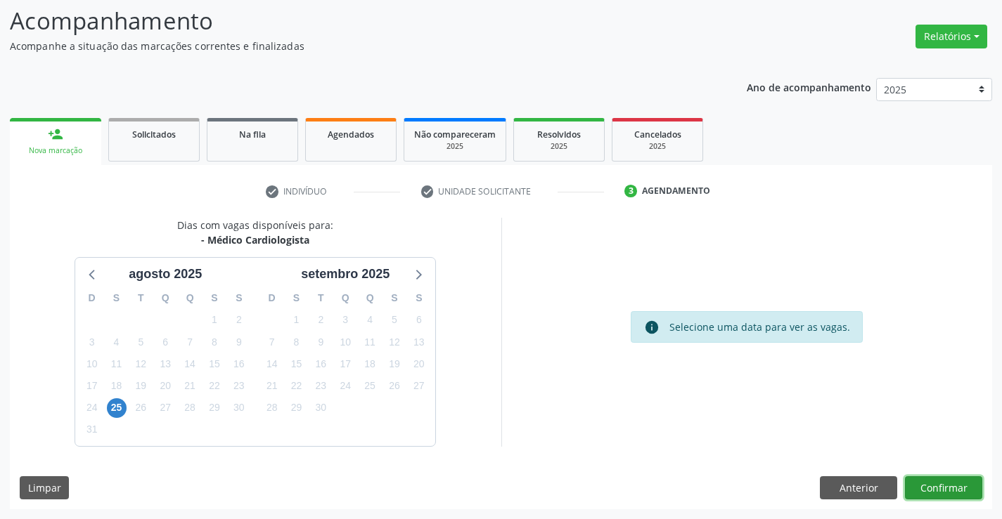
click at [936, 481] on button "Confirmar" at bounding box center [943, 489] width 77 height 24
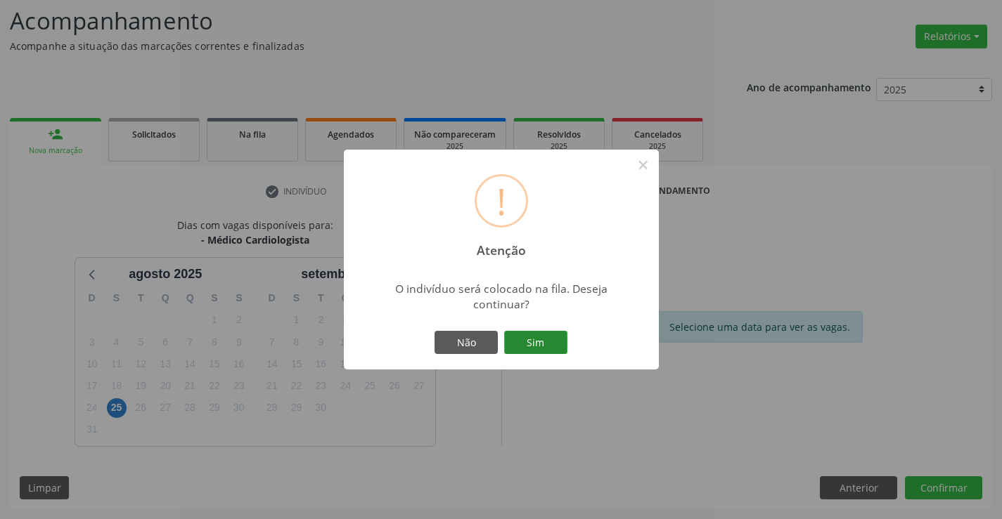
click at [538, 341] on button "Sim" at bounding box center [535, 343] width 63 height 24
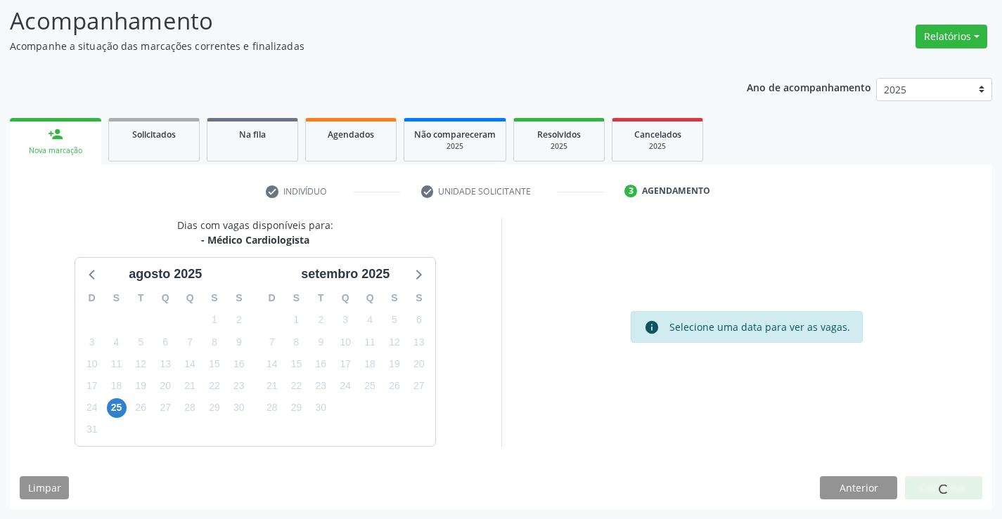
scroll to position [0, 0]
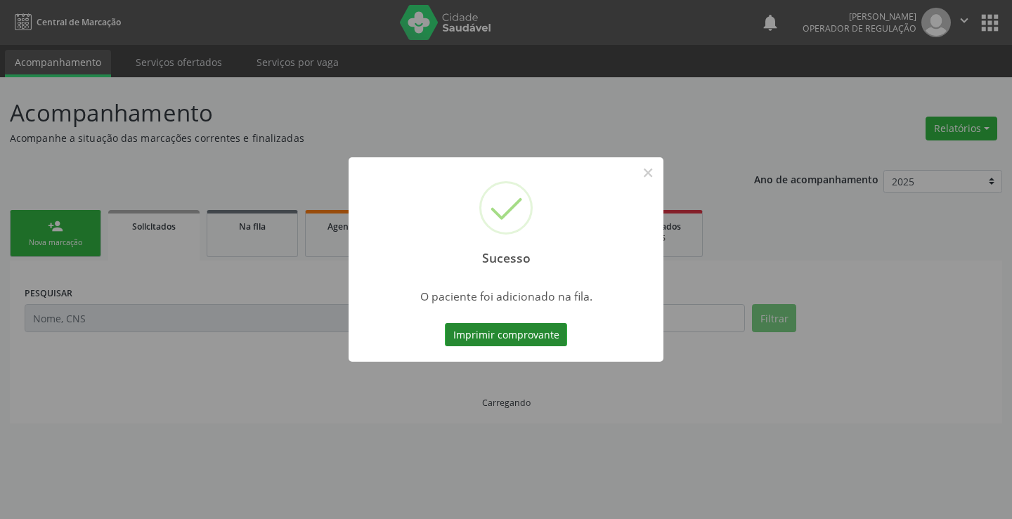
click at [534, 337] on button "Imprimir comprovante" at bounding box center [506, 335] width 122 height 24
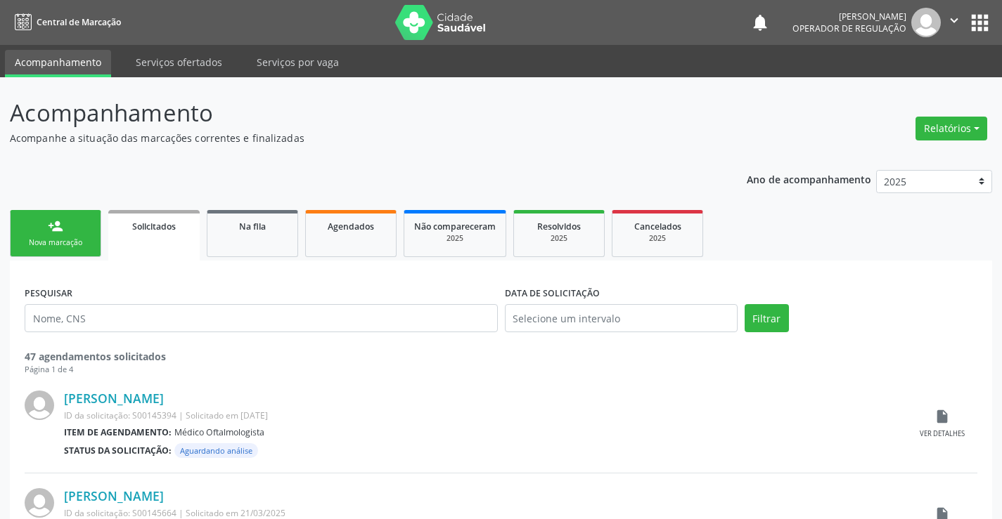
click at [46, 231] on link "person_add Nova marcação" at bounding box center [55, 233] width 91 height 47
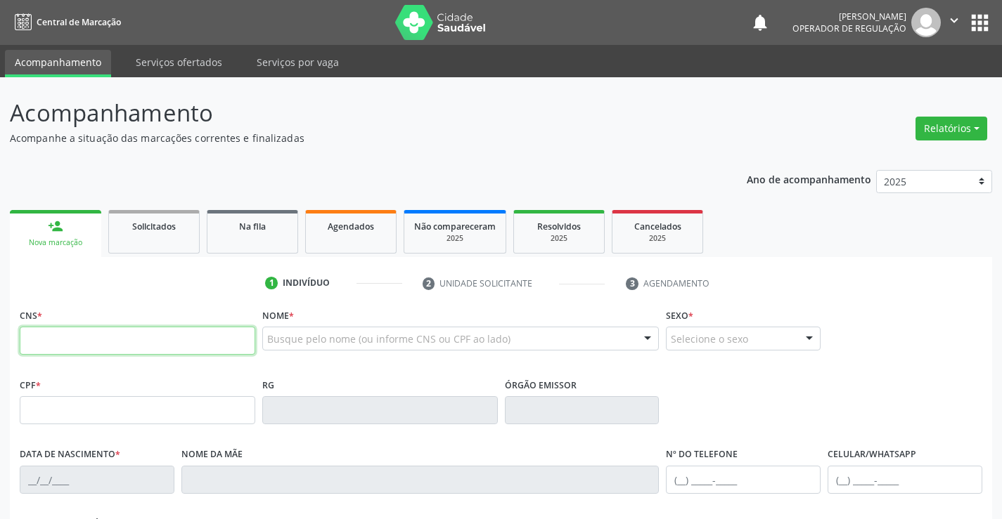
click at [128, 348] on input "text" at bounding box center [137, 341] width 235 height 28
click at [128, 346] on input "text" at bounding box center [137, 341] width 235 height 28
type input "703 6020 0998 3134"
type input "472.595.235-49"
type input "0506299481"
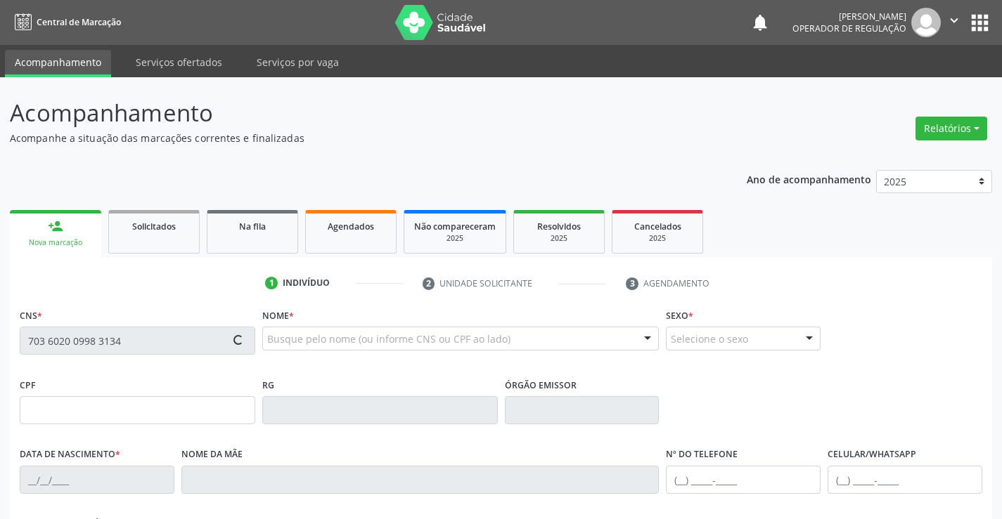
type input "0[DATE]"
type input "[PHONE_NUMBER]"
type input "sn"
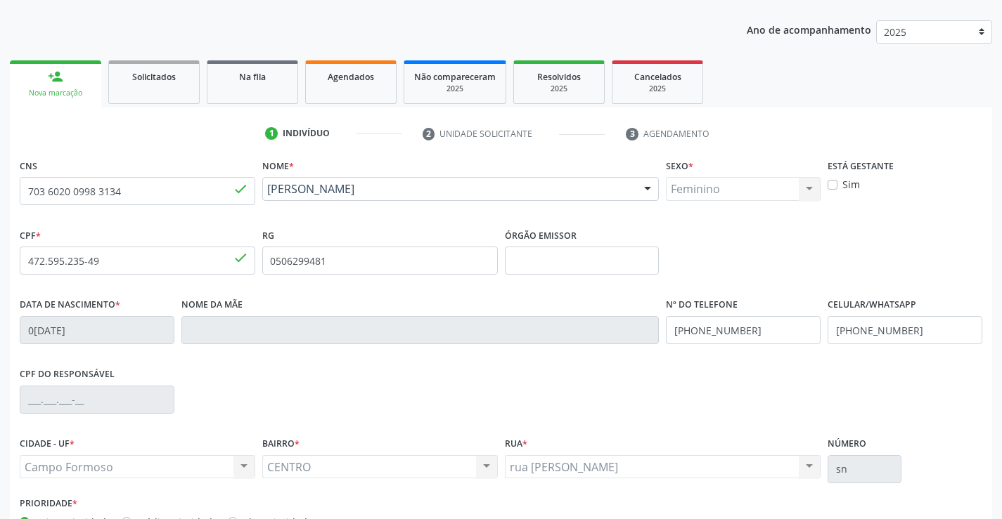
scroll to position [243, 0]
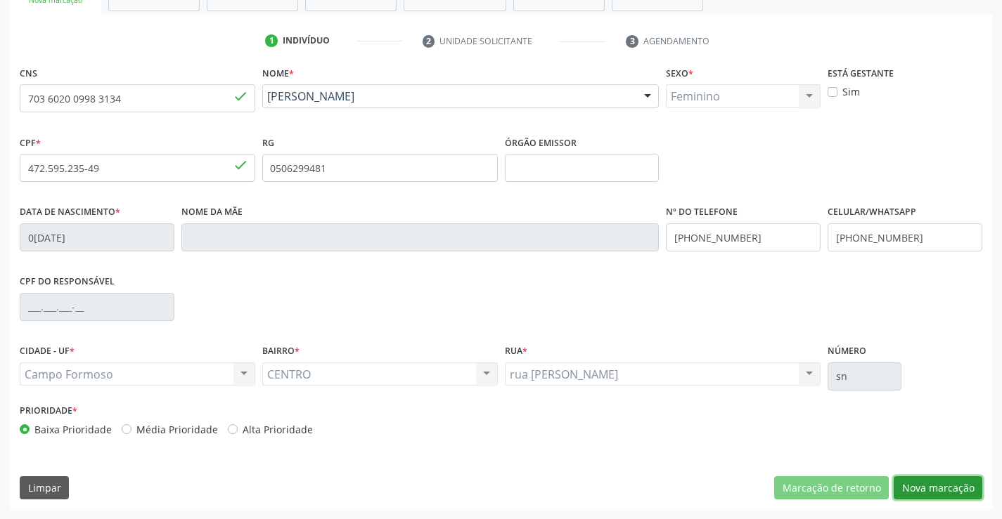
click at [933, 483] on button "Nova marcação" at bounding box center [937, 489] width 89 height 24
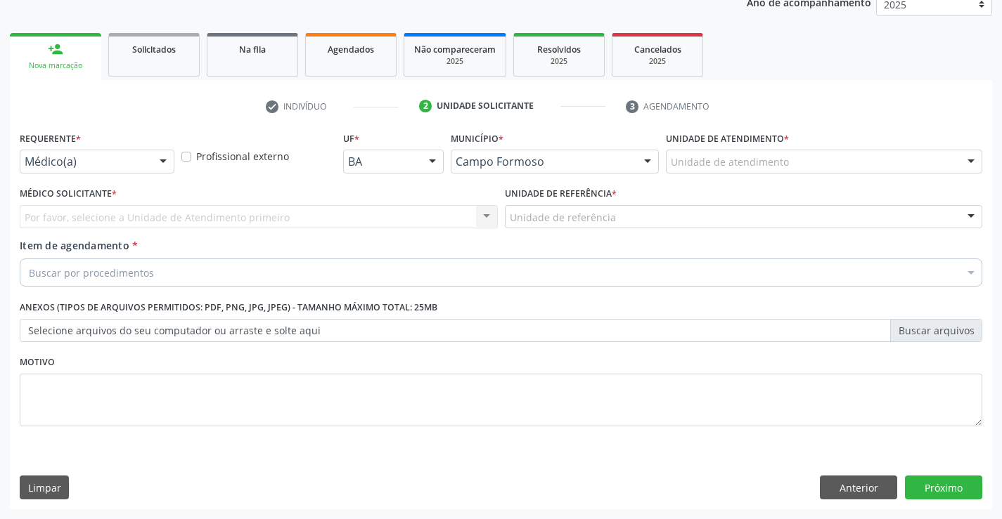
scroll to position [177, 0]
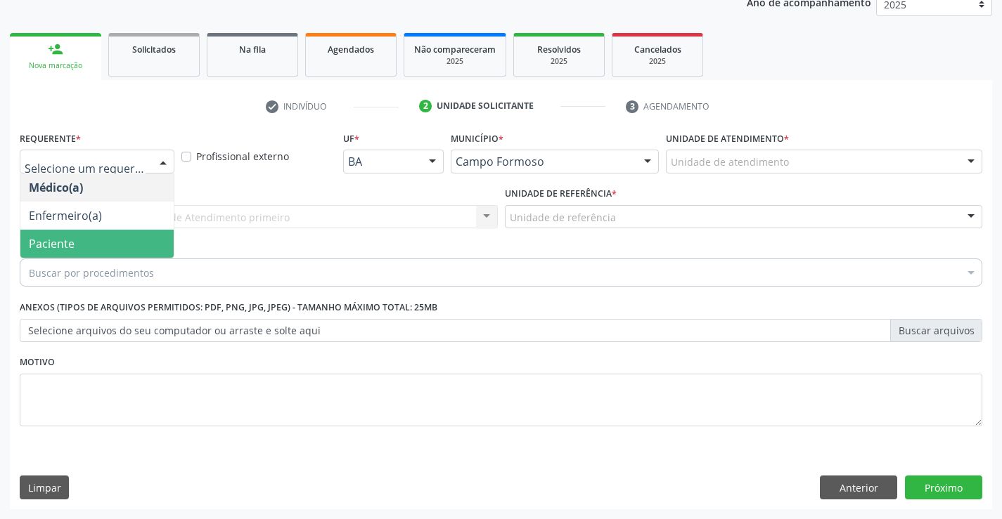
click at [71, 247] on span "Paciente" at bounding box center [52, 243] width 46 height 15
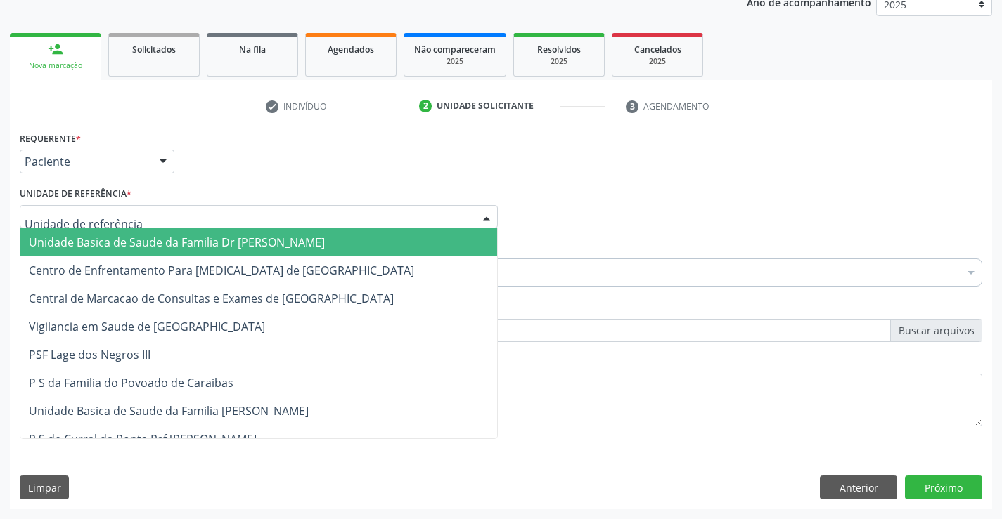
click at [110, 247] on span "Unidade Basica de Saude da Familia Dr [PERSON_NAME]" at bounding box center [177, 242] width 296 height 15
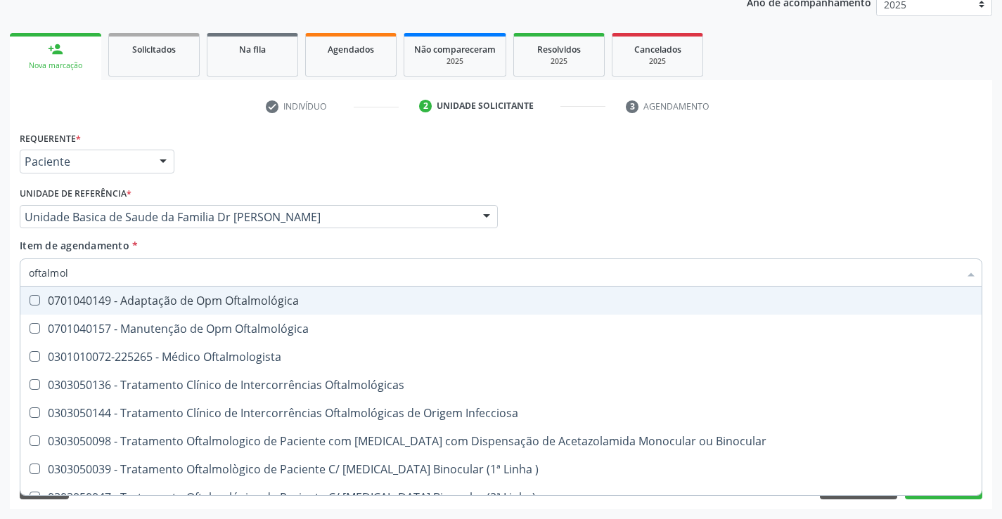
type input "oftalmolo"
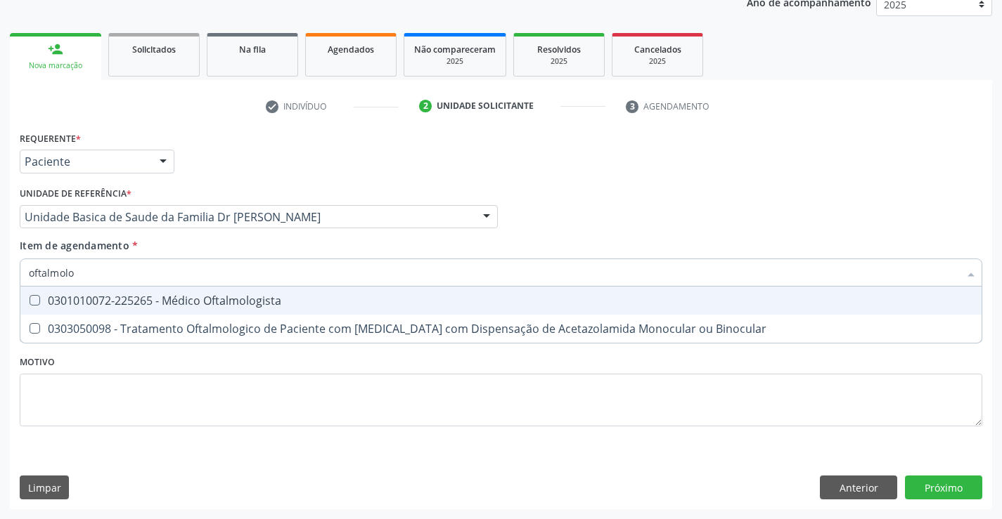
click at [201, 304] on div "0301010072-225265 - Médico Oftalmologista" at bounding box center [501, 300] width 944 height 11
checkbox Oftalmologista "true"
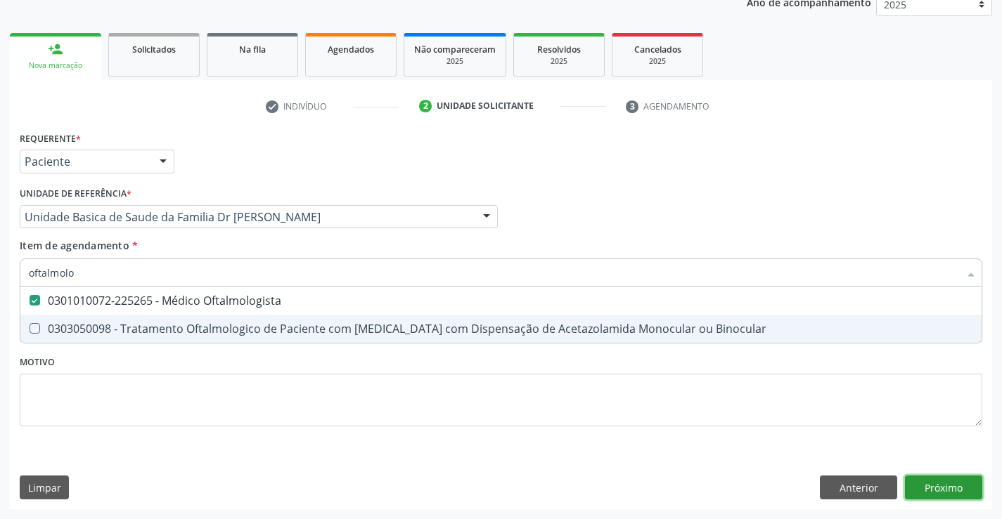
click at [946, 487] on div "Requerente * Paciente Médico(a) Enfermeiro(a) Paciente Nenhum resultado encontr…" at bounding box center [501, 319] width 982 height 382
checkbox Binocular "true"
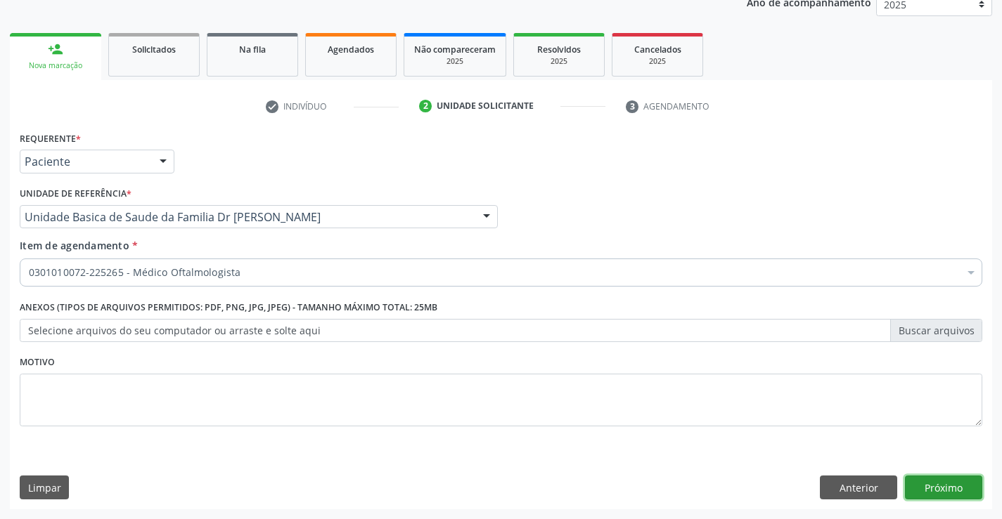
click at [949, 487] on button "Próximo" at bounding box center [943, 488] width 77 height 24
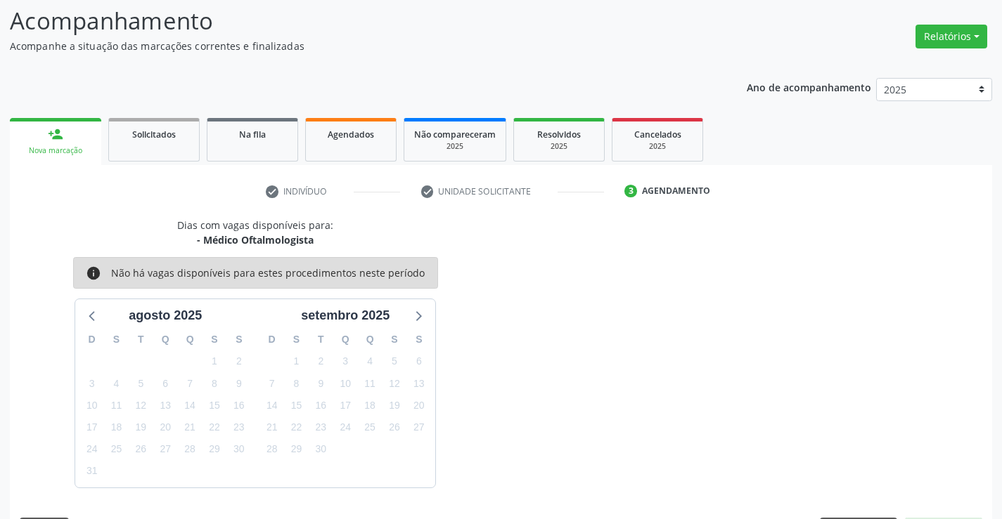
scroll to position [134, 0]
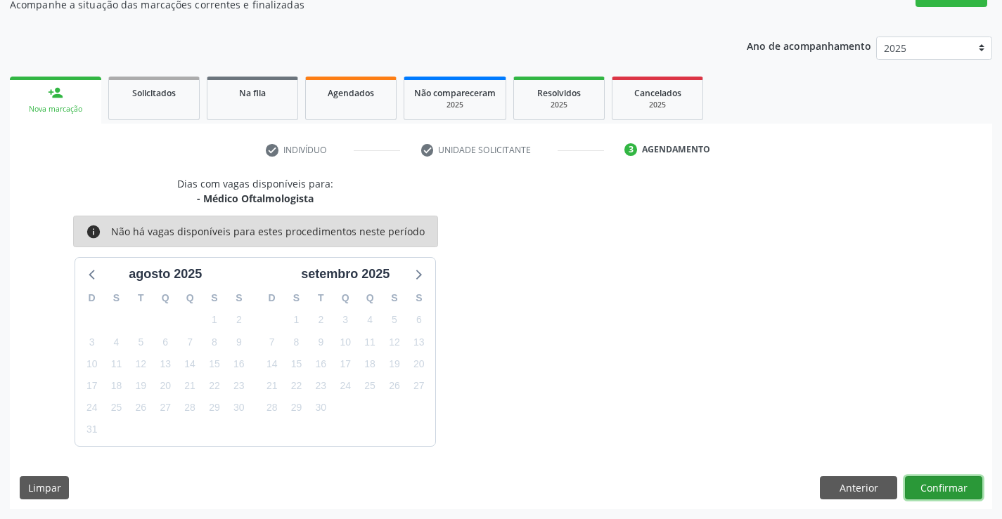
click at [949, 487] on button "Confirmar" at bounding box center [943, 489] width 77 height 24
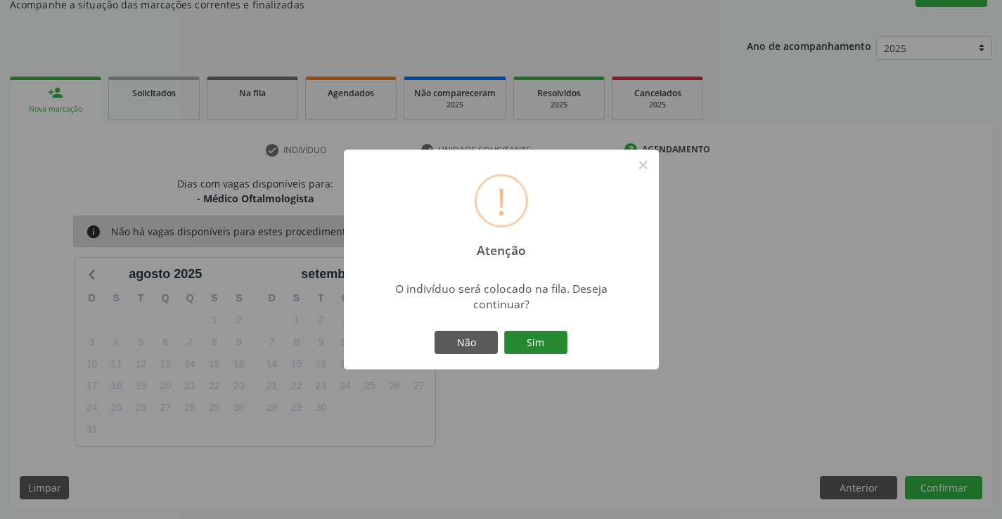
click at [528, 343] on button "Sim" at bounding box center [535, 343] width 63 height 24
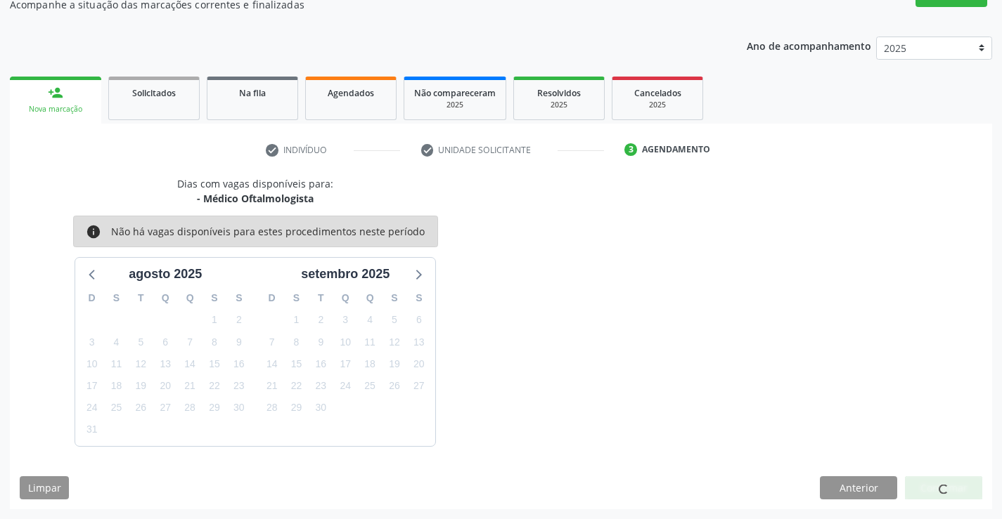
scroll to position [0, 0]
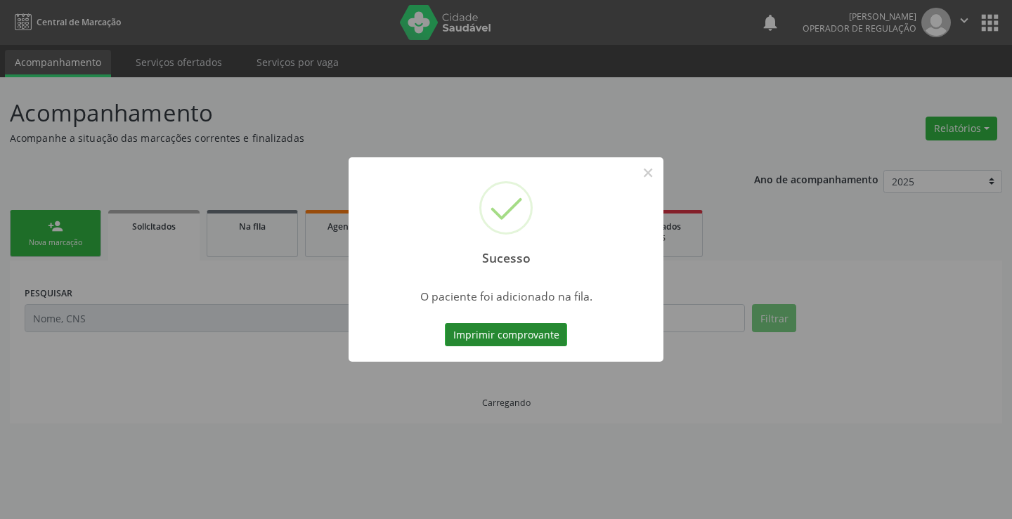
click at [530, 335] on button "Imprimir comprovante" at bounding box center [506, 335] width 122 height 24
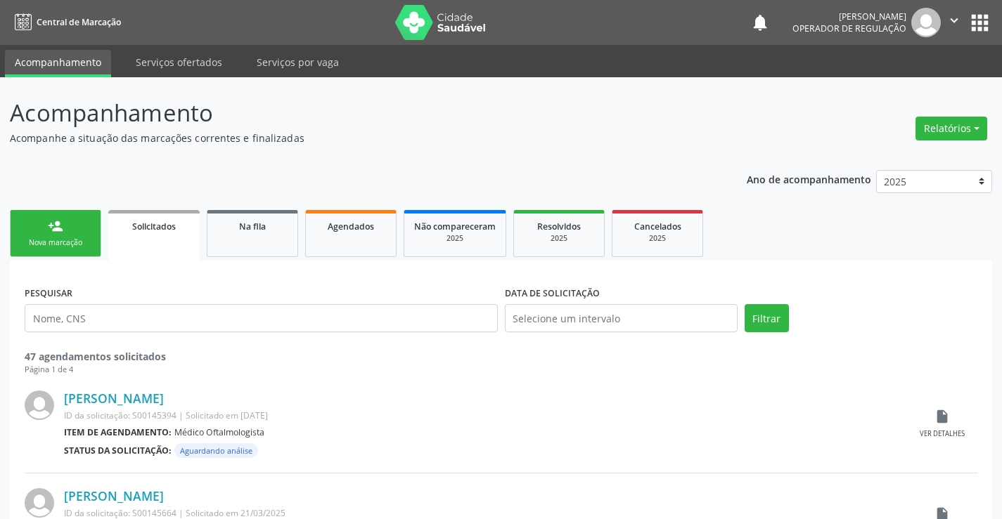
click at [58, 227] on div "person_add" at bounding box center [55, 226] width 15 height 15
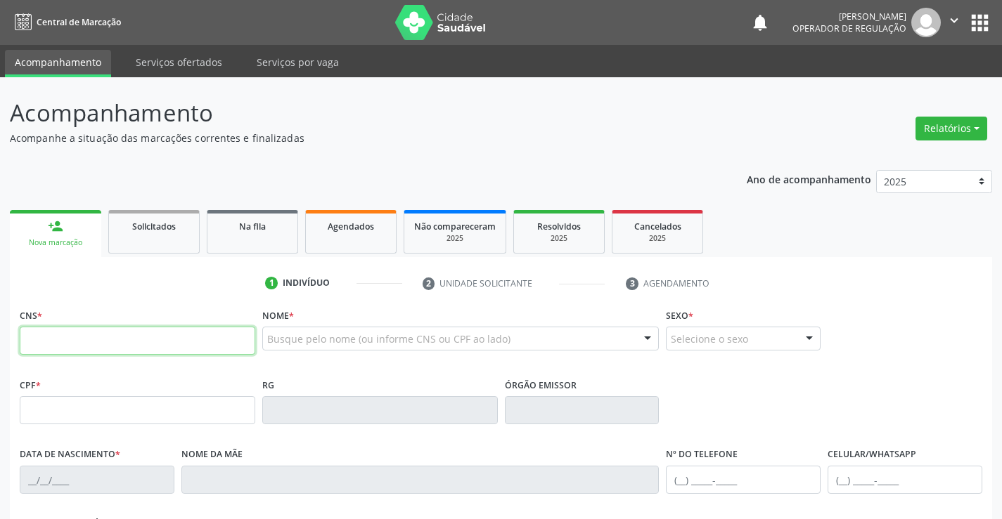
click at [115, 345] on input "text" at bounding box center [137, 341] width 235 height 28
type input "700 6024 3858 4261"
type input "135.928.535-03"
type input "[DATE]"
type input "[PERSON_NAME]"
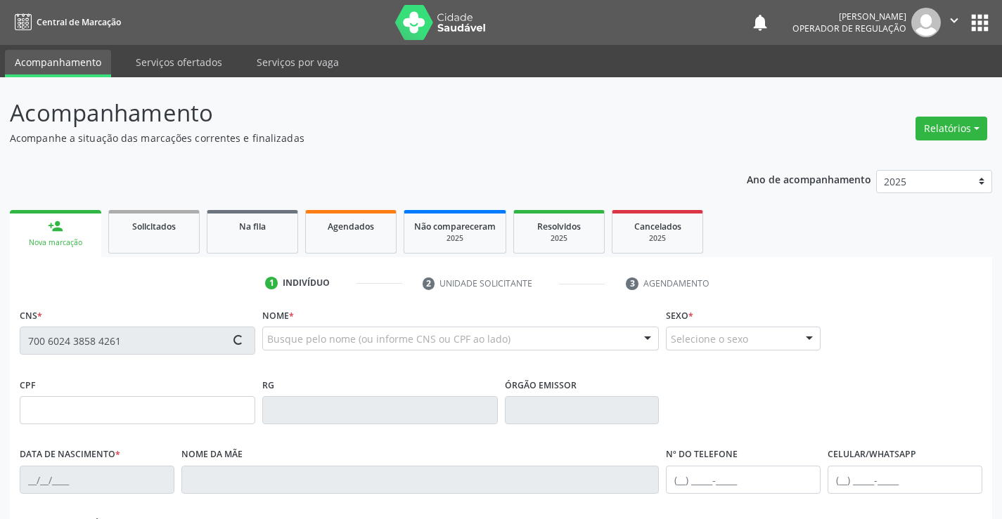
type input "[PHONE_NUMBER]"
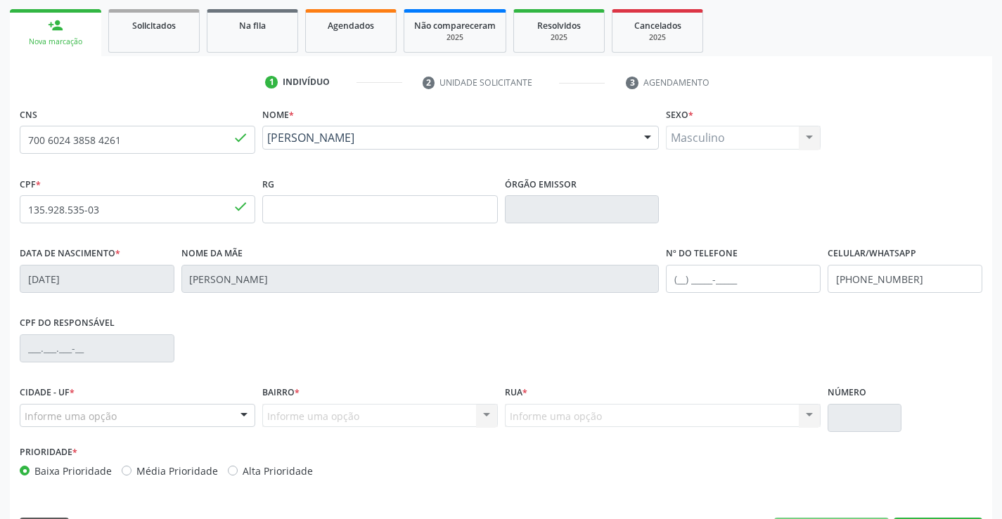
scroll to position [243, 0]
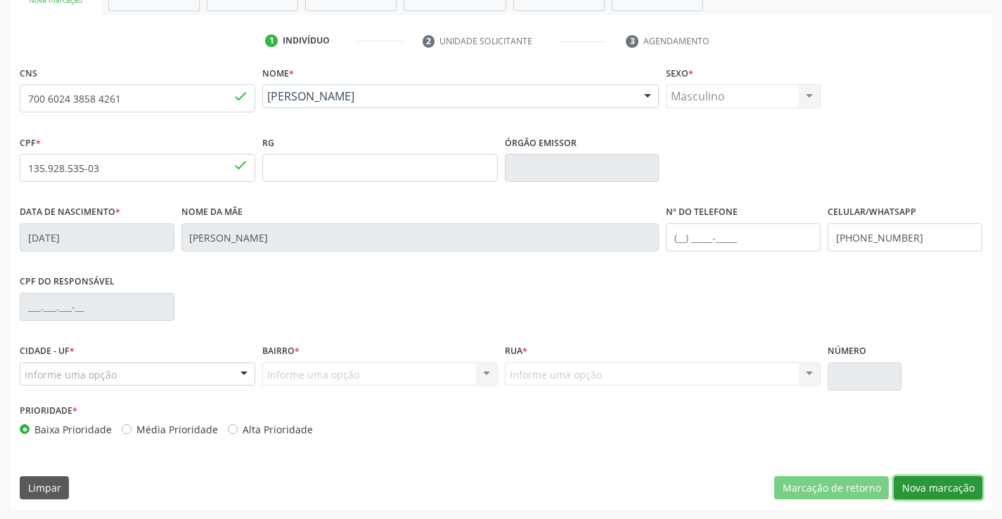
click at [942, 487] on button "Nova marcação" at bounding box center [937, 489] width 89 height 24
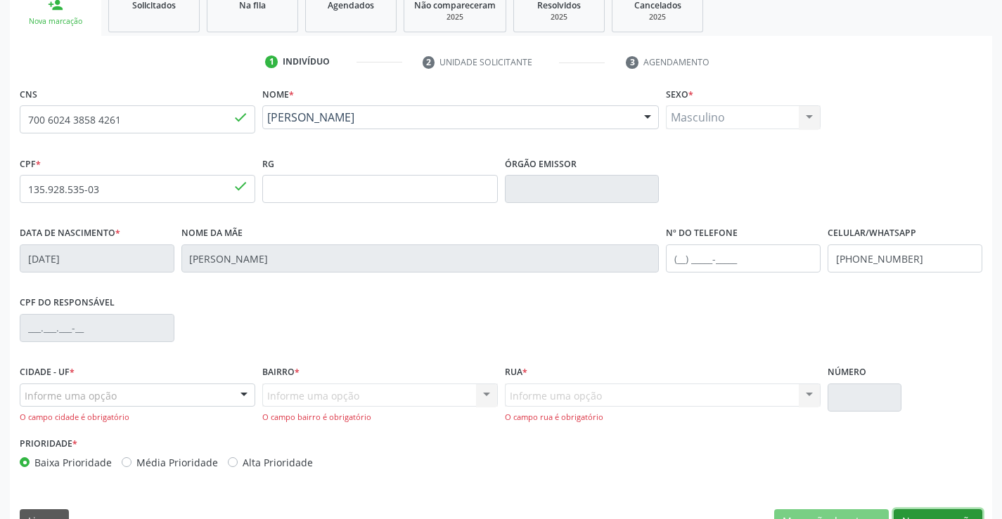
scroll to position [254, 0]
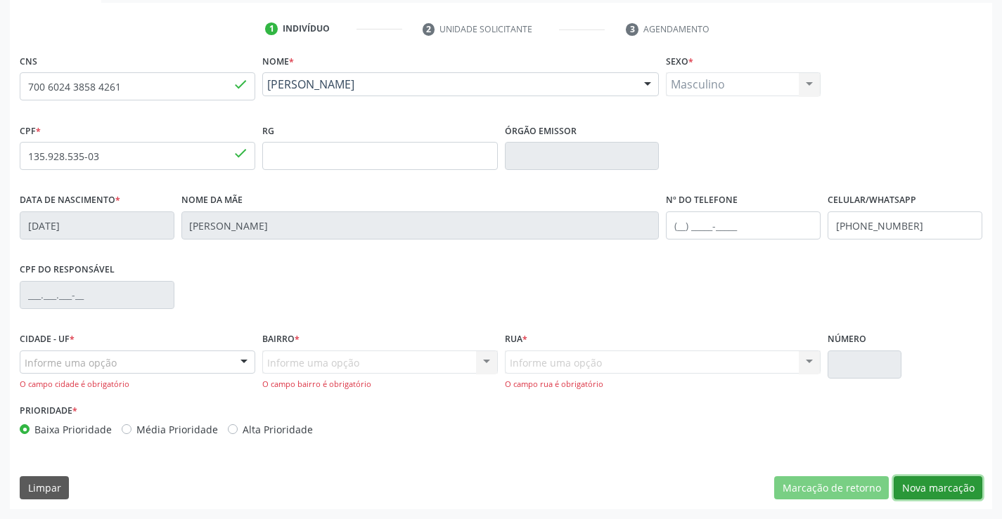
click at [938, 484] on button "Nova marcação" at bounding box center [937, 489] width 89 height 24
click at [121, 358] on div "Informe uma opção" at bounding box center [137, 363] width 235 height 24
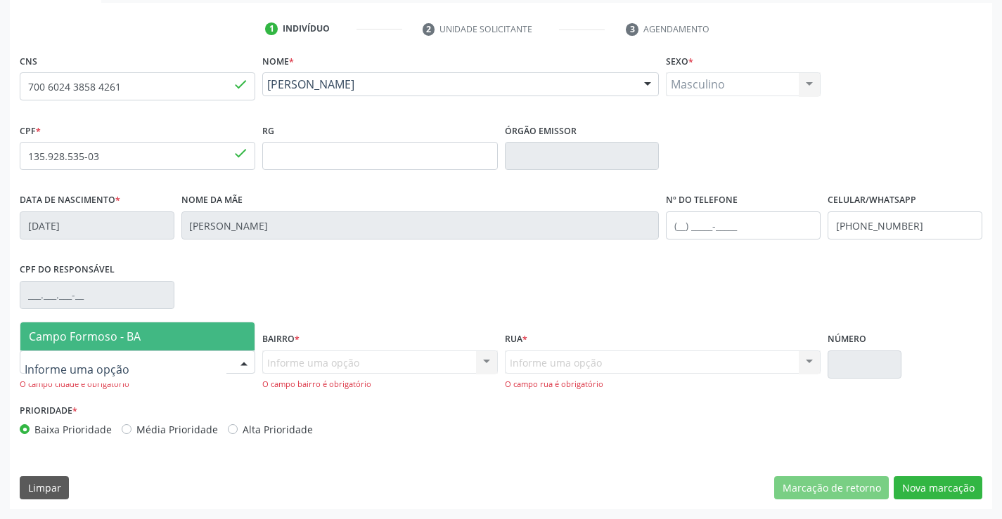
click at [121, 337] on span "Campo Formoso - BA" at bounding box center [85, 336] width 112 height 15
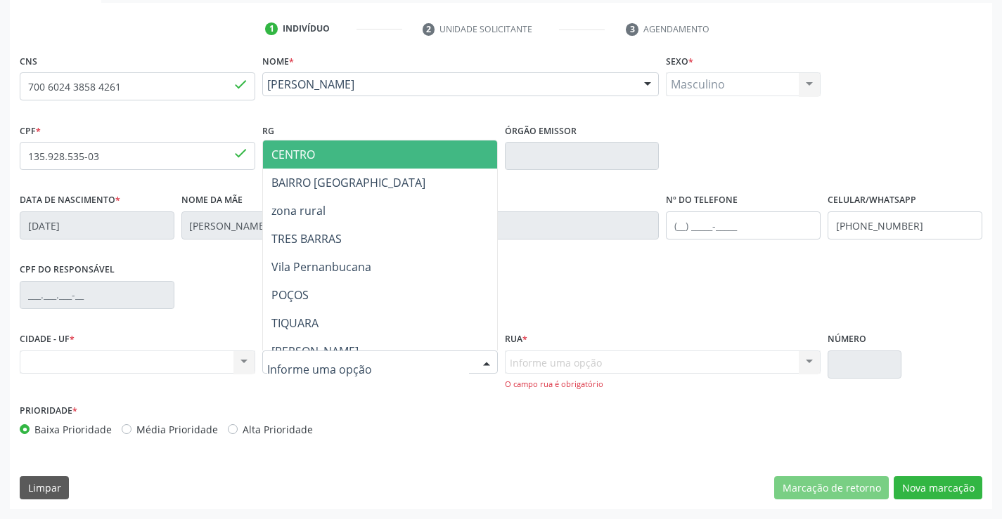
click at [332, 144] on span "CENTRO" at bounding box center [415, 155] width 304 height 28
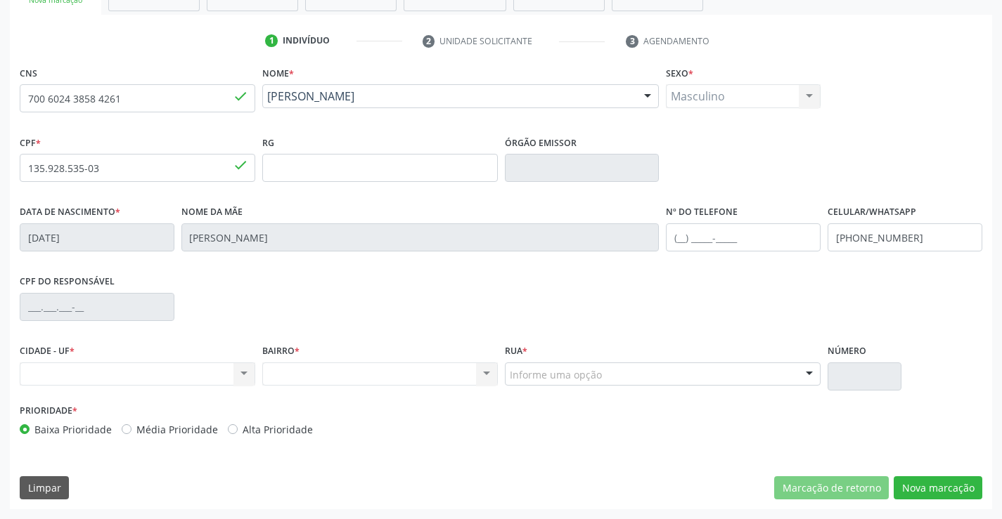
scroll to position [243, 0]
click at [550, 354] on div "Rua * Informe uma opção [PERSON_NAME] retiro das arvores RUA [PERSON_NAME][GEOG…" at bounding box center [663, 363] width 316 height 45
click at [387, 376] on div "Nenhum resultado encontrado para: " " Não há nenhuma opção para ser exibida." at bounding box center [379, 375] width 235 height 24
click at [162, 372] on div "Nenhum resultado encontrado para: " " Não há nenhuma opção para ser exibida." at bounding box center [137, 375] width 235 height 24
click at [248, 372] on div "Nenhum resultado encontrado para: " " Não há nenhuma opção para ser exibida." at bounding box center [137, 375] width 235 height 24
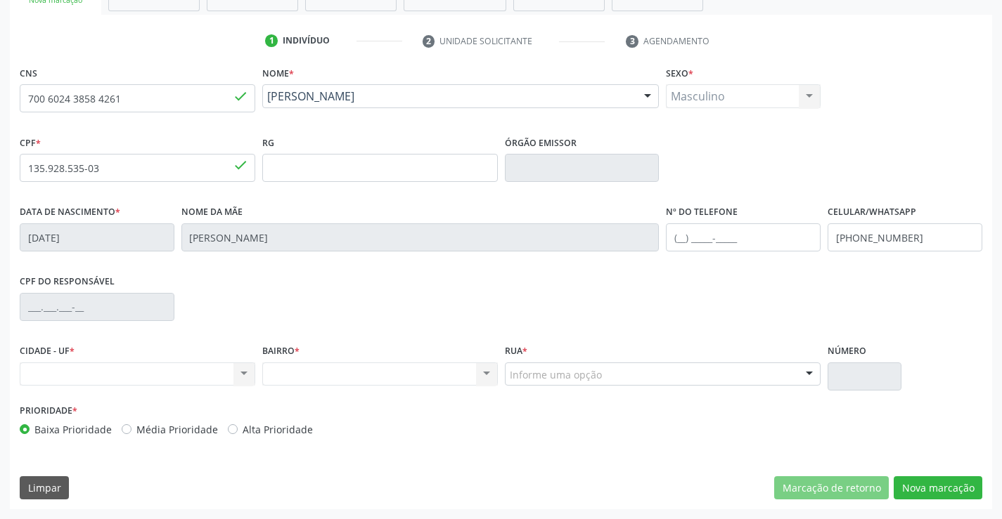
click at [245, 371] on div "Nenhum resultado encontrado para: " " Não há nenhuma opção para ser exibida." at bounding box center [137, 375] width 235 height 24
drag, startPoint x: 22, startPoint y: 96, endPoint x: 120, endPoint y: 103, distance: 98.0
click at [120, 103] on input "700 6024 3858 4261" at bounding box center [137, 98] width 235 height 28
